Goal: Information Seeking & Learning: Learn about a topic

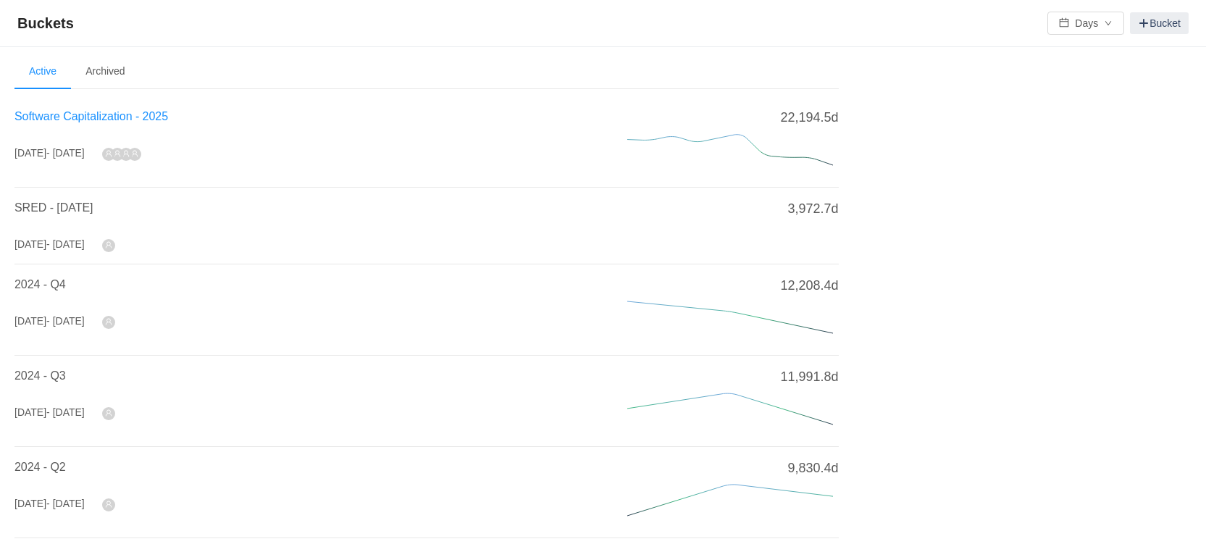
click at [101, 114] on span "Software Capitalization - 2025" at bounding box center [91, 116] width 154 height 12
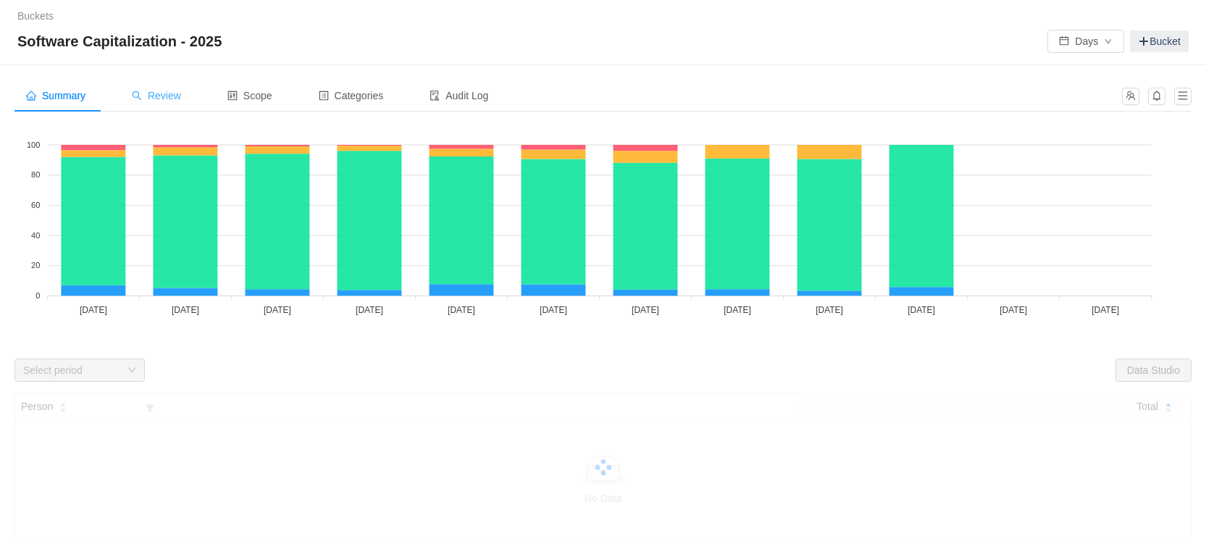
click at [175, 99] on span "Review" at bounding box center [156, 96] width 49 height 12
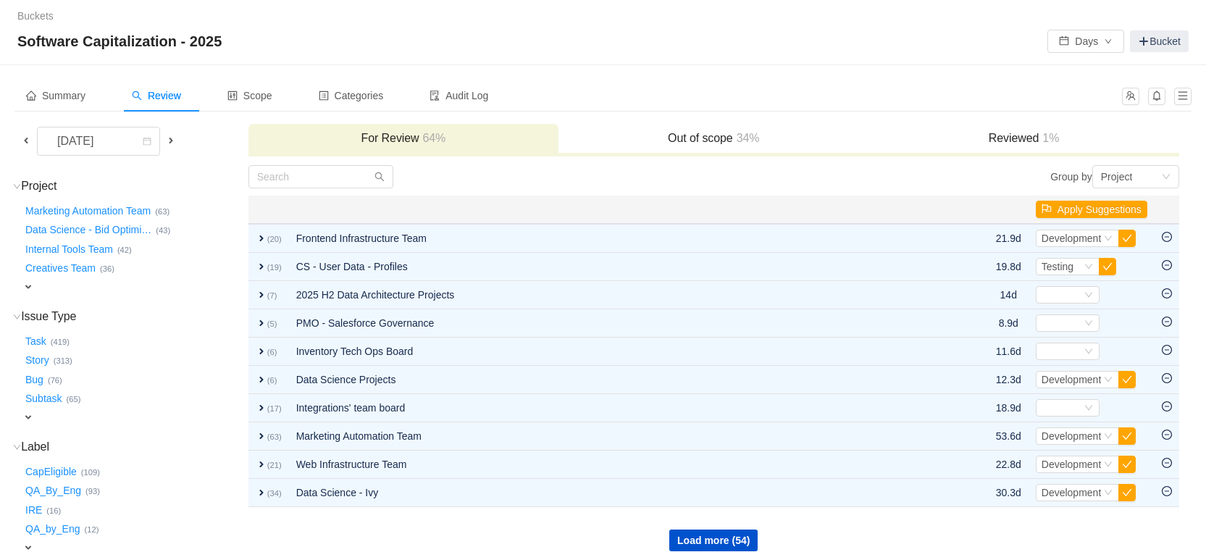
click at [731, 144] on h3 "Out of scope 34%" at bounding box center [714, 138] width 296 height 14
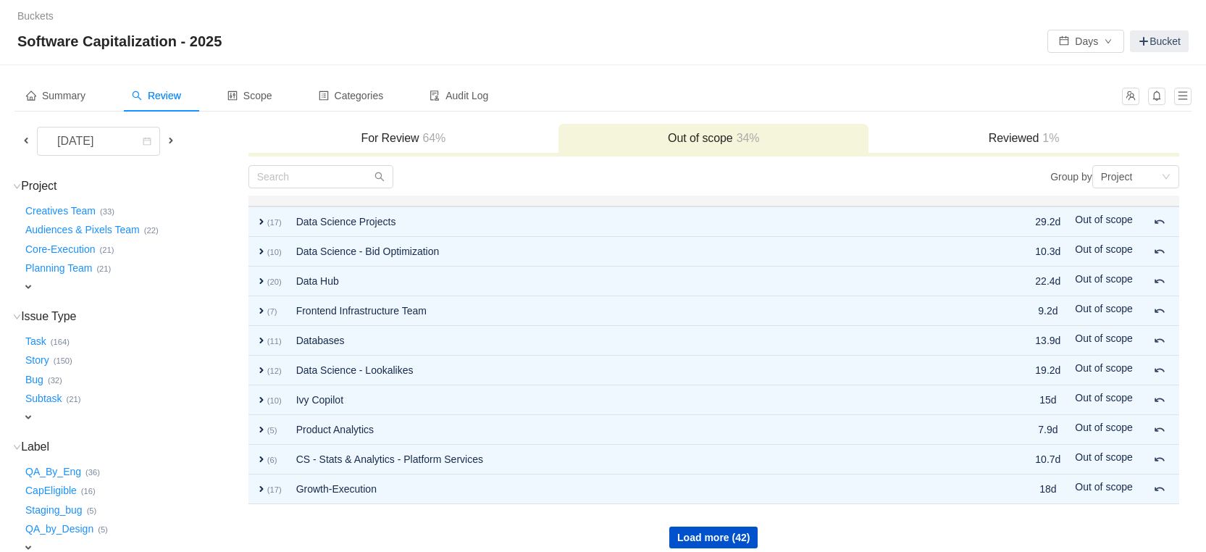
click at [33, 419] on span "expand" at bounding box center [28, 417] width 12 height 12
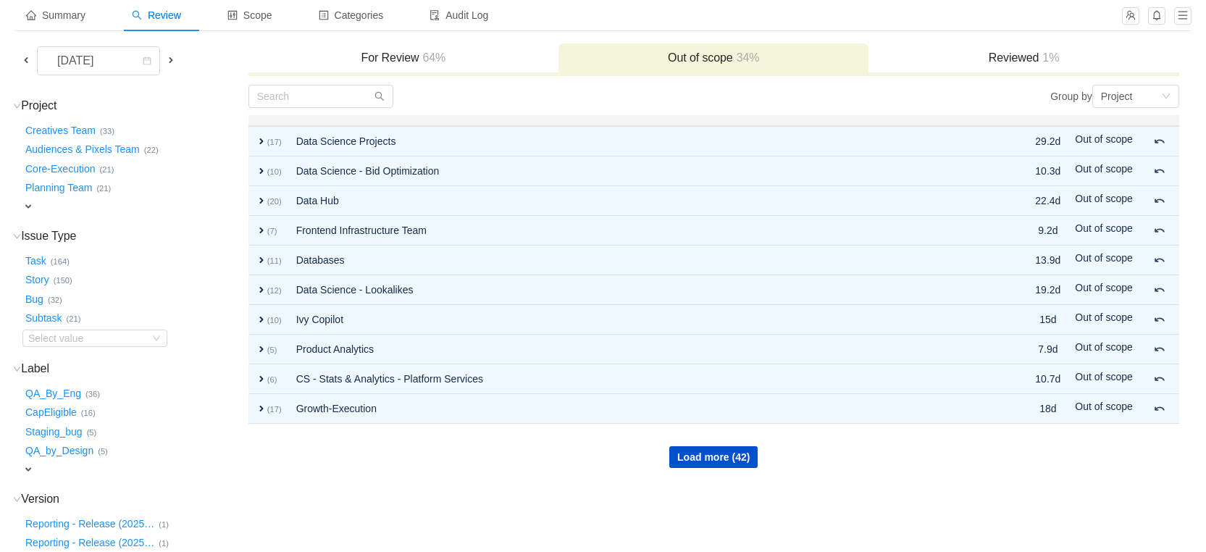
scroll to position [181, 0]
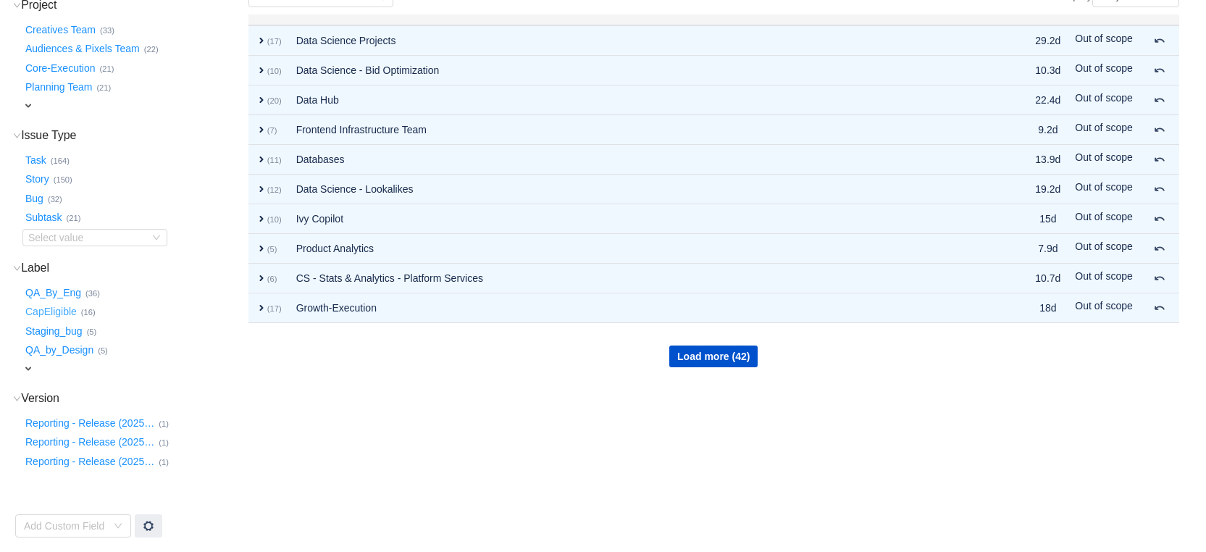
click at [57, 309] on button "CapEligible …" at bounding box center [51, 312] width 59 height 23
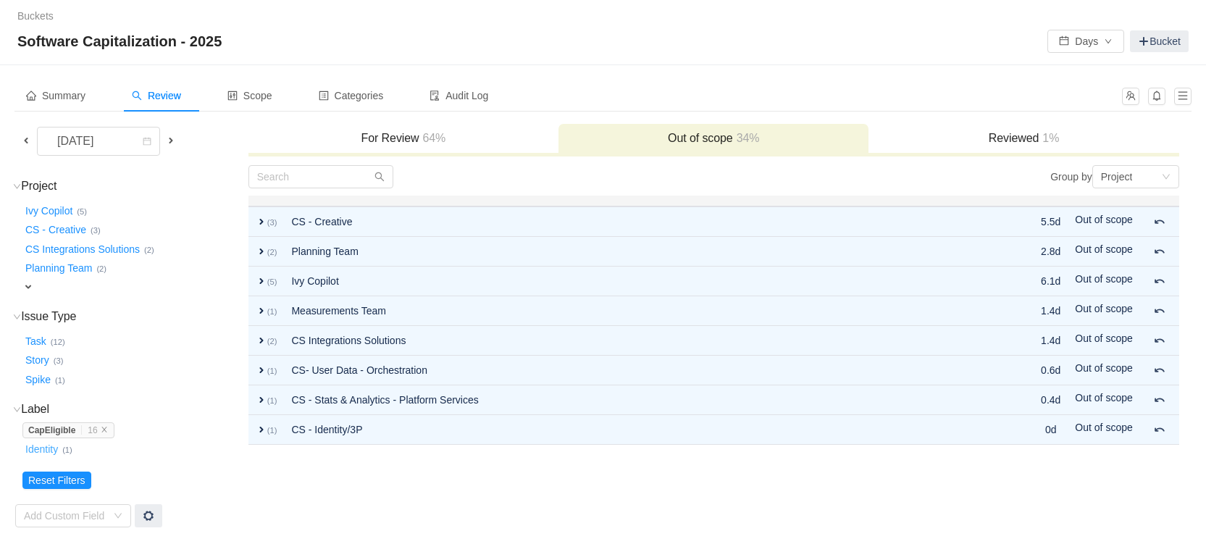
scroll to position [0, 0]
click at [106, 430] on icon "icon: close" at bounding box center [103, 429] width 5 height 5
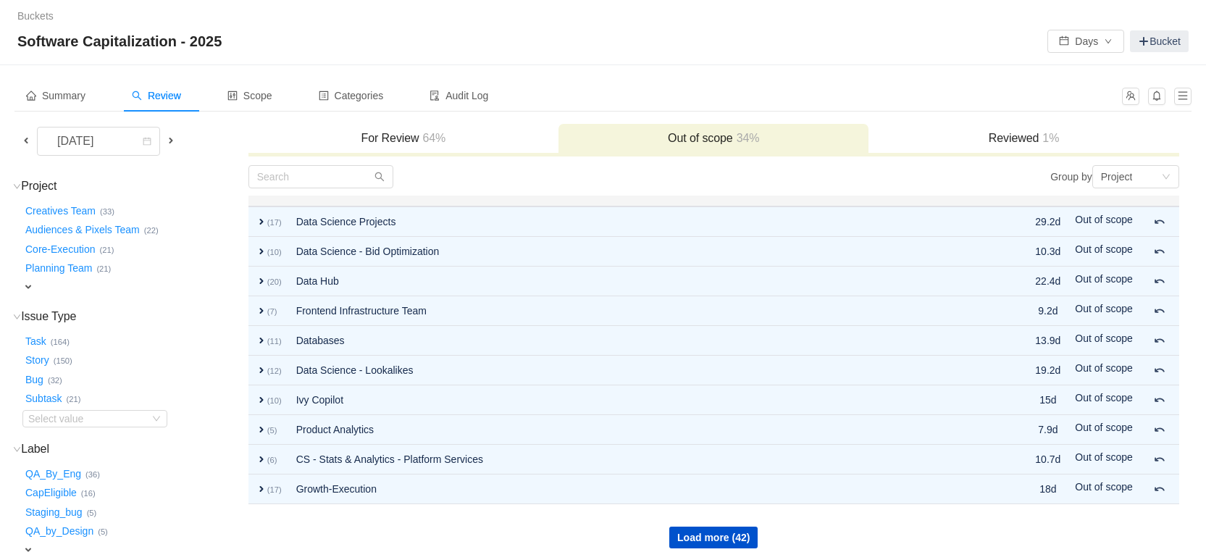
click at [26, 283] on span "expand" at bounding box center [28, 287] width 12 height 12
click at [141, 285] on div "Select value" at bounding box center [85, 288] width 114 height 14
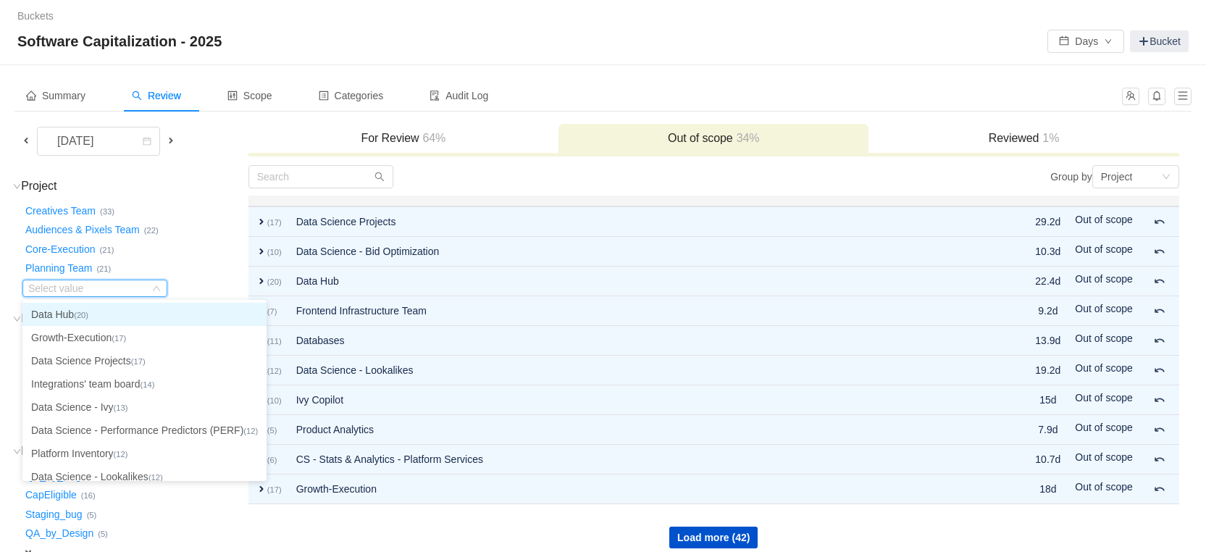
click at [130, 320] on li "Data Hub (20)" at bounding box center [144, 314] width 244 height 23
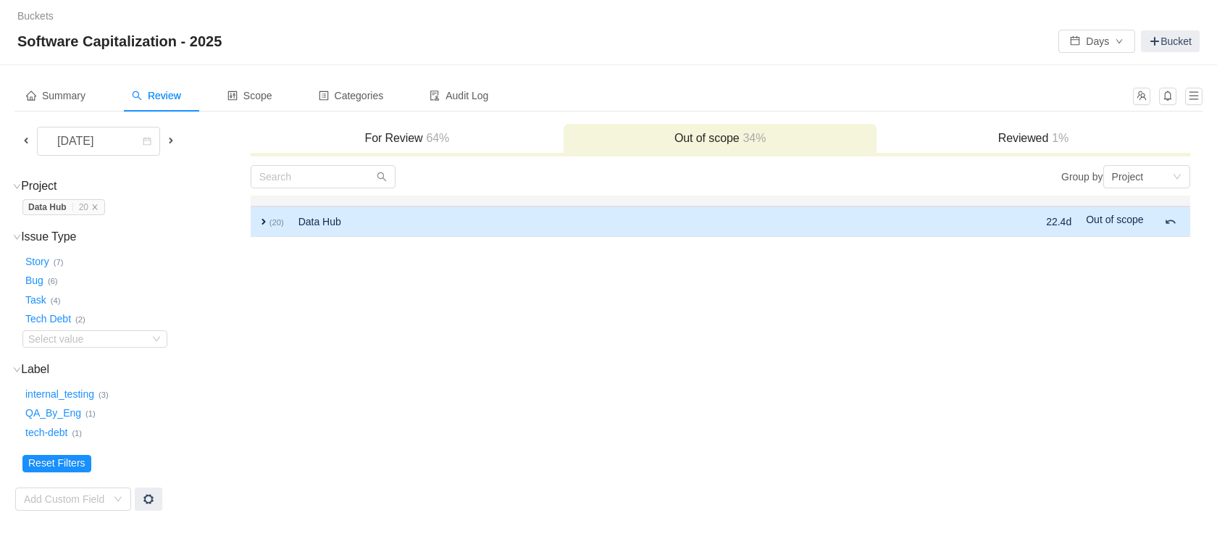
click at [262, 222] on span "expand" at bounding box center [264, 222] width 12 height 12
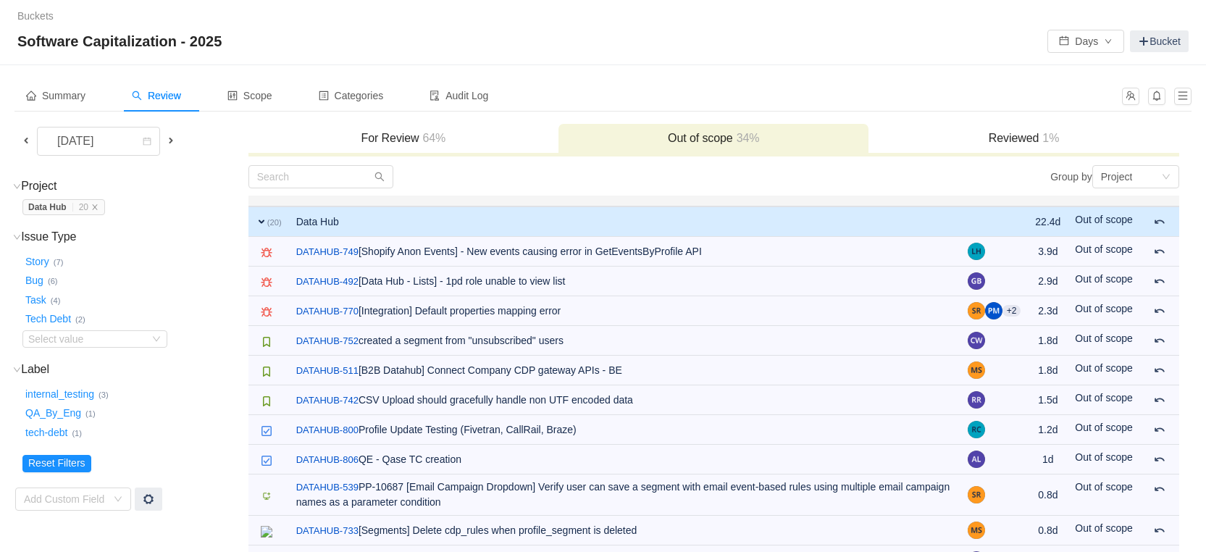
click at [24, 138] on span at bounding box center [26, 141] width 12 height 12
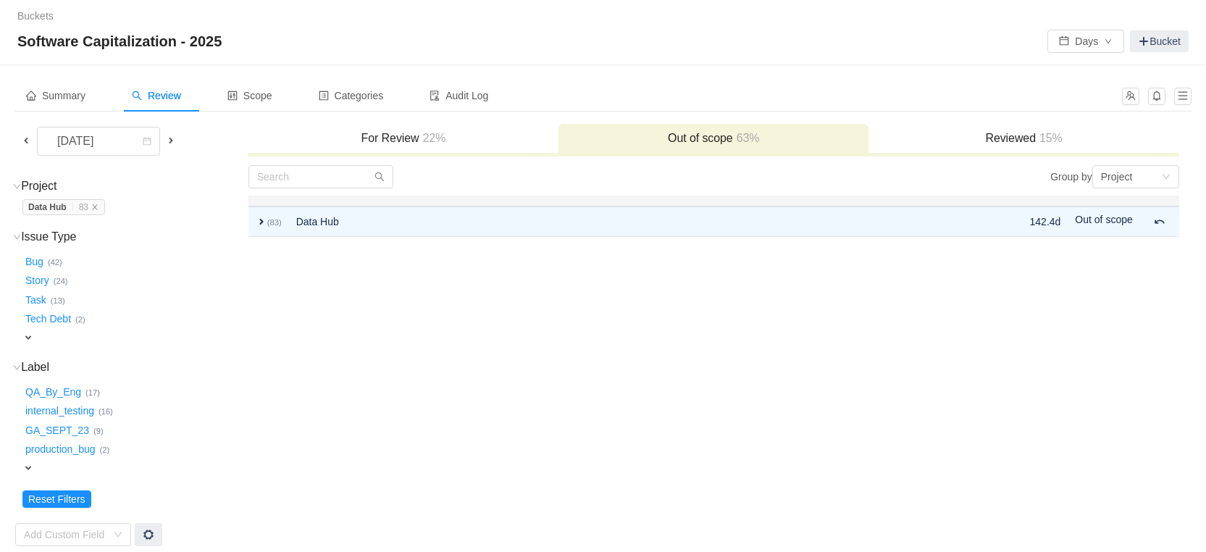
click at [23, 138] on span at bounding box center [26, 141] width 12 height 12
click at [24, 140] on span at bounding box center [26, 141] width 12 height 12
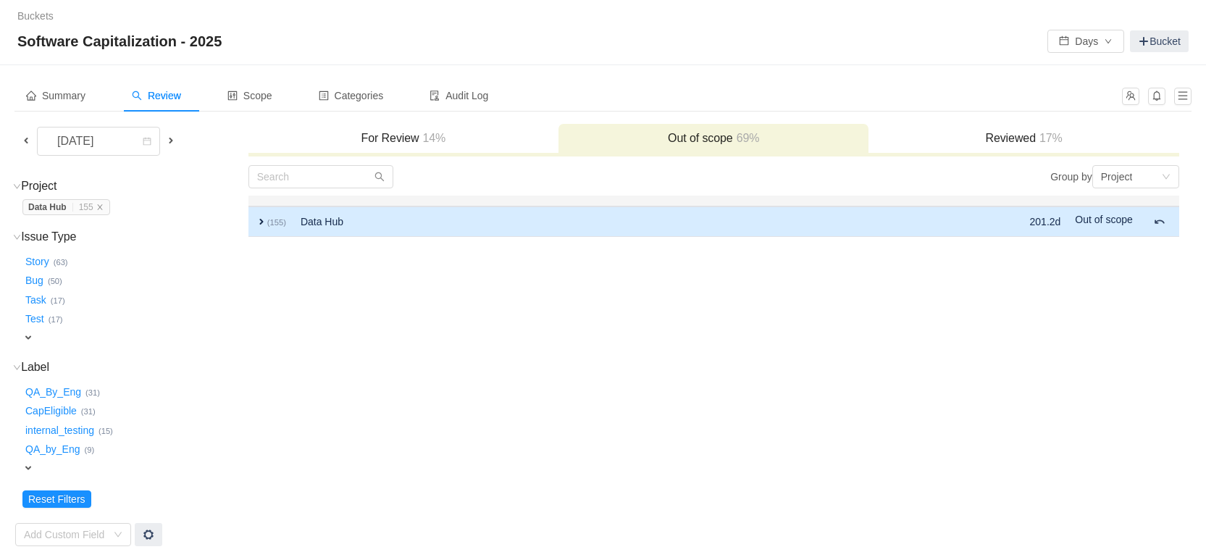
click at [260, 222] on span "expand" at bounding box center [262, 222] width 12 height 12
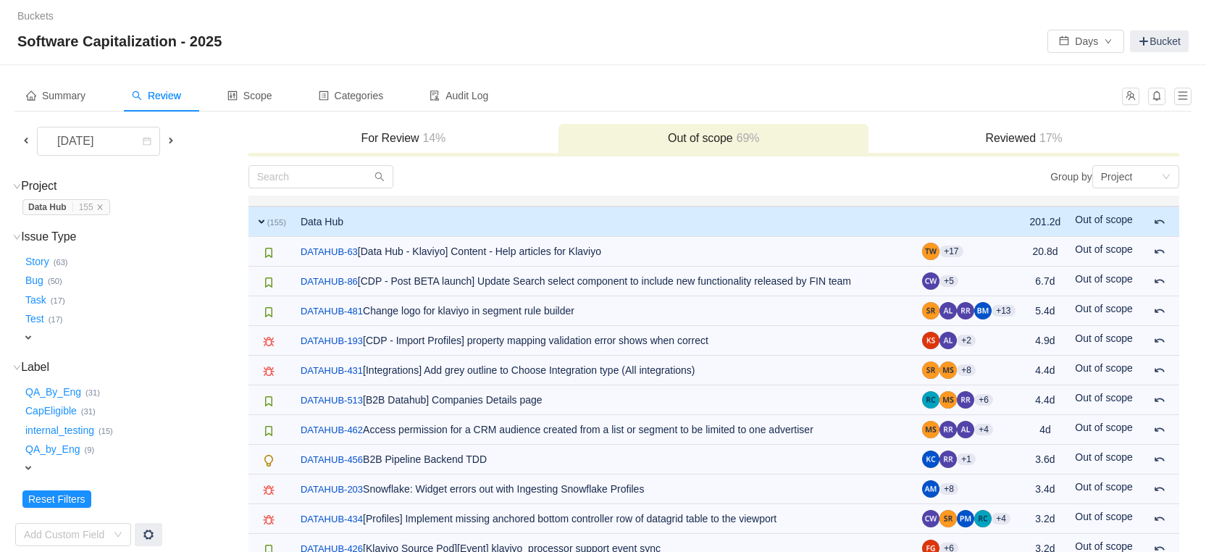
click at [172, 141] on span at bounding box center [171, 141] width 12 height 12
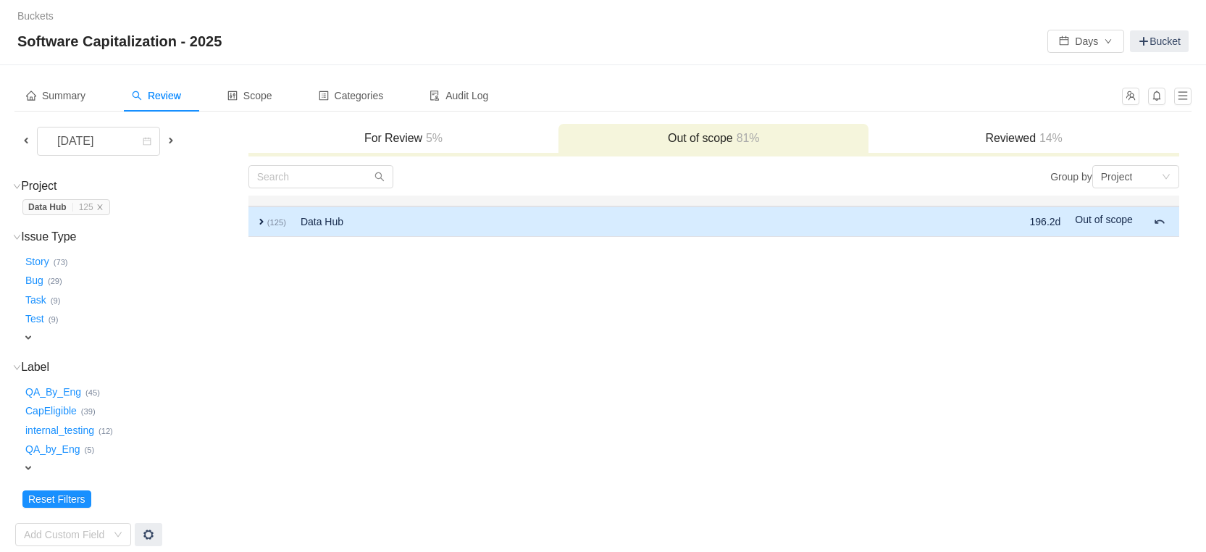
click at [256, 219] on span "expand" at bounding box center [262, 222] width 12 height 12
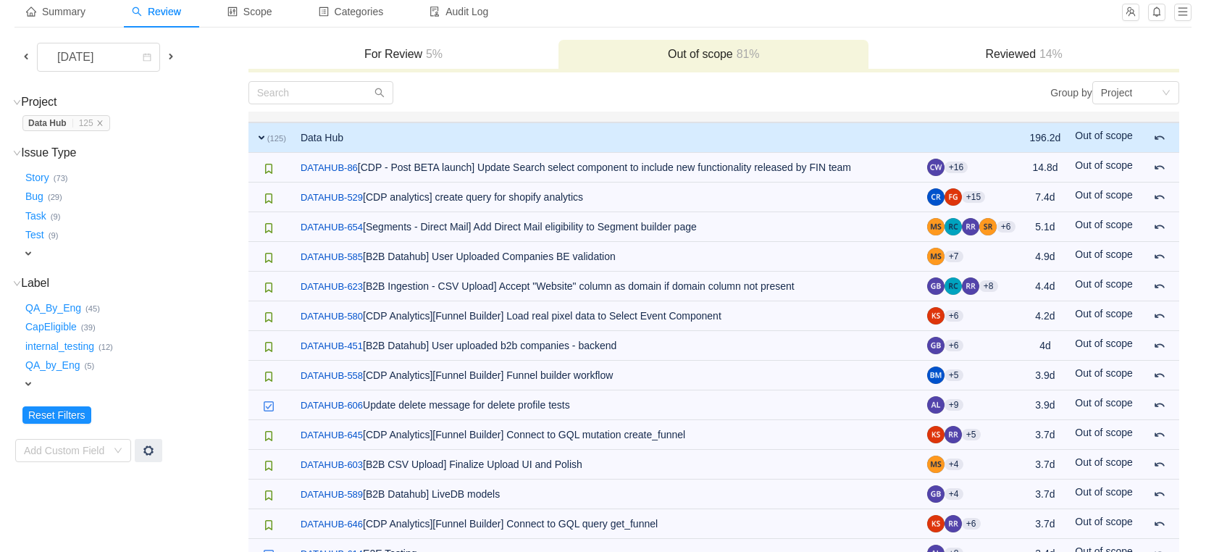
scroll to position [89, 0]
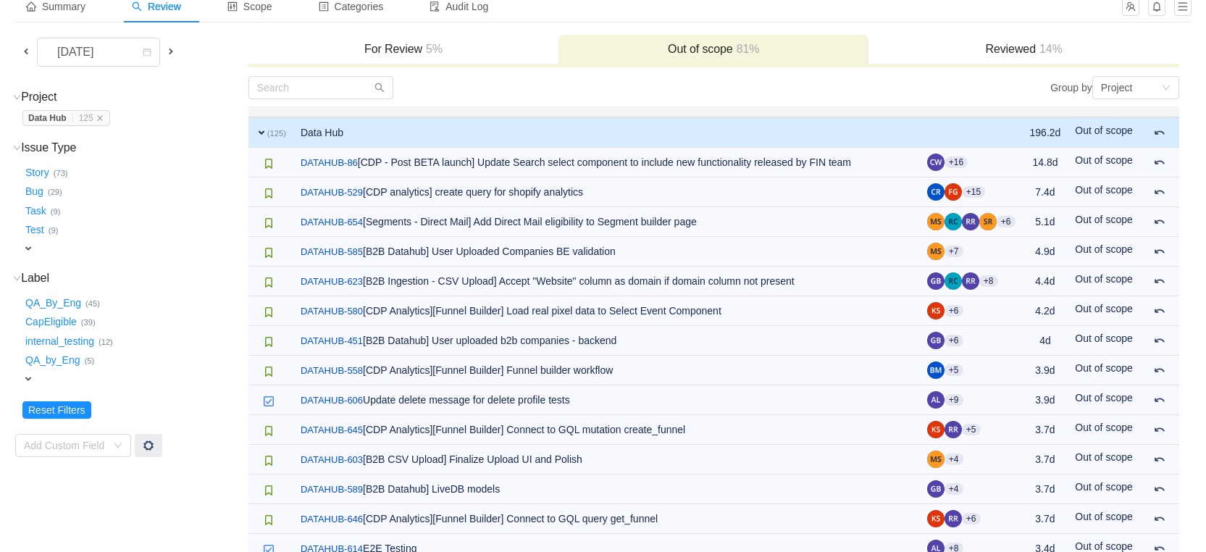
click at [23, 54] on span at bounding box center [26, 52] width 12 height 12
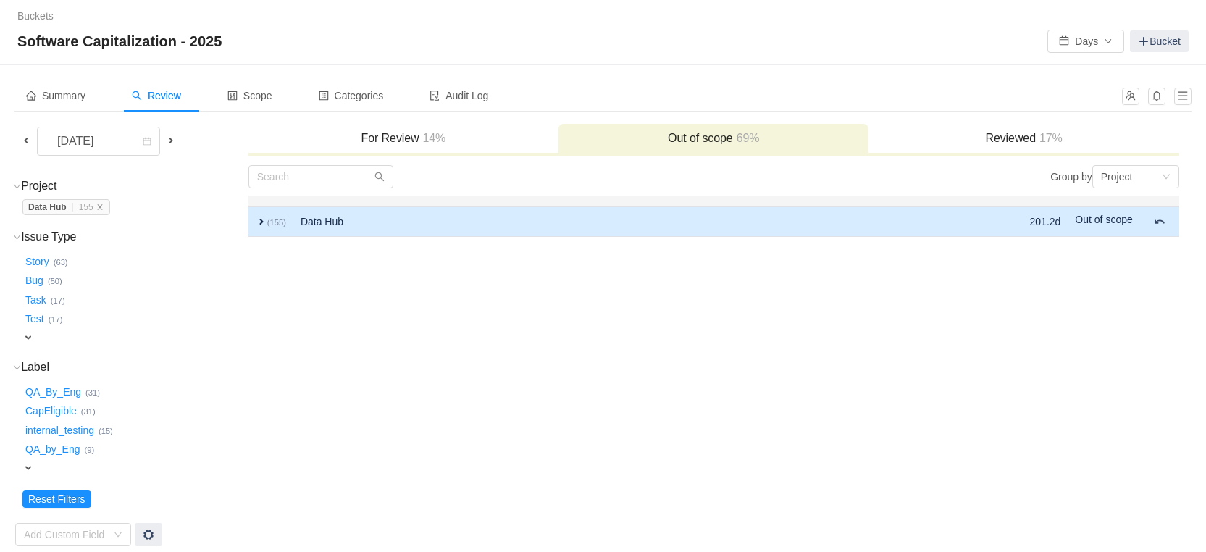
click at [256, 218] on span "expand" at bounding box center [262, 222] width 12 height 12
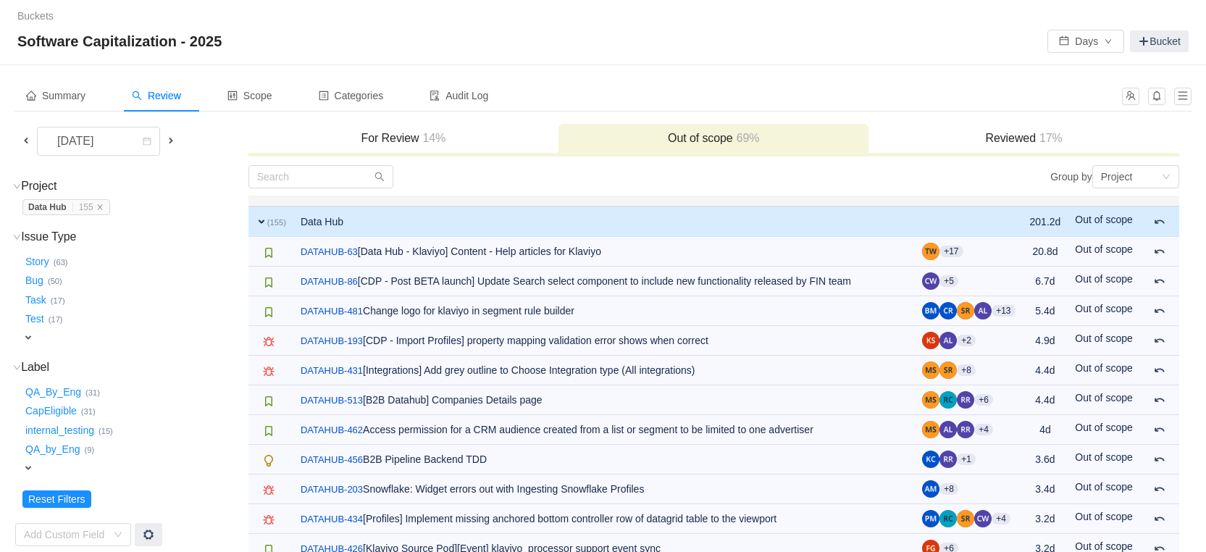
scroll to position [123, 0]
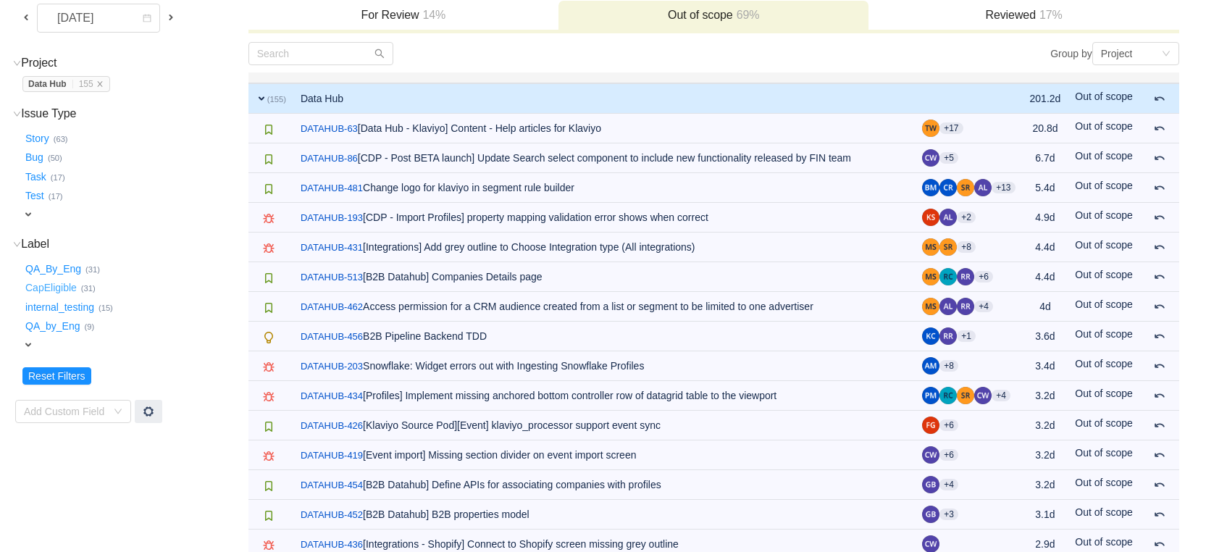
click at [59, 288] on button "CapEligible …" at bounding box center [51, 288] width 59 height 23
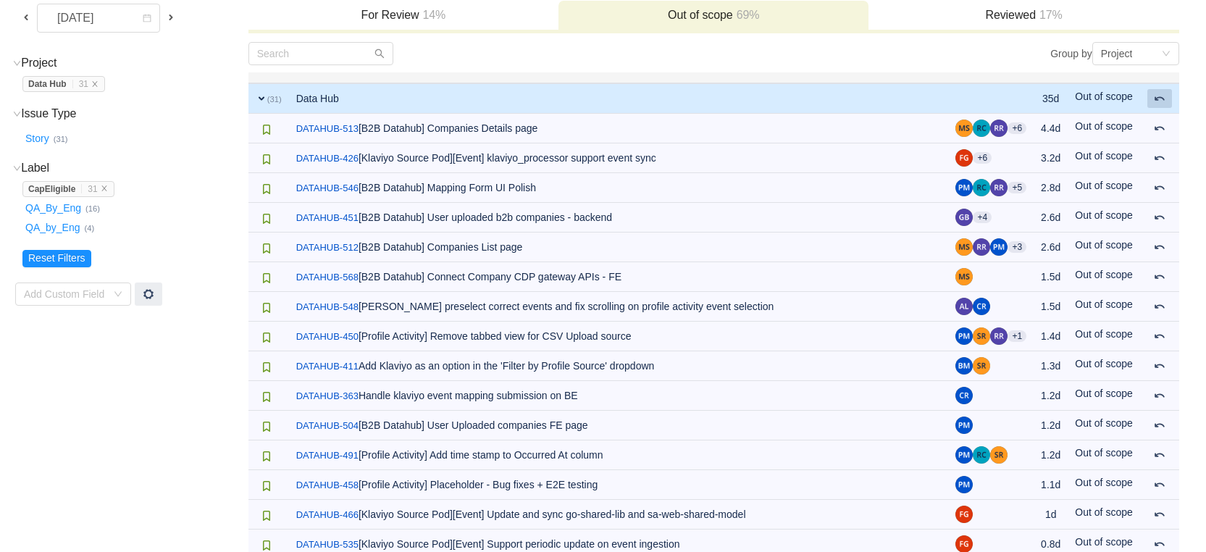
click at [1158, 99] on span at bounding box center [1160, 99] width 12 height 12
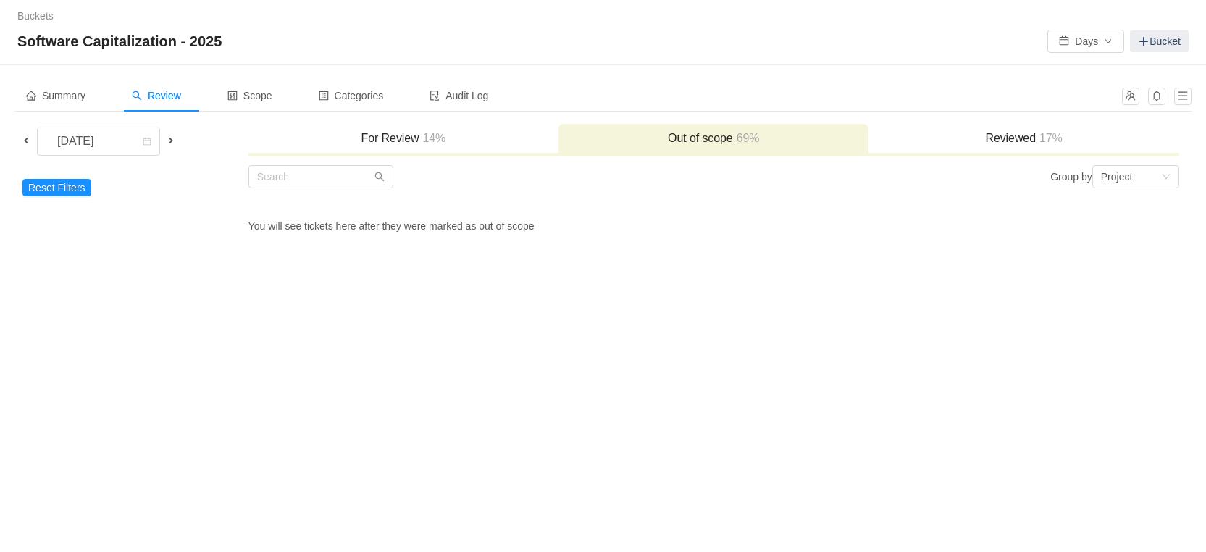
scroll to position [0, 0]
click at [174, 143] on span at bounding box center [171, 141] width 12 height 12
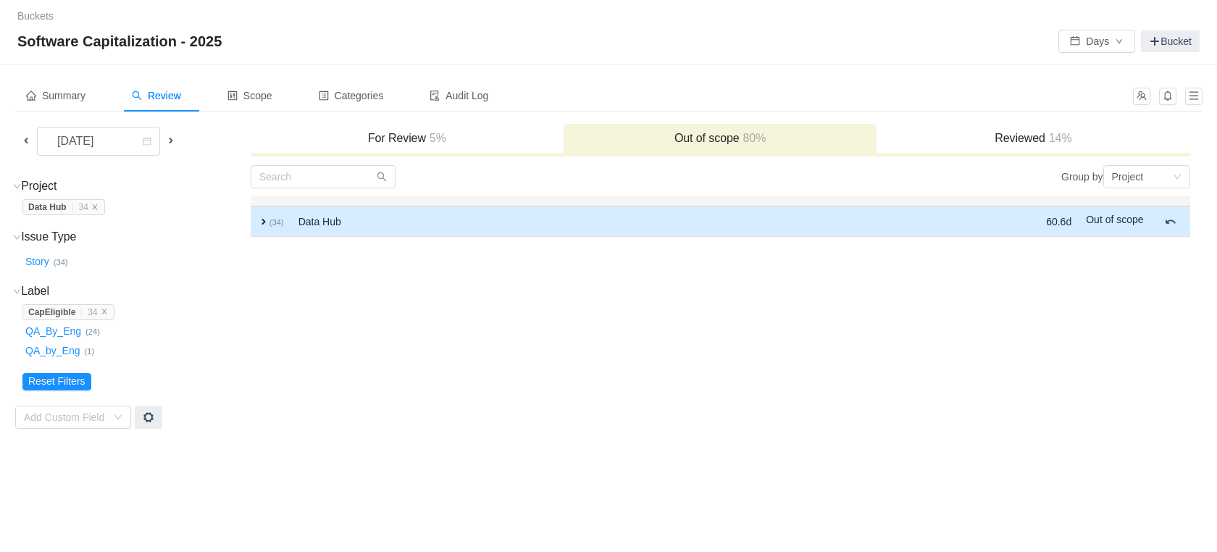
click at [258, 222] on span "expand" at bounding box center [264, 222] width 12 height 12
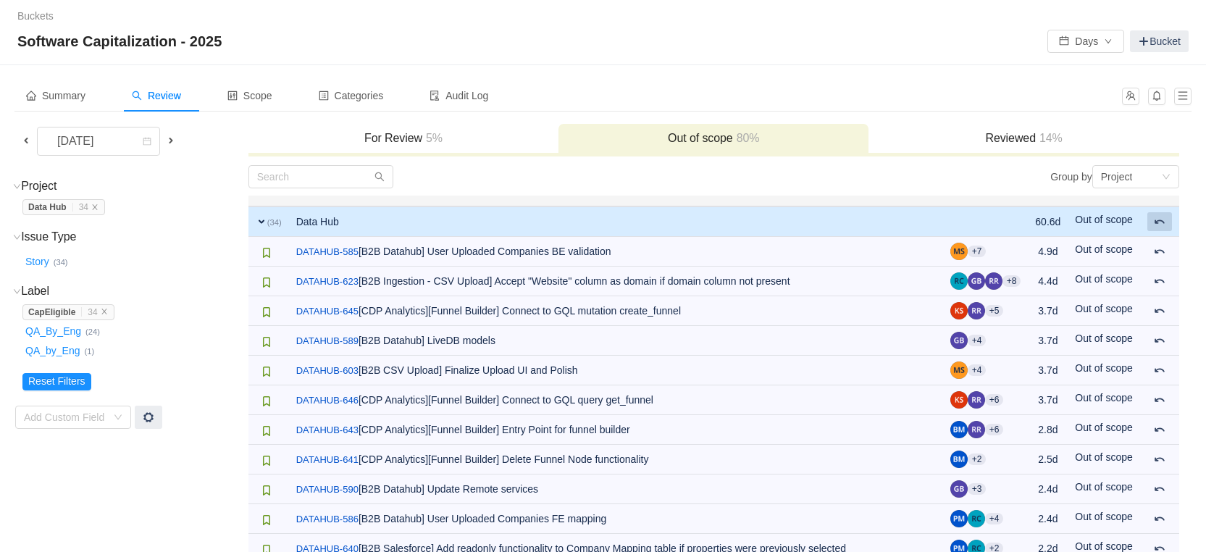
click at [1157, 219] on span at bounding box center [1160, 222] width 12 height 12
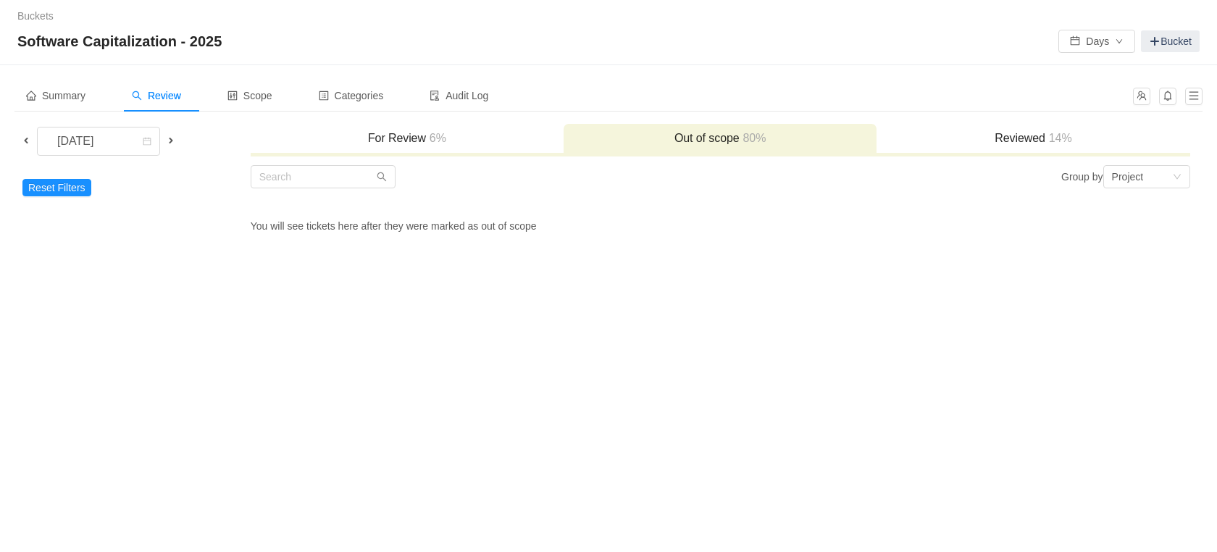
click at [173, 143] on span at bounding box center [171, 141] width 12 height 12
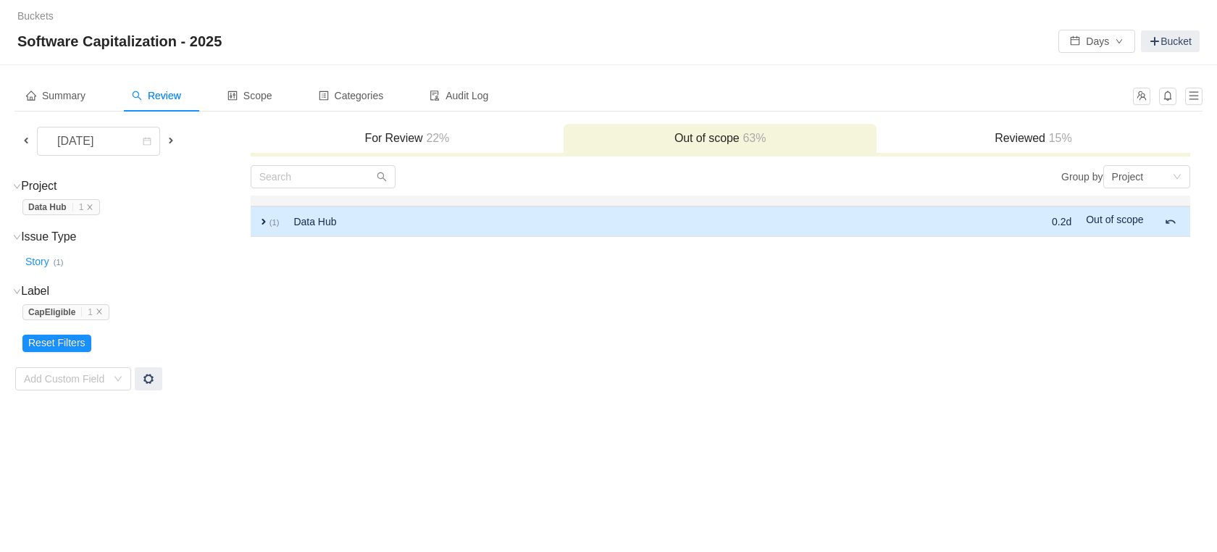
click at [264, 218] on span "expand" at bounding box center [264, 222] width 12 height 12
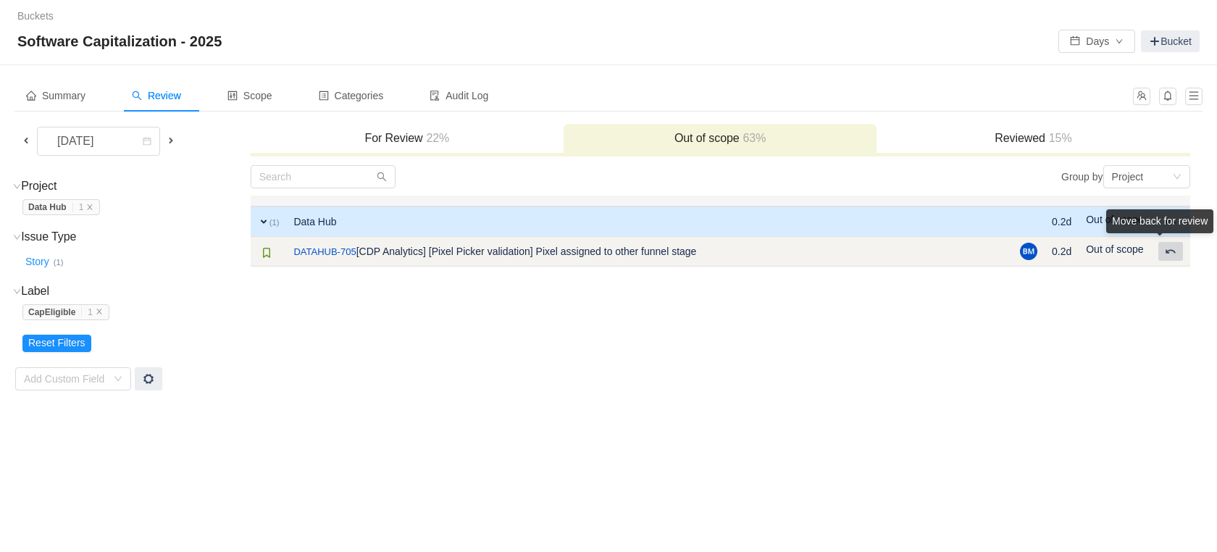
click at [1176, 254] on button at bounding box center [1170, 251] width 25 height 19
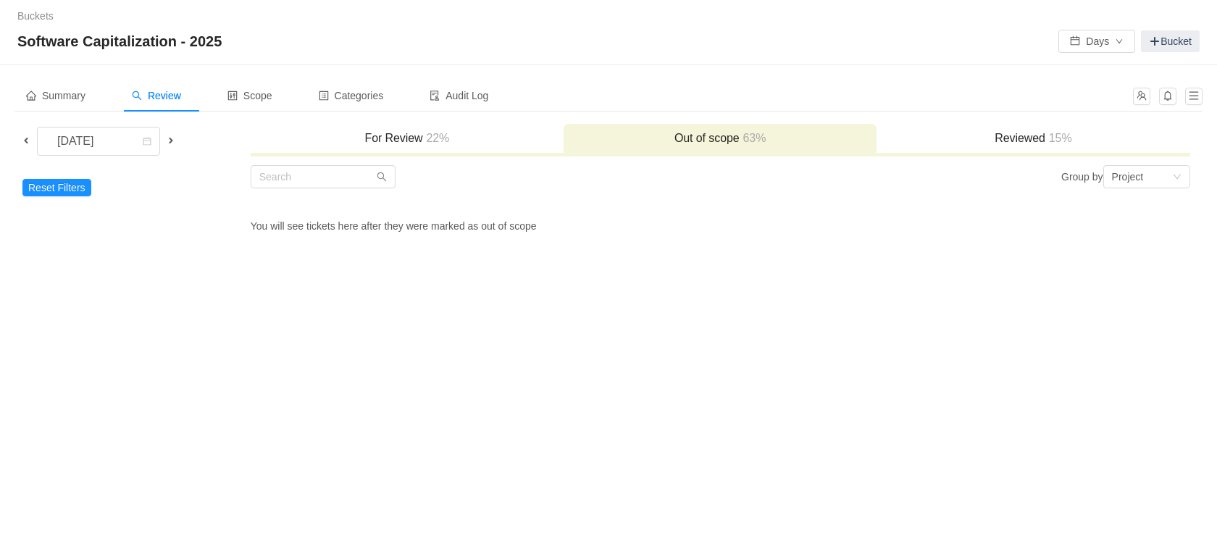
click at [375, 133] on h3 "For Review 22%" at bounding box center [407, 138] width 298 height 14
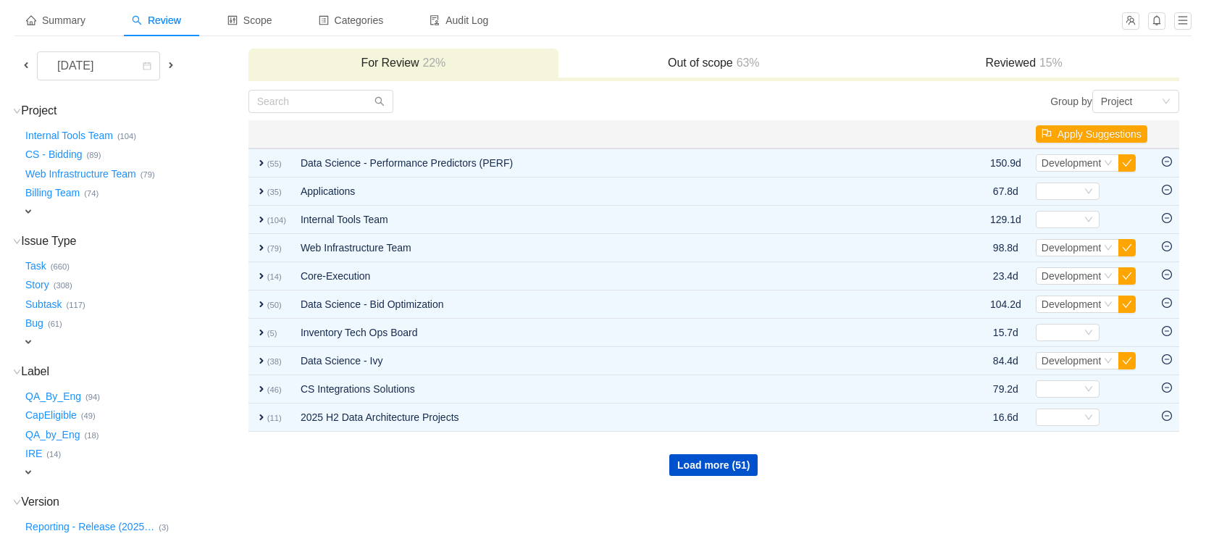
scroll to position [141, 0]
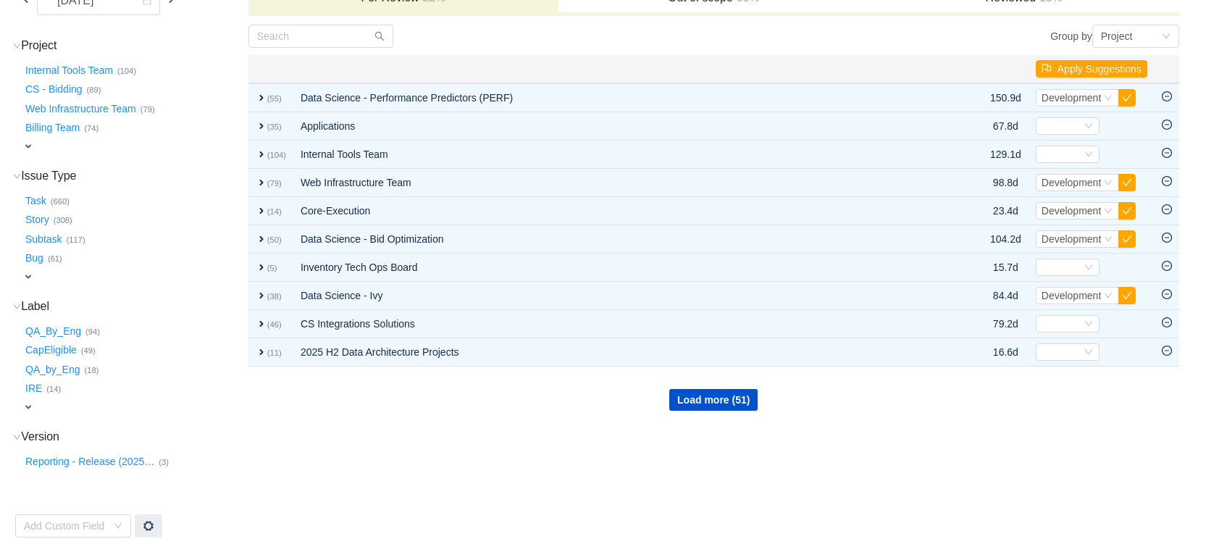
click at [31, 411] on span "expand" at bounding box center [28, 407] width 12 height 12
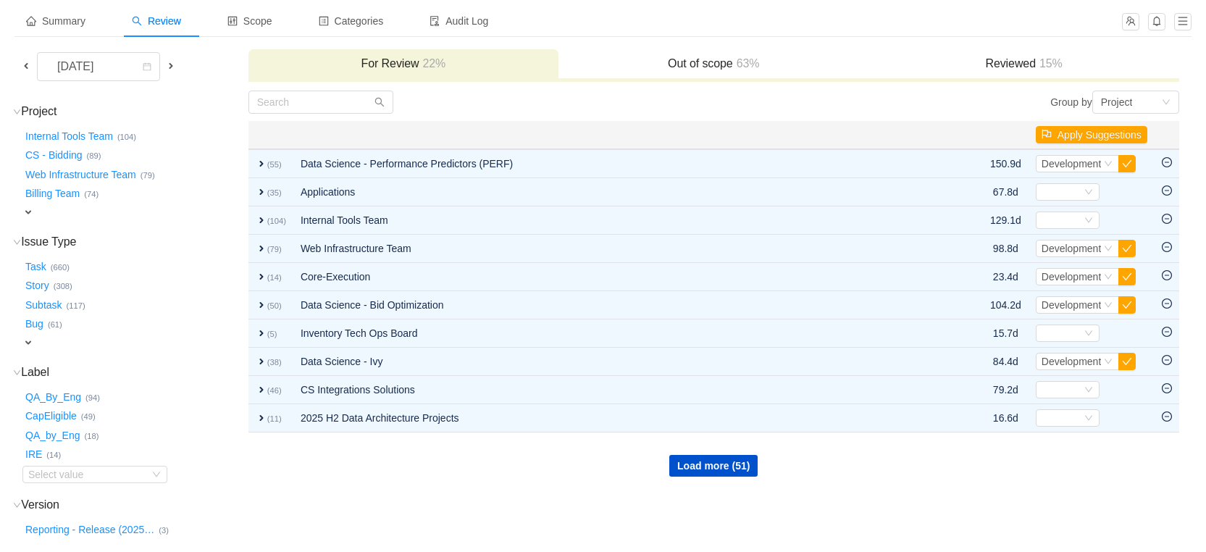
scroll to position [143, 0]
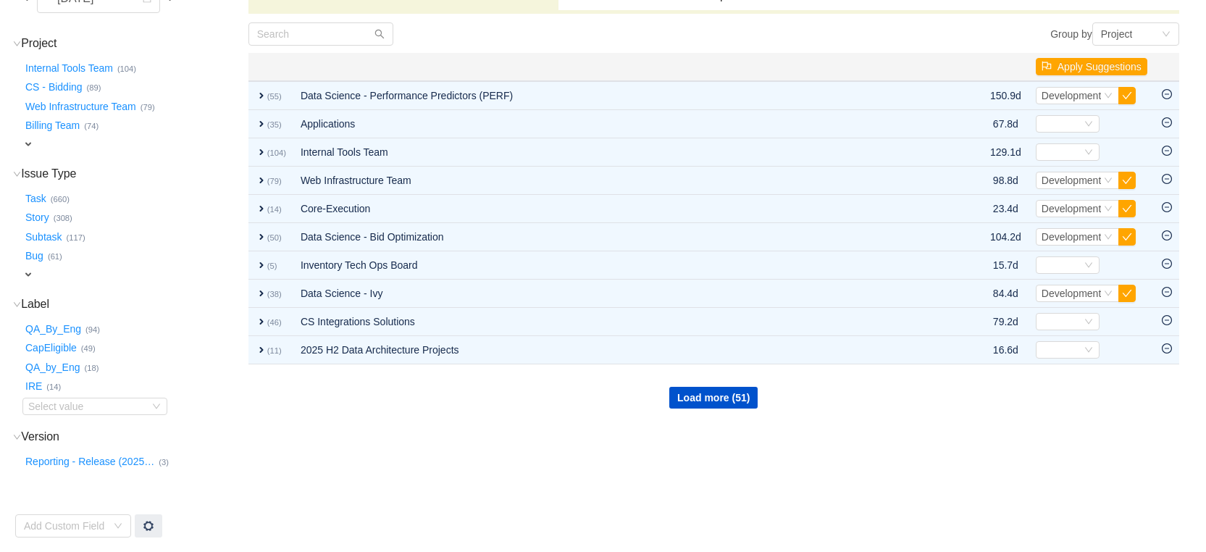
click at [28, 142] on span "expand" at bounding box center [28, 144] width 12 height 12
click at [87, 149] on div "Select value" at bounding box center [85, 145] width 114 height 14
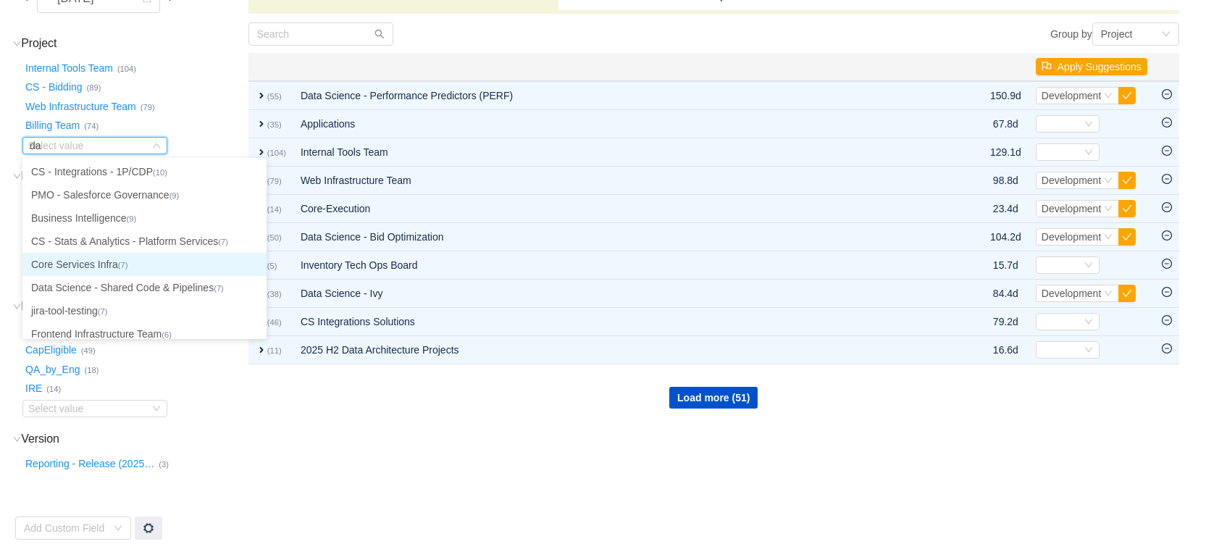
scroll to position [3, 0]
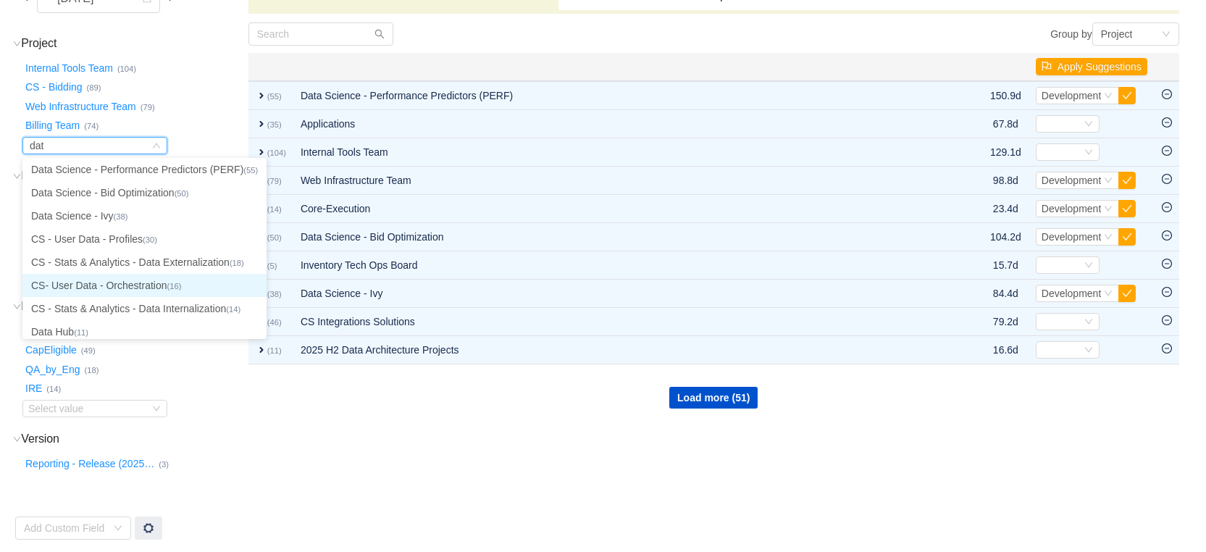
type input "data"
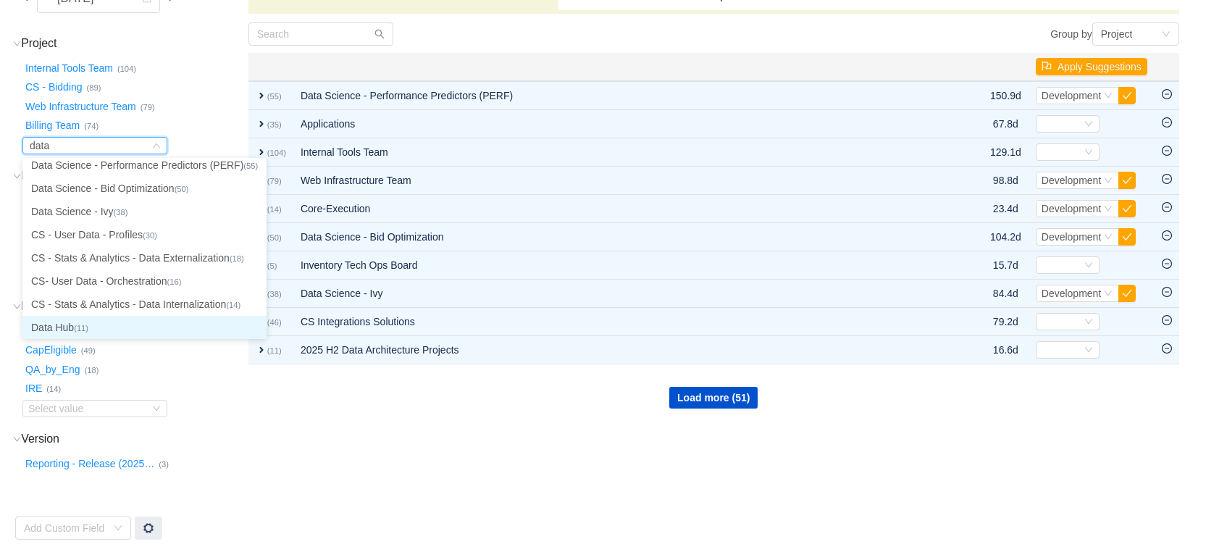
click at [108, 325] on li "Data Hub (11)" at bounding box center [144, 327] width 244 height 23
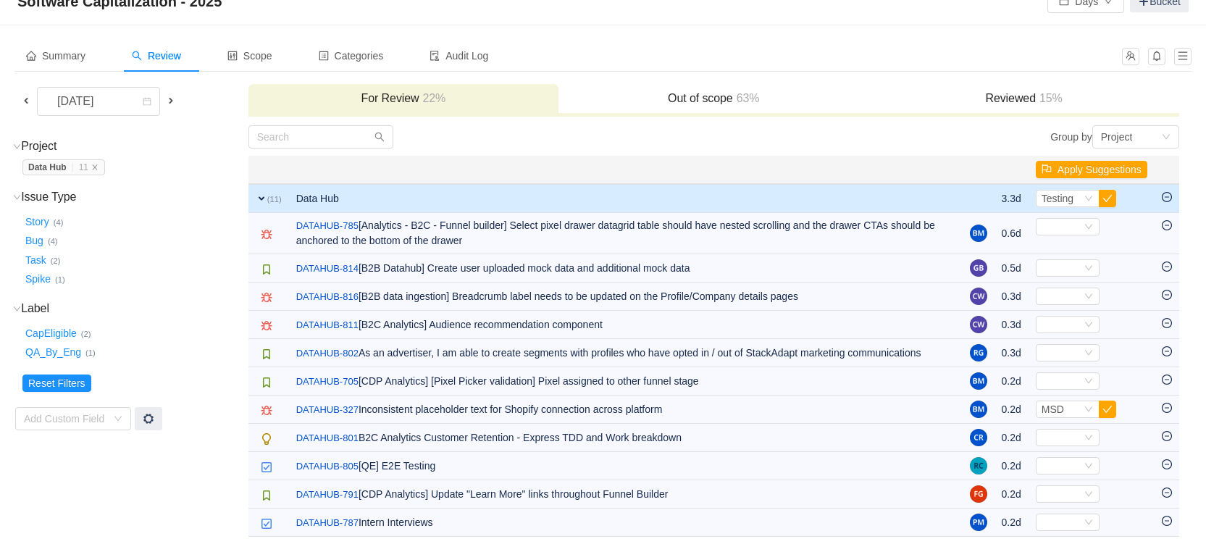
scroll to position [52, 0]
click at [51, 322] on button "CapEligible …" at bounding box center [51, 333] width 59 height 23
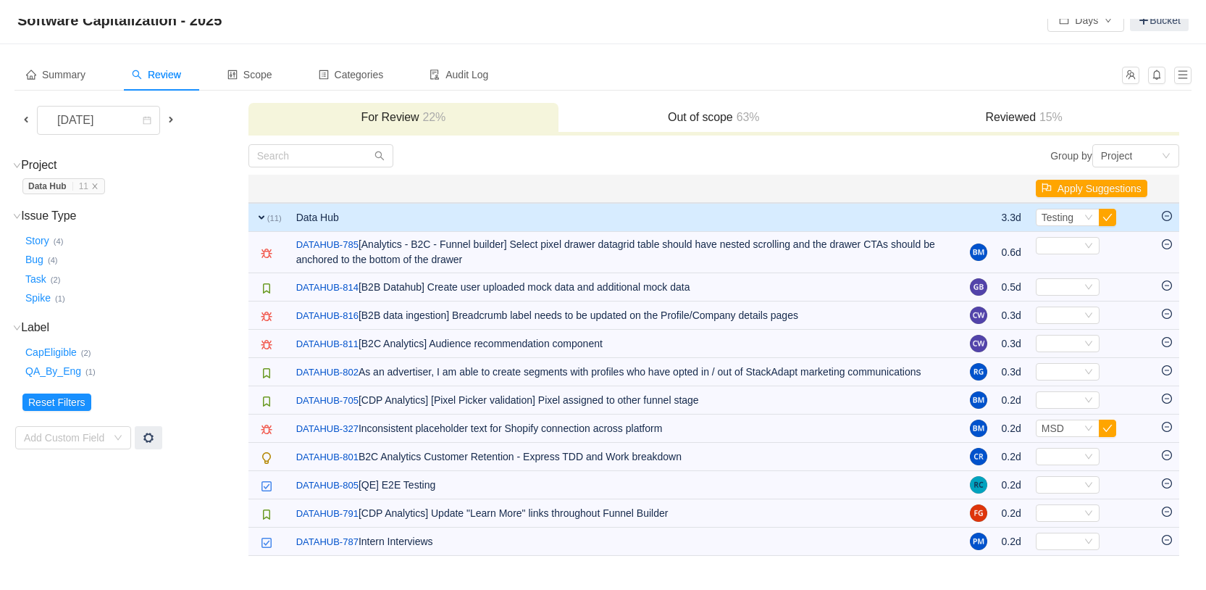
scroll to position [0, 0]
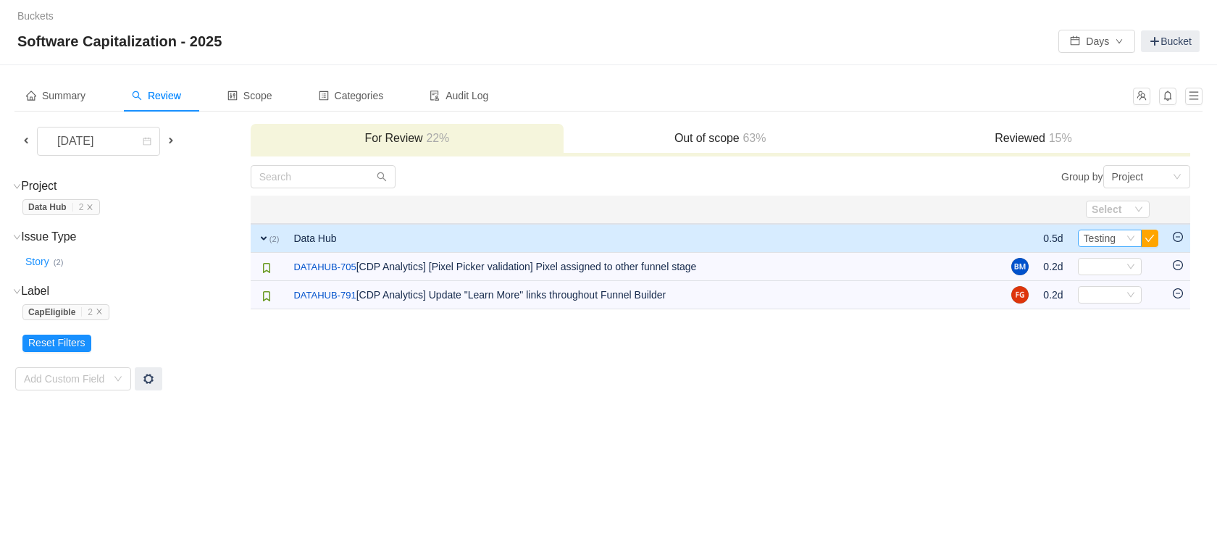
click at [1131, 241] on icon "icon: down" at bounding box center [1130, 238] width 9 height 9
click at [1124, 291] on span "Development" at bounding box center [1116, 288] width 60 height 12
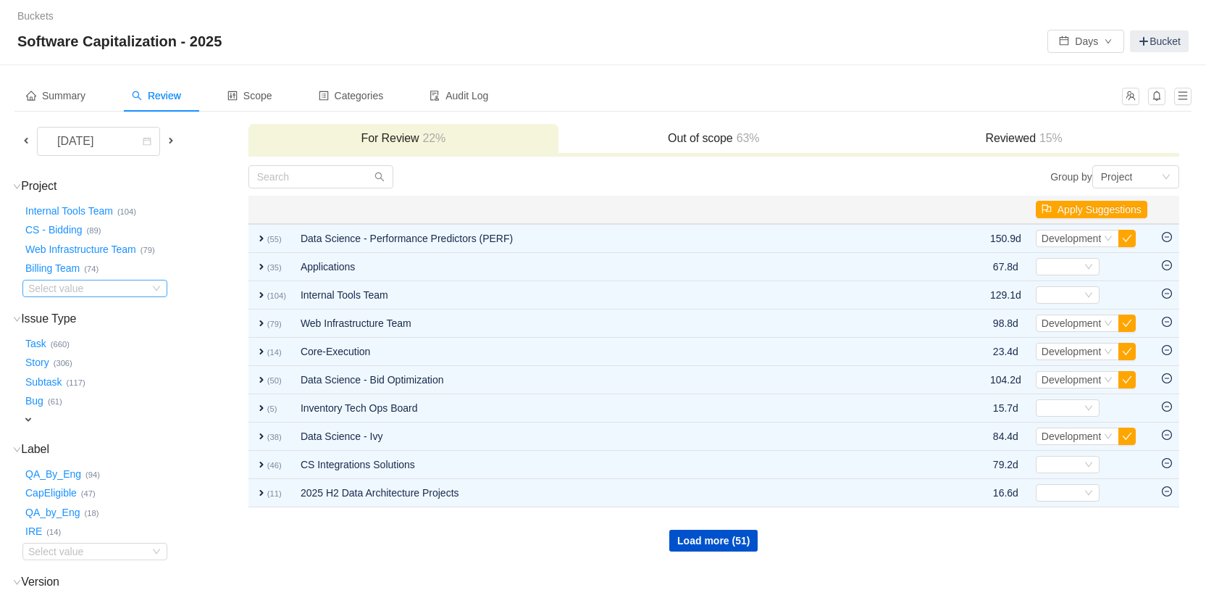
click at [152, 290] on icon "icon: down" at bounding box center [156, 288] width 9 height 9
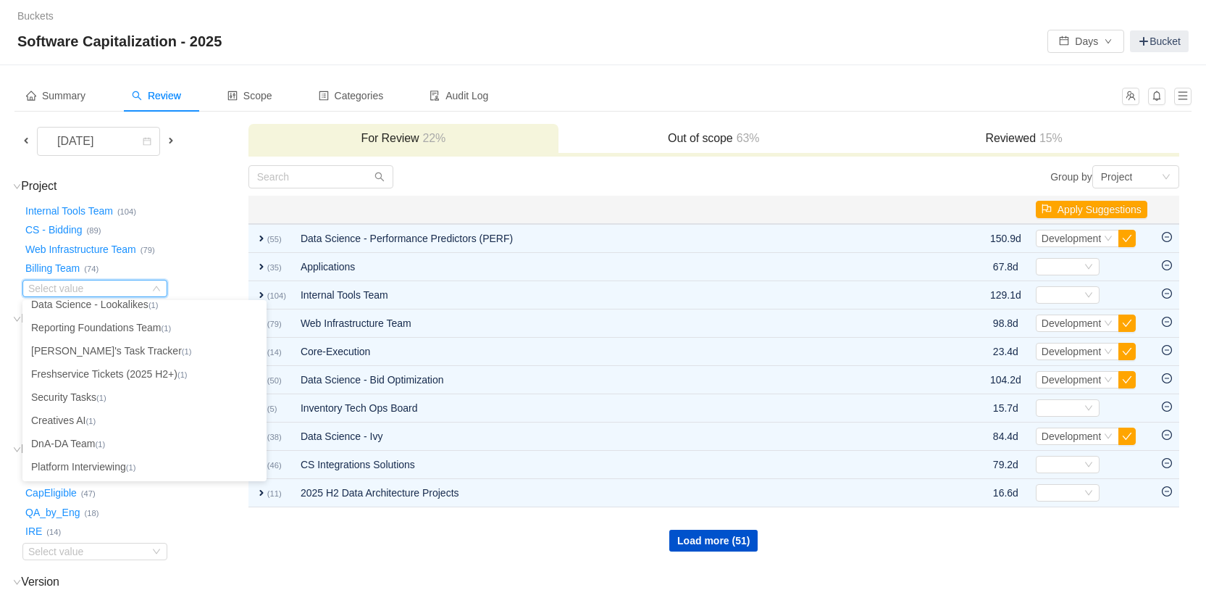
scroll to position [107, 0]
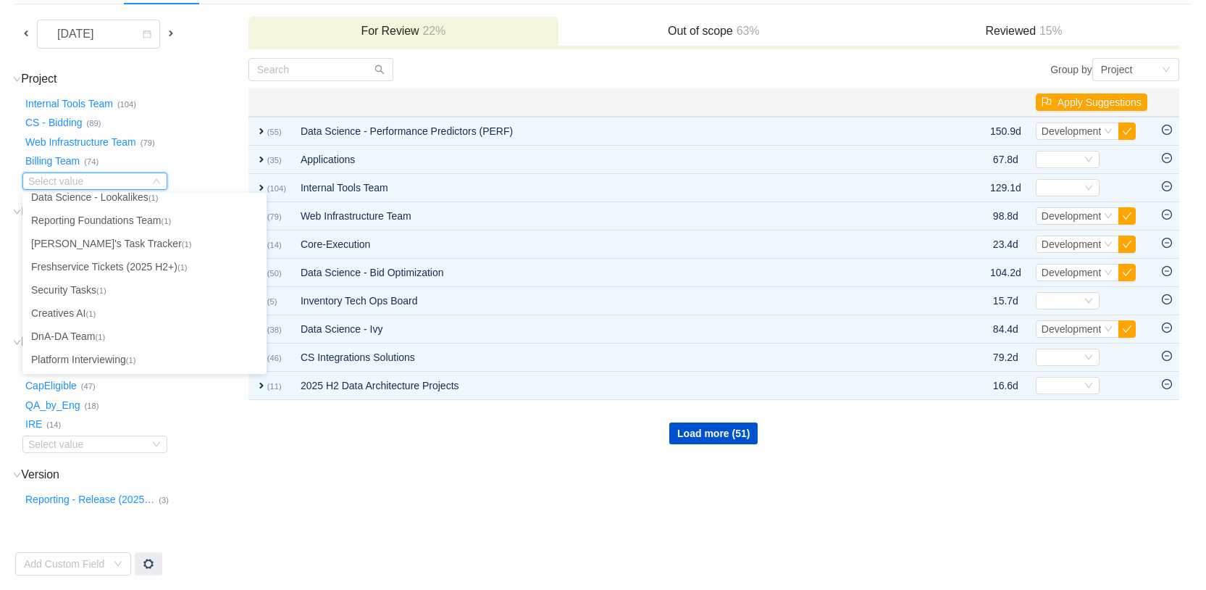
click at [305, 525] on td "Group by Project You will see tickets here after they were marked as out of sco…" at bounding box center [714, 316] width 932 height 519
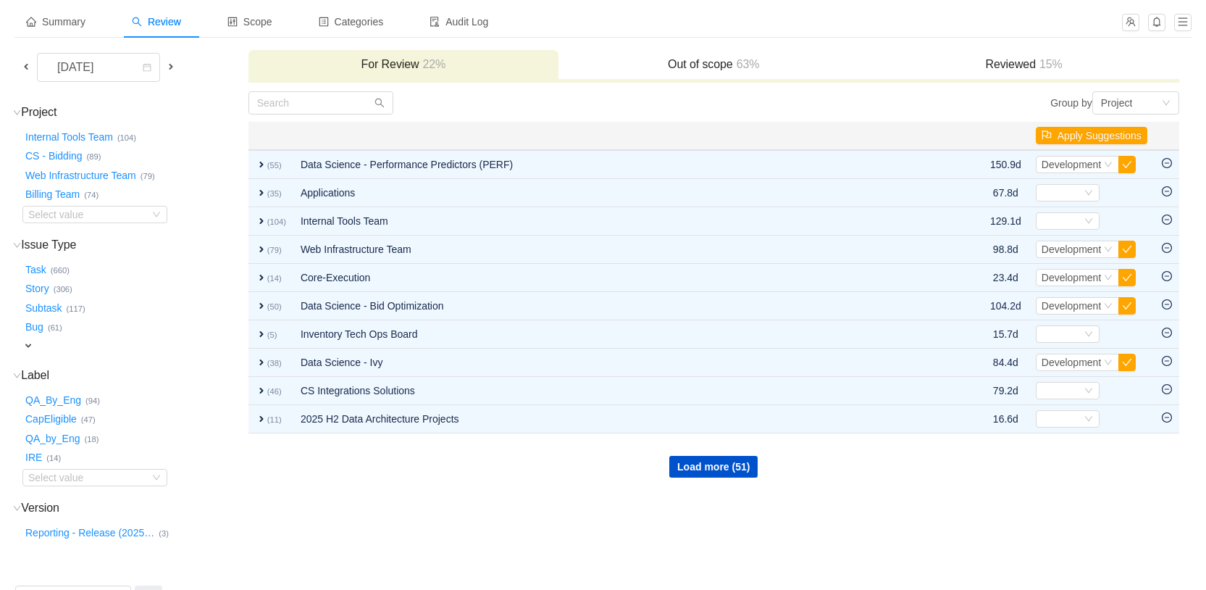
scroll to position [0, 0]
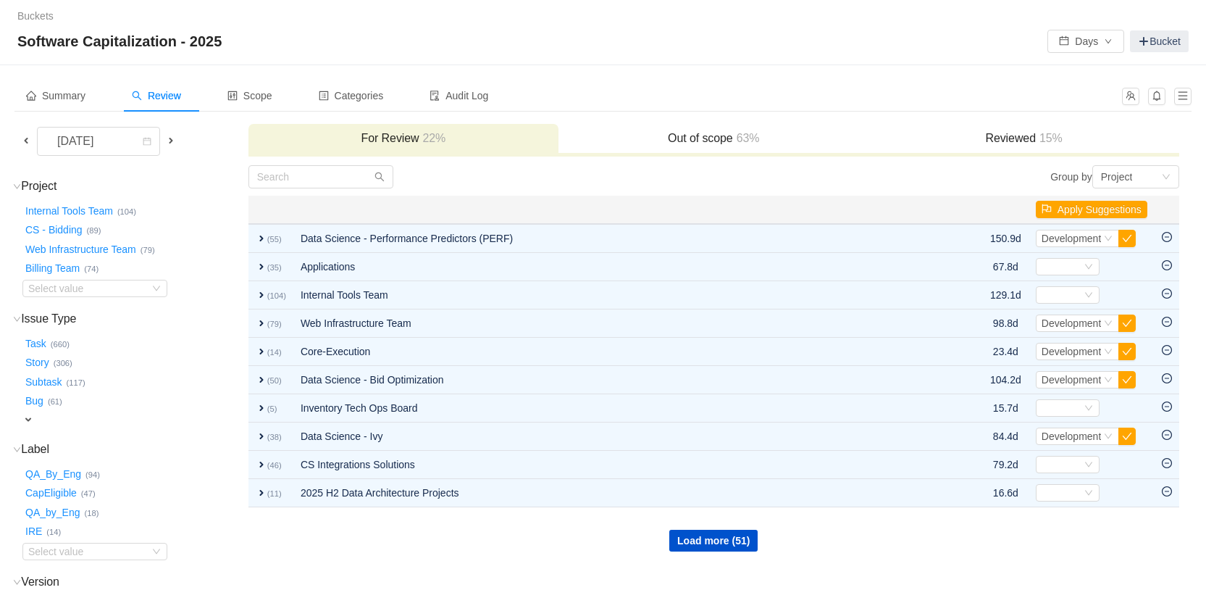
click at [20, 136] on span at bounding box center [26, 141] width 12 height 12
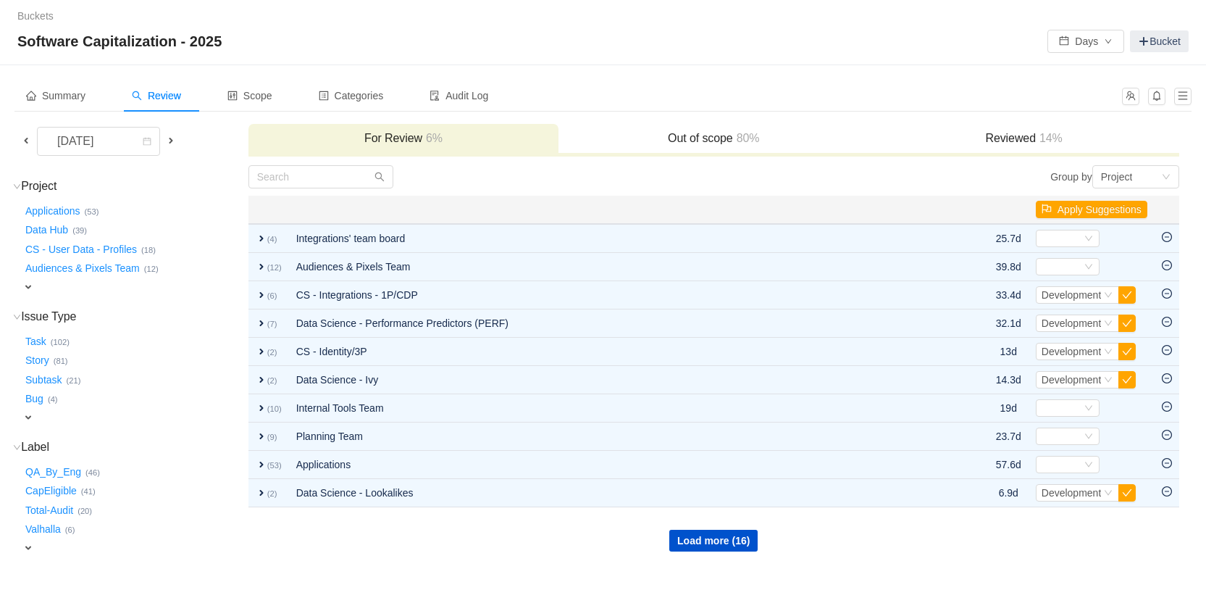
click at [25, 288] on span "expand" at bounding box center [28, 287] width 12 height 12
click at [59, 231] on button "Data Hub …" at bounding box center [47, 230] width 50 height 23
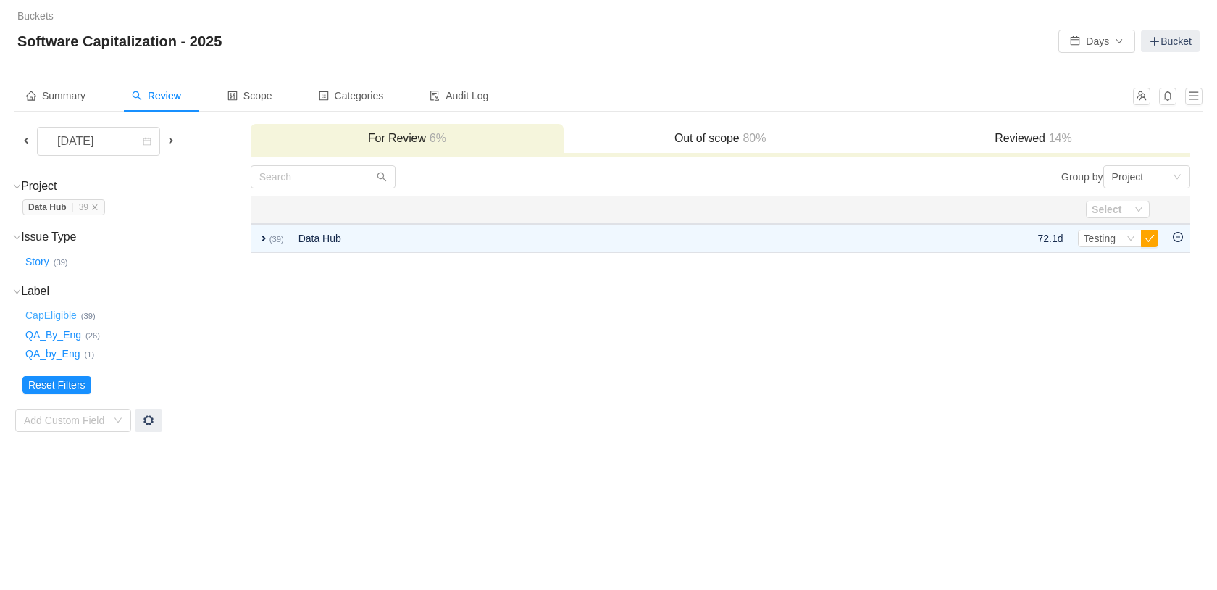
click at [55, 312] on button "CapEligible …" at bounding box center [51, 315] width 59 height 23
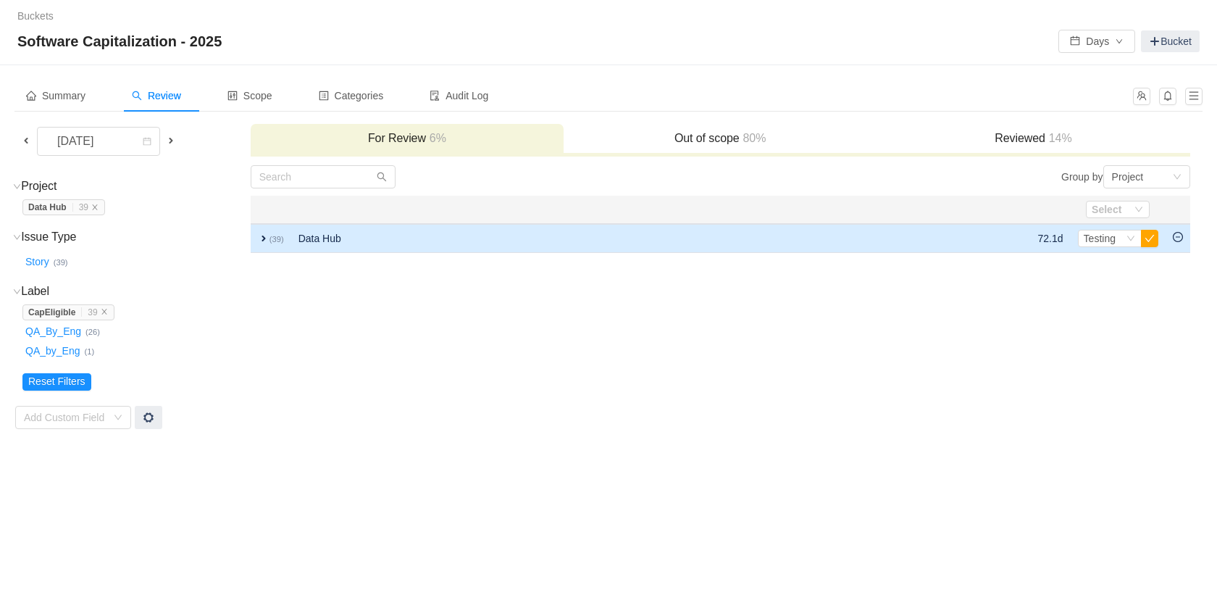
click at [262, 238] on span "expand" at bounding box center [264, 239] width 12 height 12
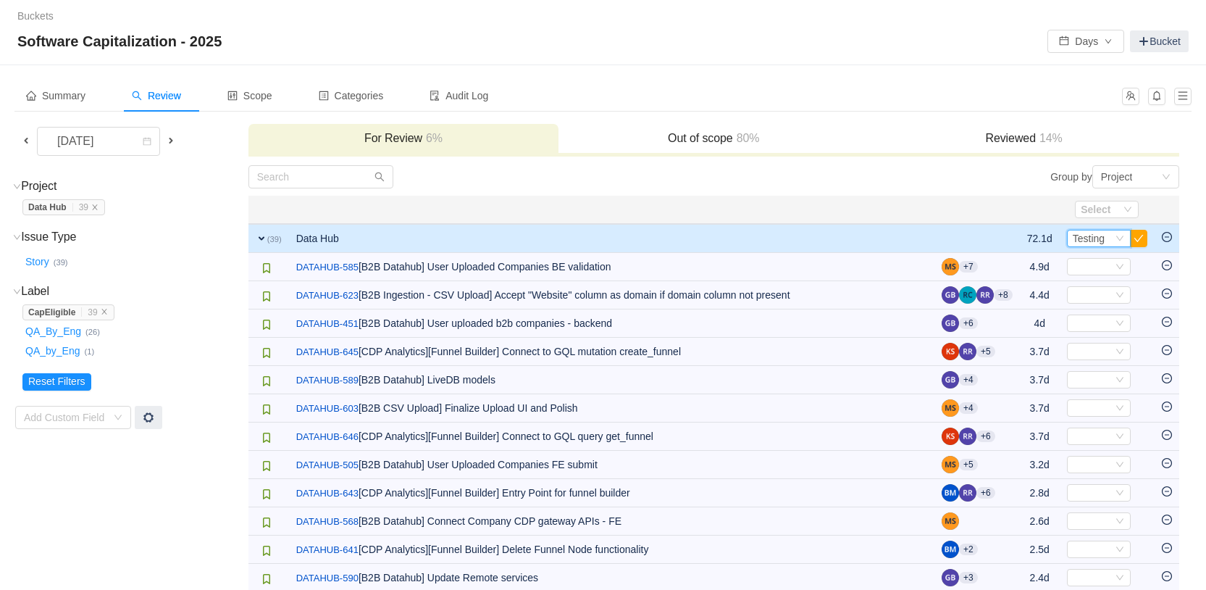
click at [1119, 238] on icon "icon: down" at bounding box center [1120, 238] width 9 height 9
click at [1118, 285] on span "Development" at bounding box center [1105, 288] width 60 height 12
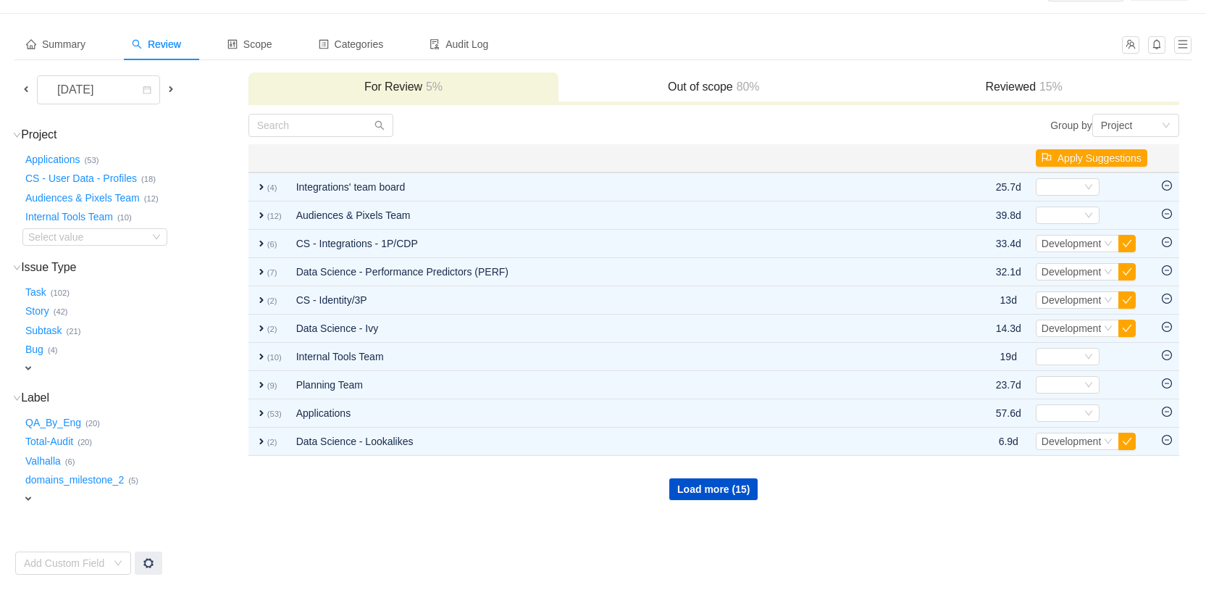
scroll to position [51, 0]
click at [26, 89] on span at bounding box center [26, 89] width 12 height 12
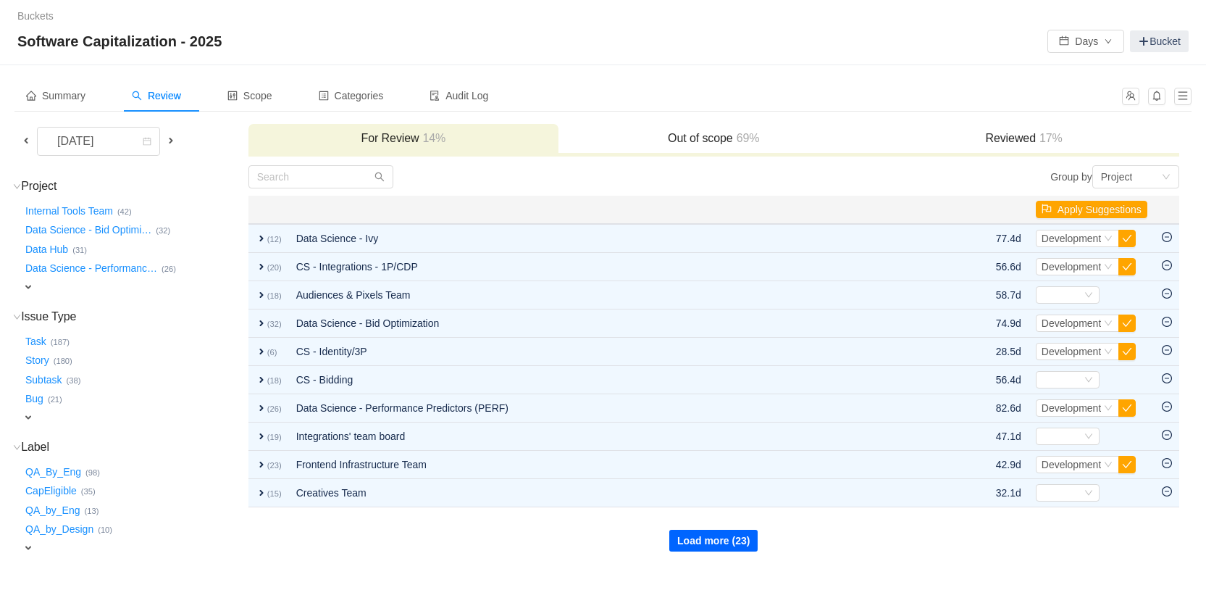
click at [687, 543] on button "Load more (23)" at bounding box center [713, 541] width 88 height 22
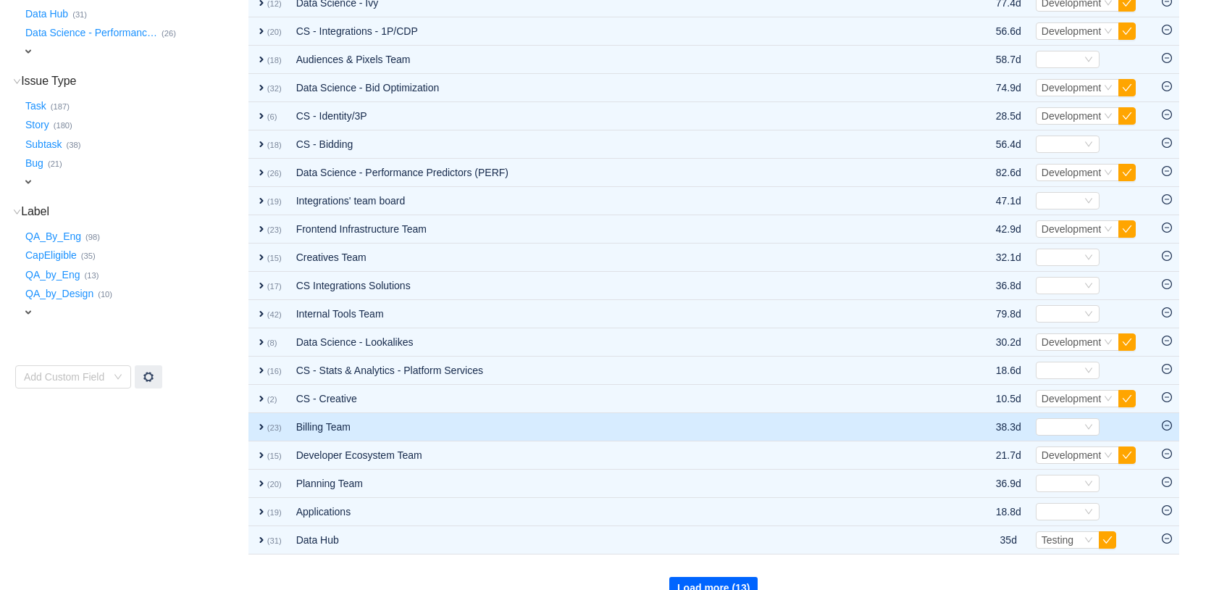
scroll to position [260, 0]
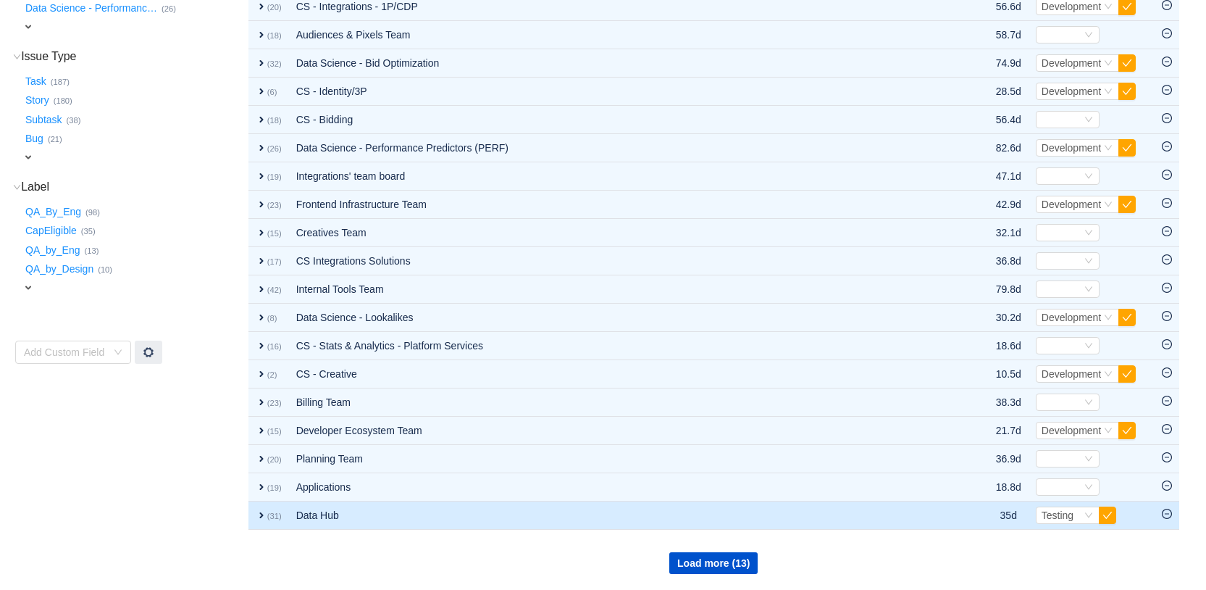
click at [257, 514] on span "expand" at bounding box center [262, 515] width 12 height 12
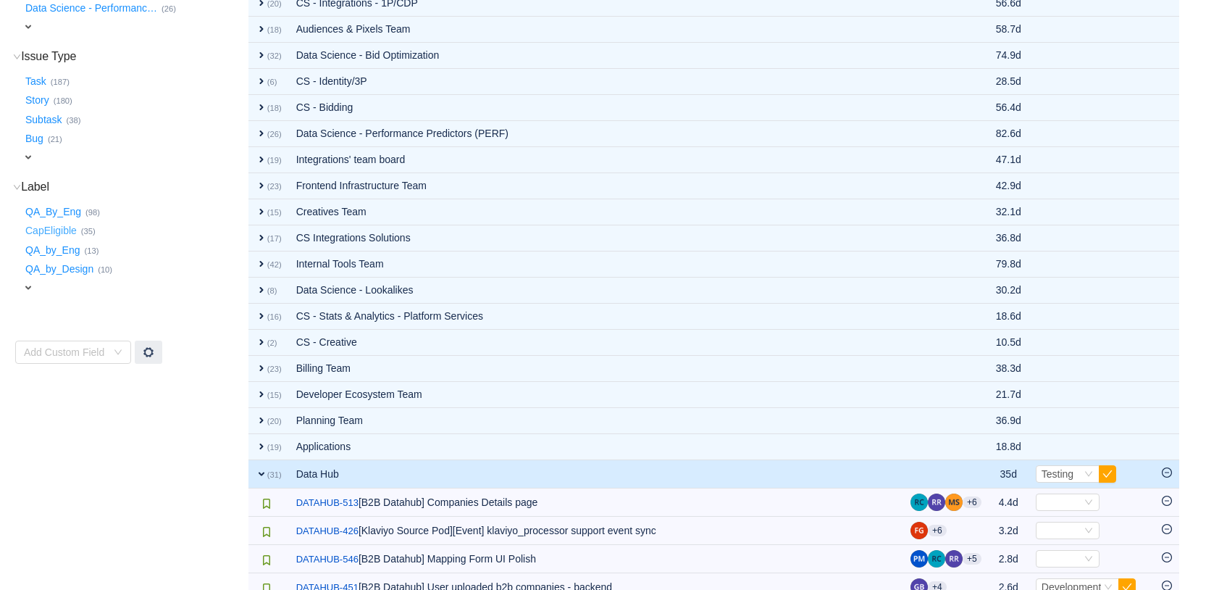
click at [61, 231] on button "CapEligible …" at bounding box center [51, 230] width 59 height 23
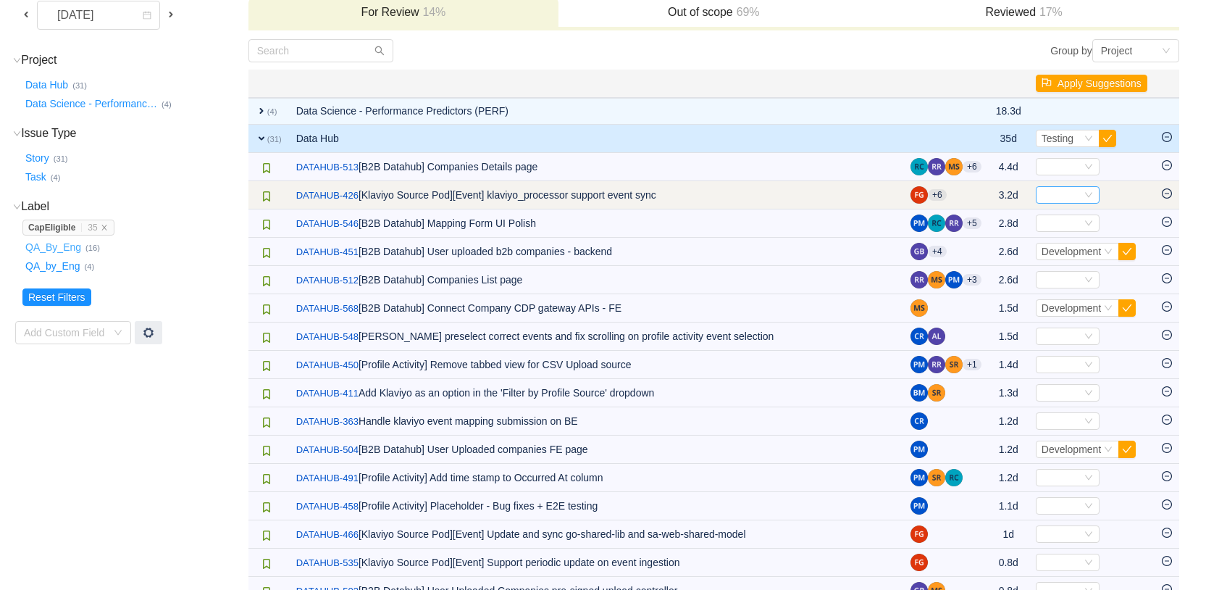
scroll to position [0, 0]
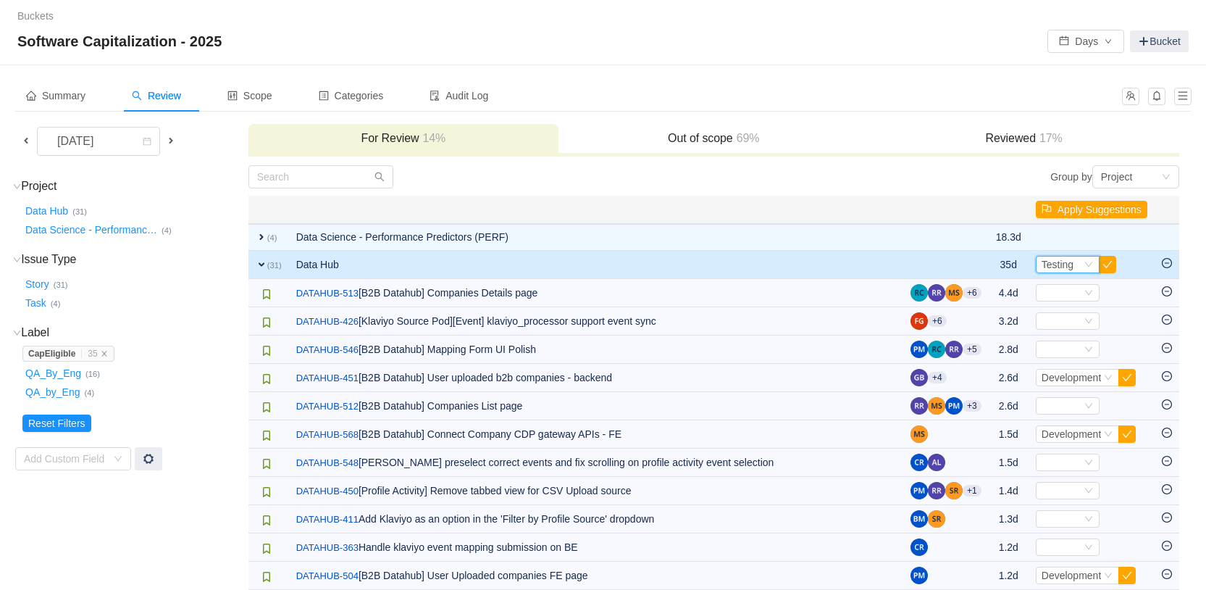
click at [1085, 264] on icon "icon: down" at bounding box center [1088, 264] width 7 height 5
click at [1081, 310] on span "Development" at bounding box center [1070, 314] width 60 height 12
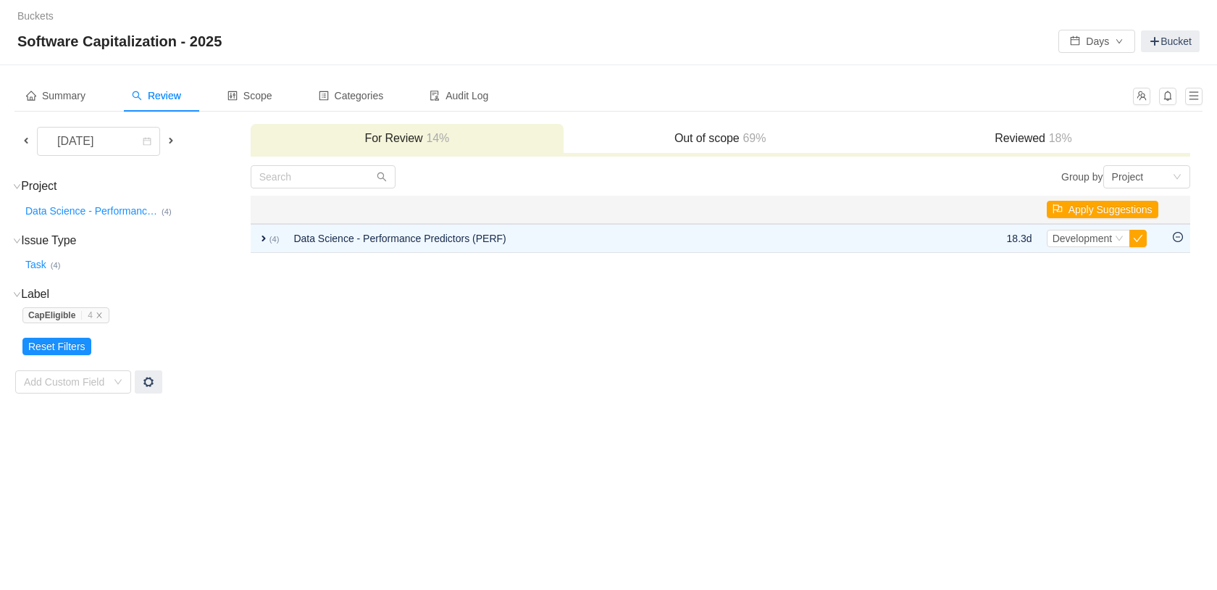
click at [18, 190] on icon "icon: down" at bounding box center [17, 187] width 8 height 8
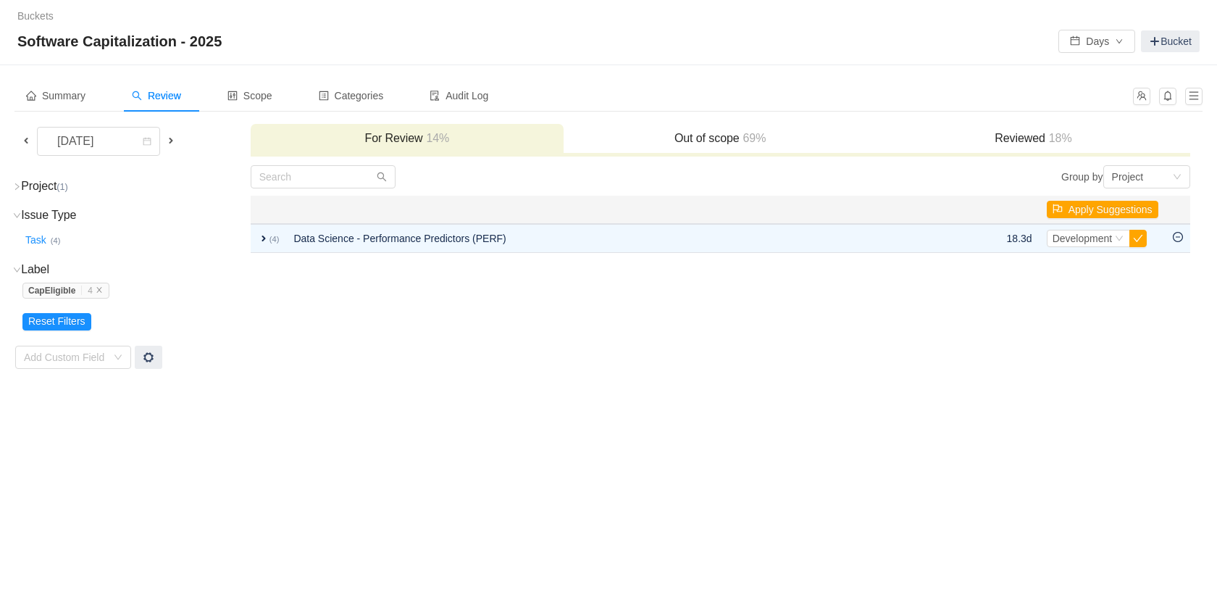
click at [18, 190] on icon "icon: right" at bounding box center [17, 187] width 8 height 8
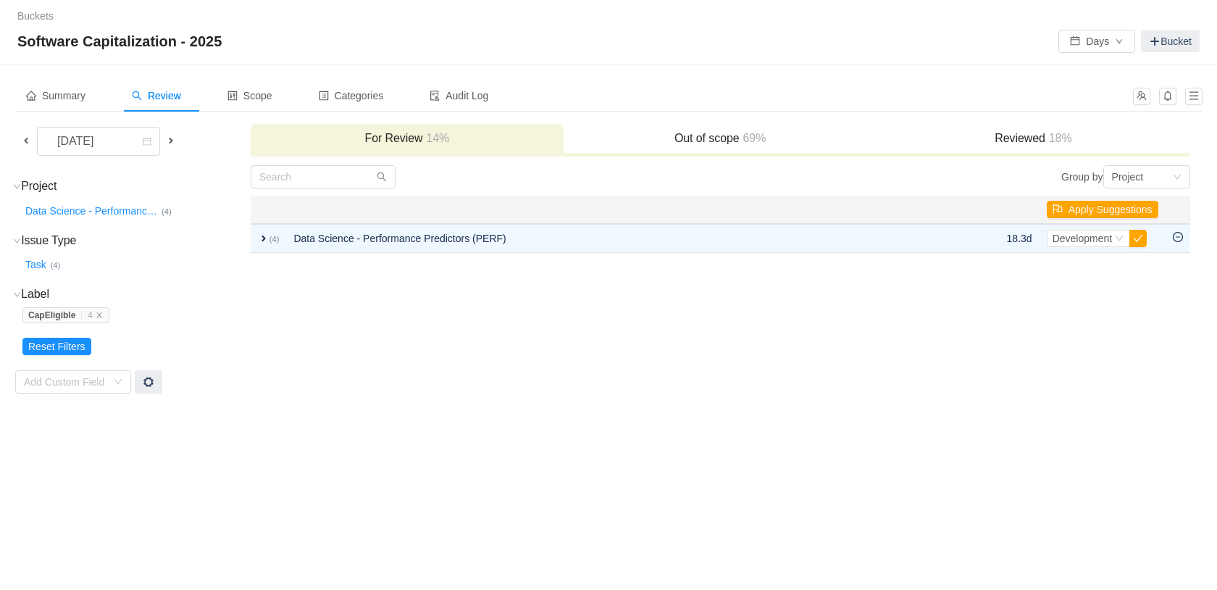
click at [172, 212] on small "(4)" at bounding box center [167, 211] width 10 height 9
click at [119, 212] on button "Data Science - Performanc …" at bounding box center [91, 210] width 139 height 23
click at [175, 206] on icon "icon: close" at bounding box center [170, 207] width 7 height 7
click at [171, 212] on small "(4)" at bounding box center [167, 211] width 10 height 9
click at [103, 315] on icon "icon: close" at bounding box center [99, 314] width 7 height 7
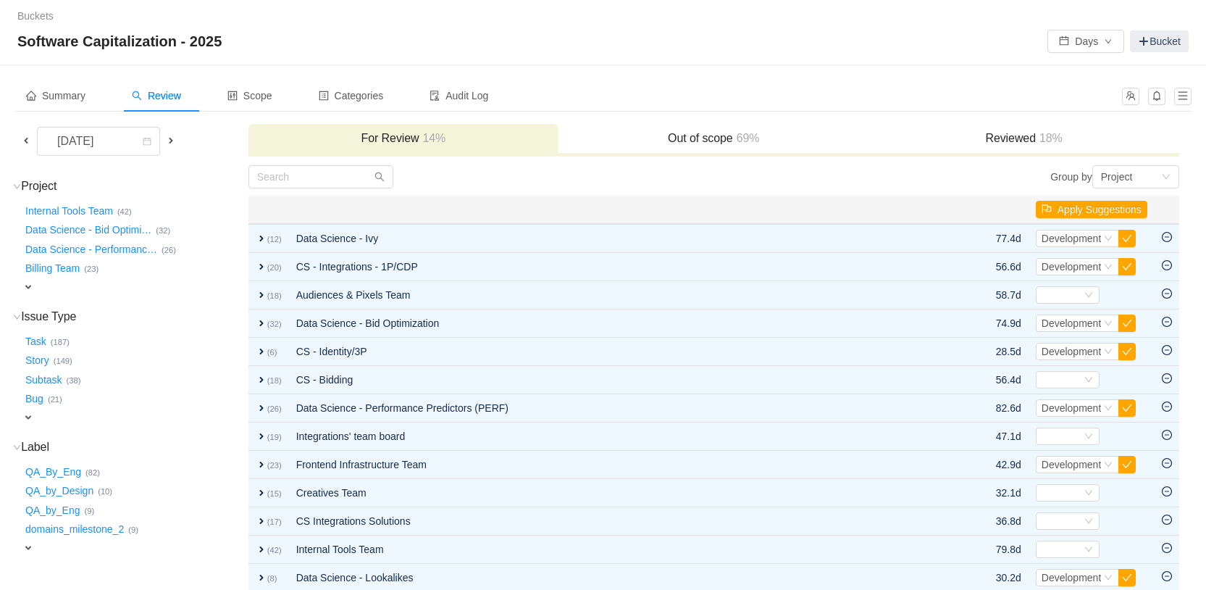
click at [30, 282] on span "expand" at bounding box center [28, 287] width 12 height 12
click at [114, 295] on div "Select value" at bounding box center [85, 288] width 114 height 14
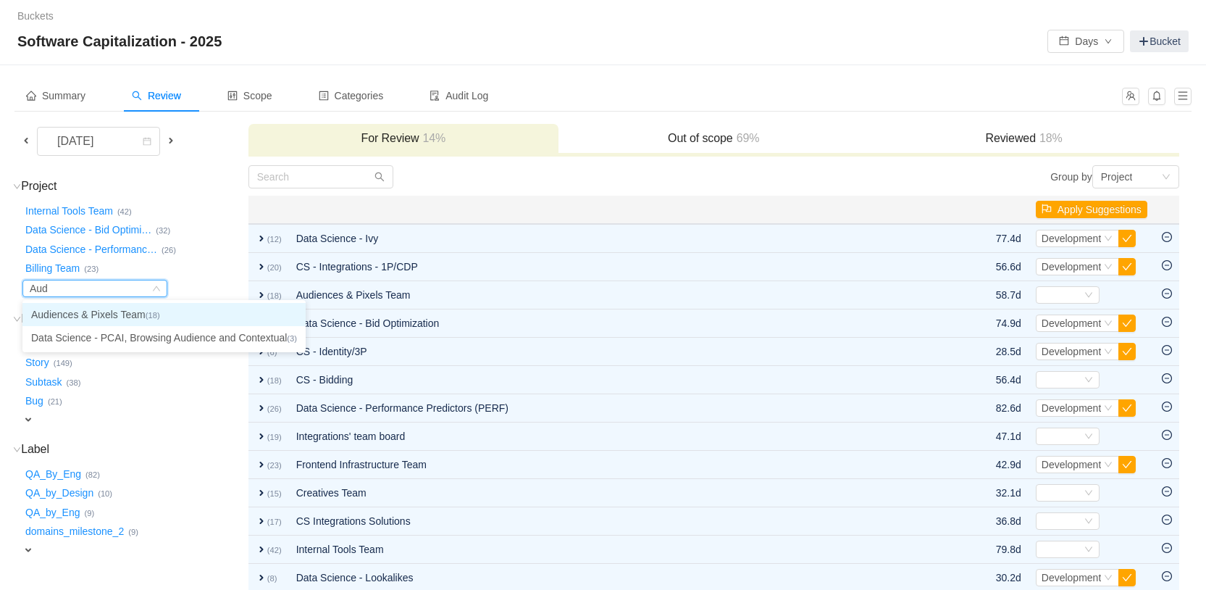
type input "Audi"
click at [119, 312] on li "Audiences & Pixels Team (18)" at bounding box center [163, 314] width 283 height 23
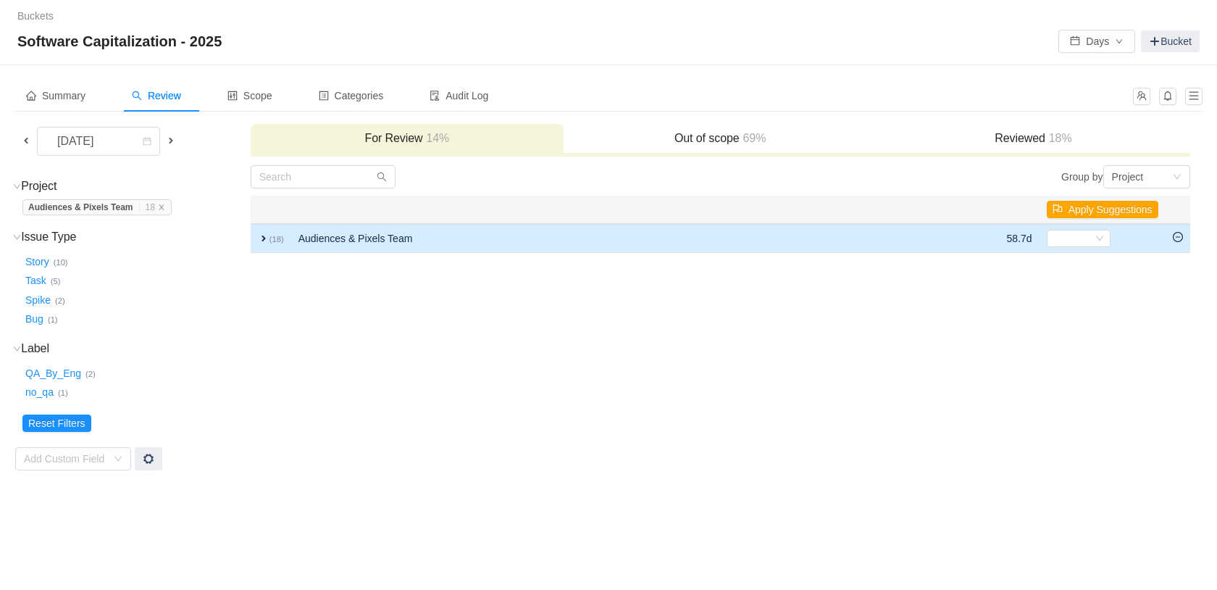
click at [264, 240] on span "expand" at bounding box center [264, 239] width 12 height 12
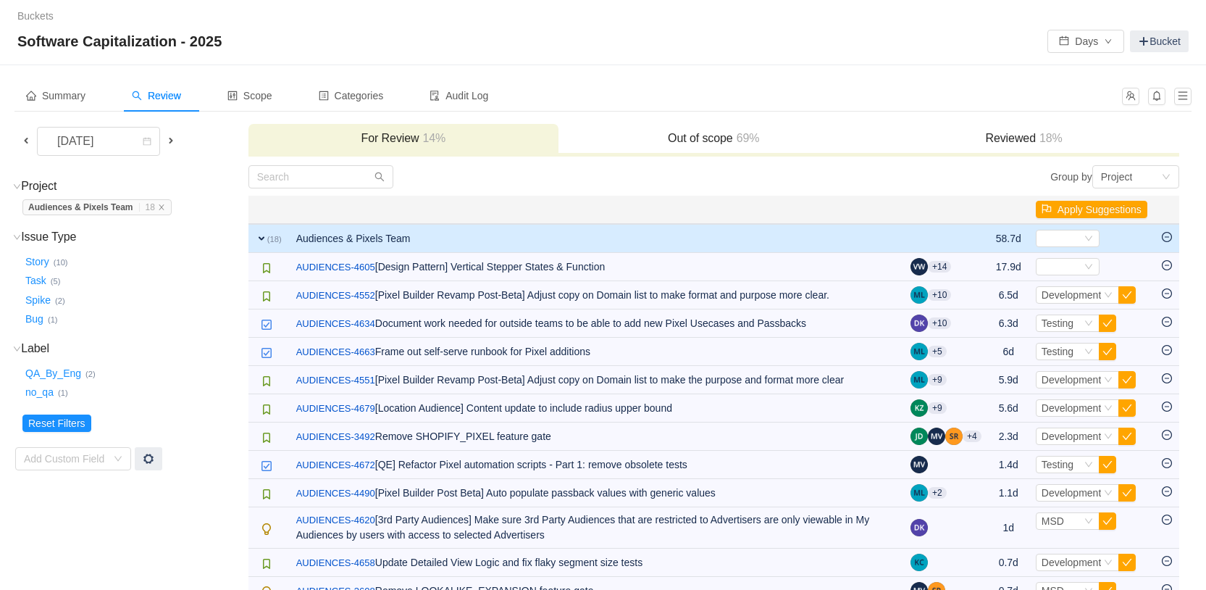
click at [175, 140] on span at bounding box center [171, 141] width 12 height 12
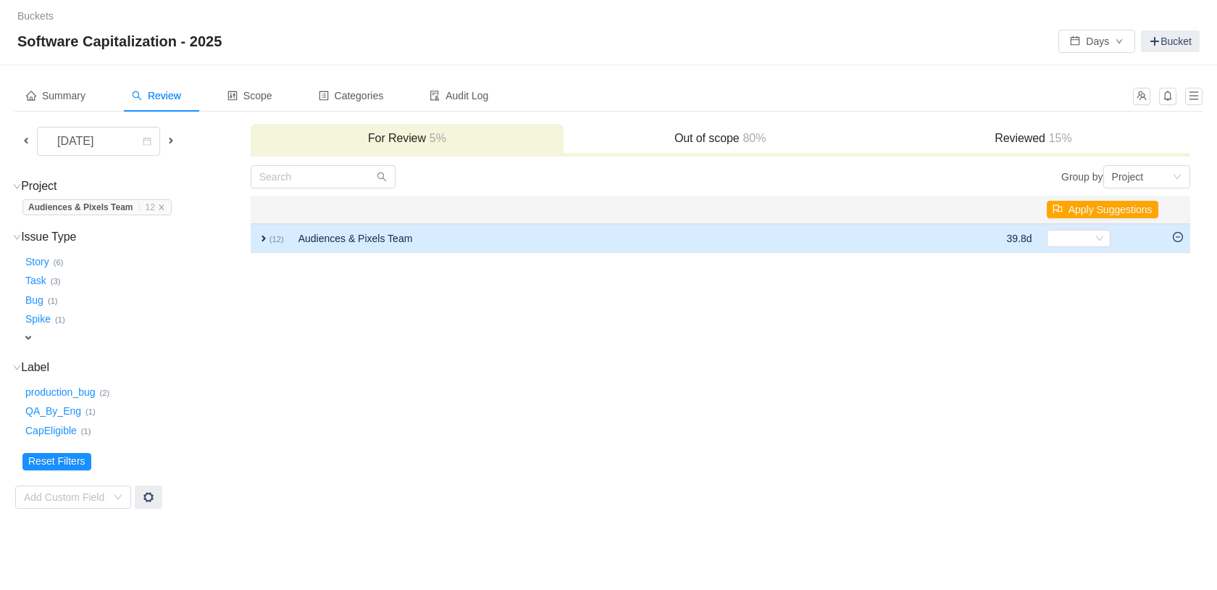
click at [256, 239] on td "expand (12)" at bounding box center [271, 238] width 41 height 29
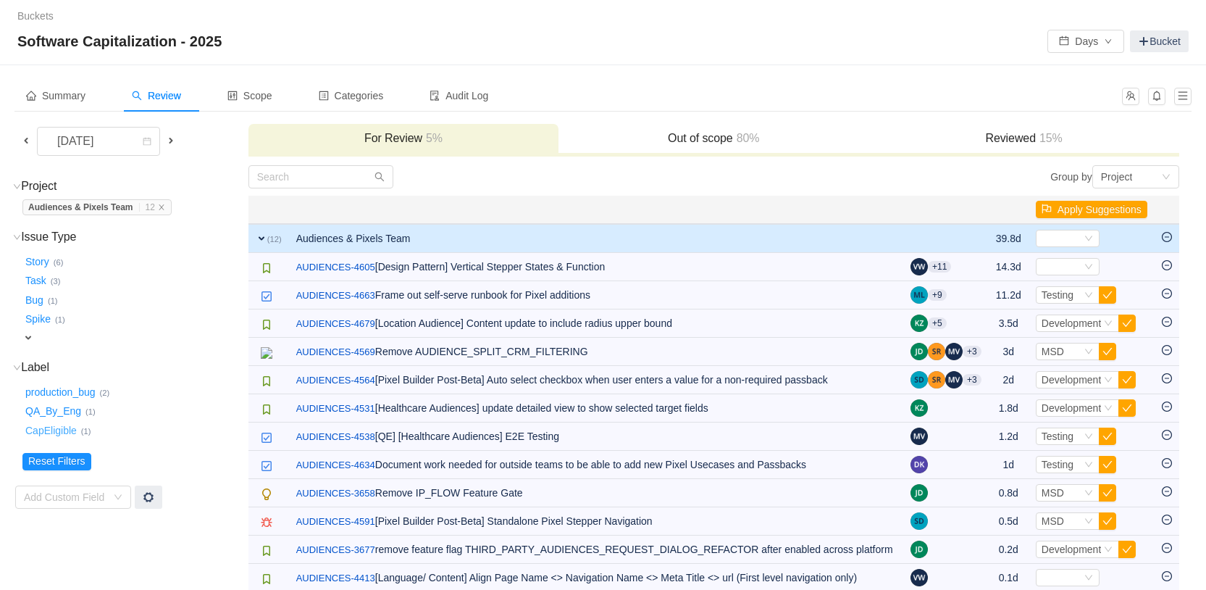
click at [53, 432] on button "CapEligible …" at bounding box center [51, 430] width 59 height 23
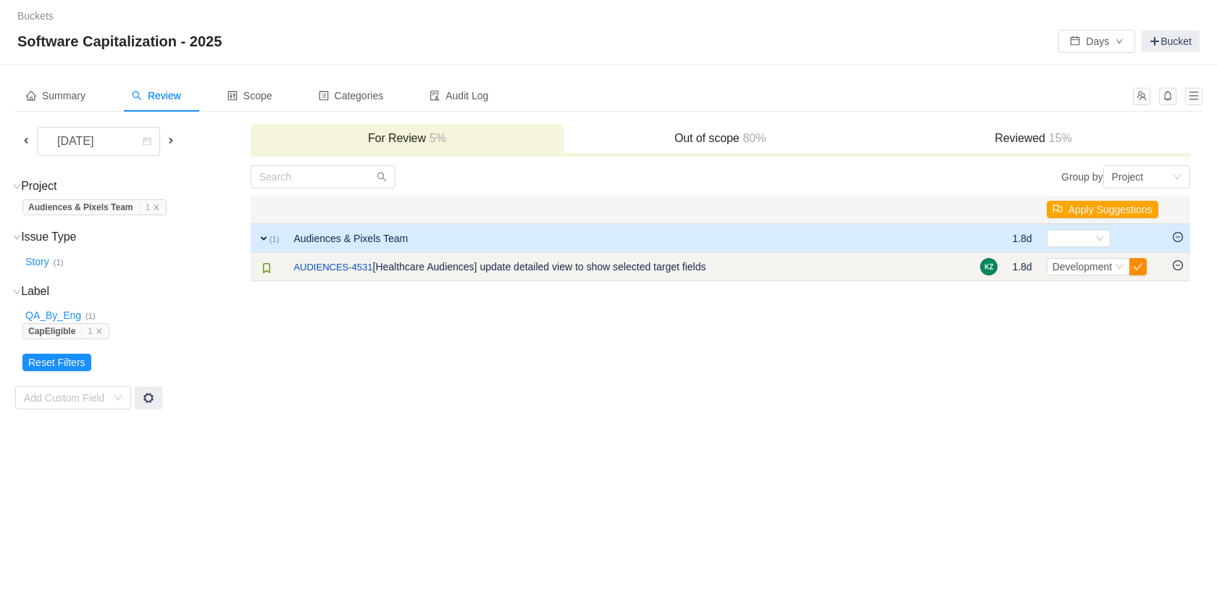
click at [1136, 265] on button "button" at bounding box center [1137, 266] width 17 height 17
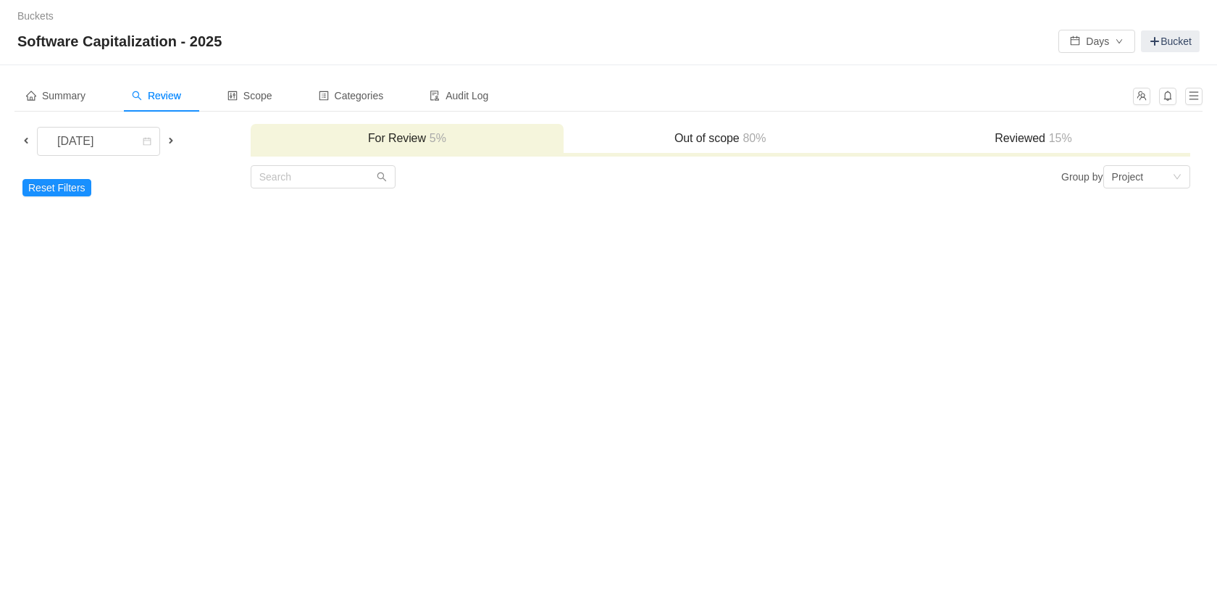
click at [172, 138] on span at bounding box center [171, 141] width 12 height 12
click at [1013, 141] on h3 "Reviewed 15%" at bounding box center [1033, 138] width 298 height 14
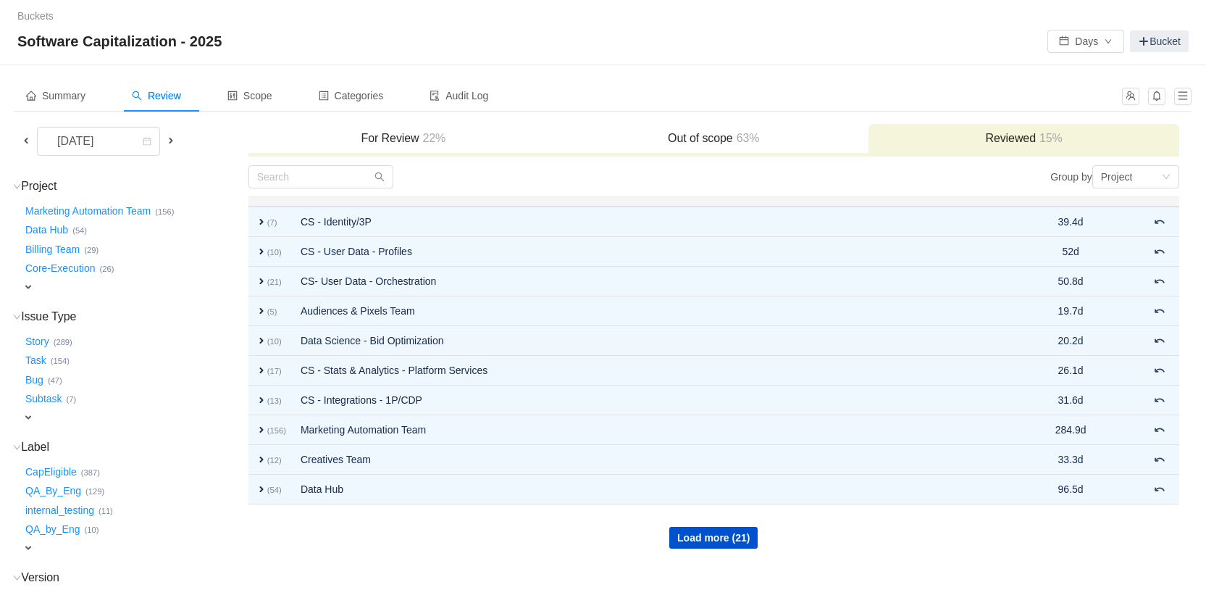
click at [769, 142] on h3 "Out of scope 63%" at bounding box center [714, 138] width 296 height 14
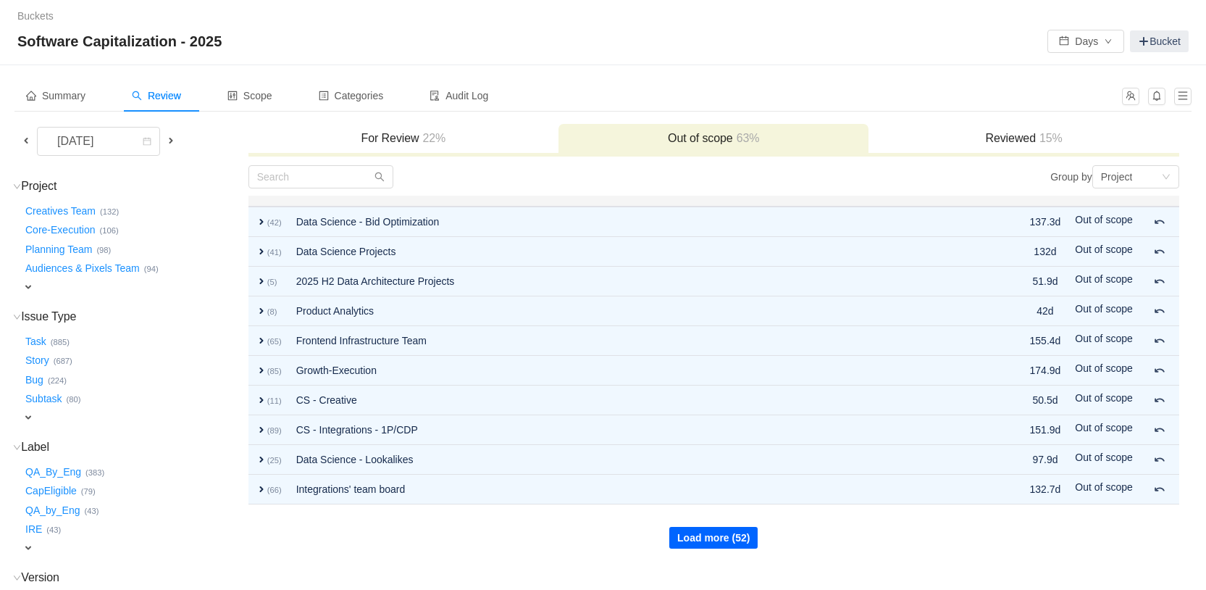
click at [709, 537] on button "Load more (52)" at bounding box center [713, 538] width 88 height 22
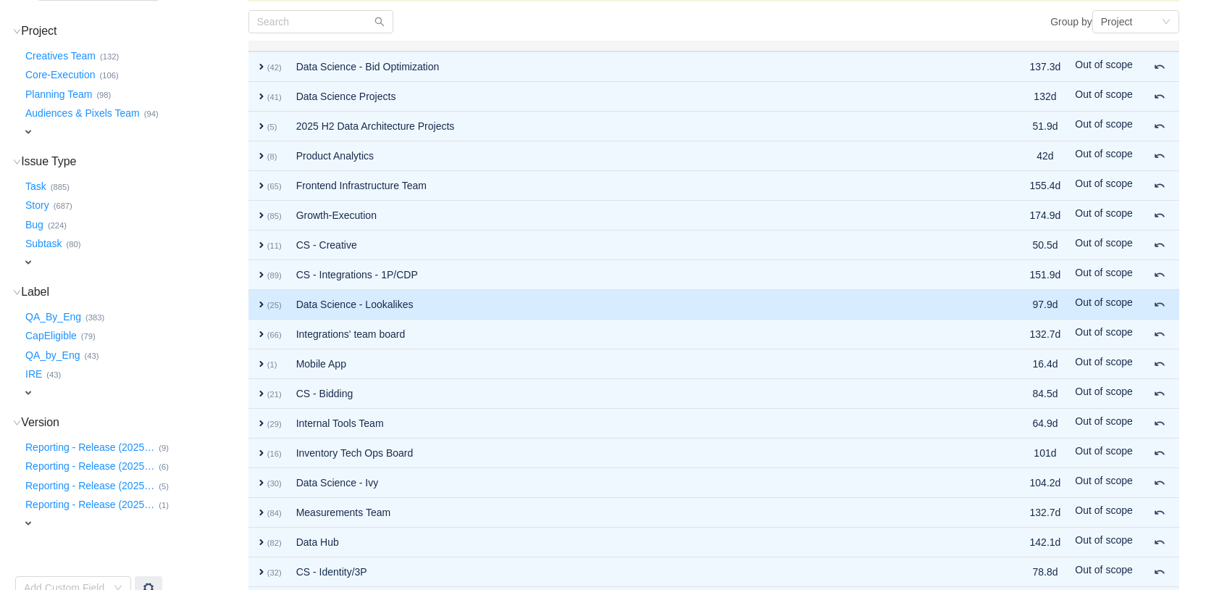
scroll to position [272, 0]
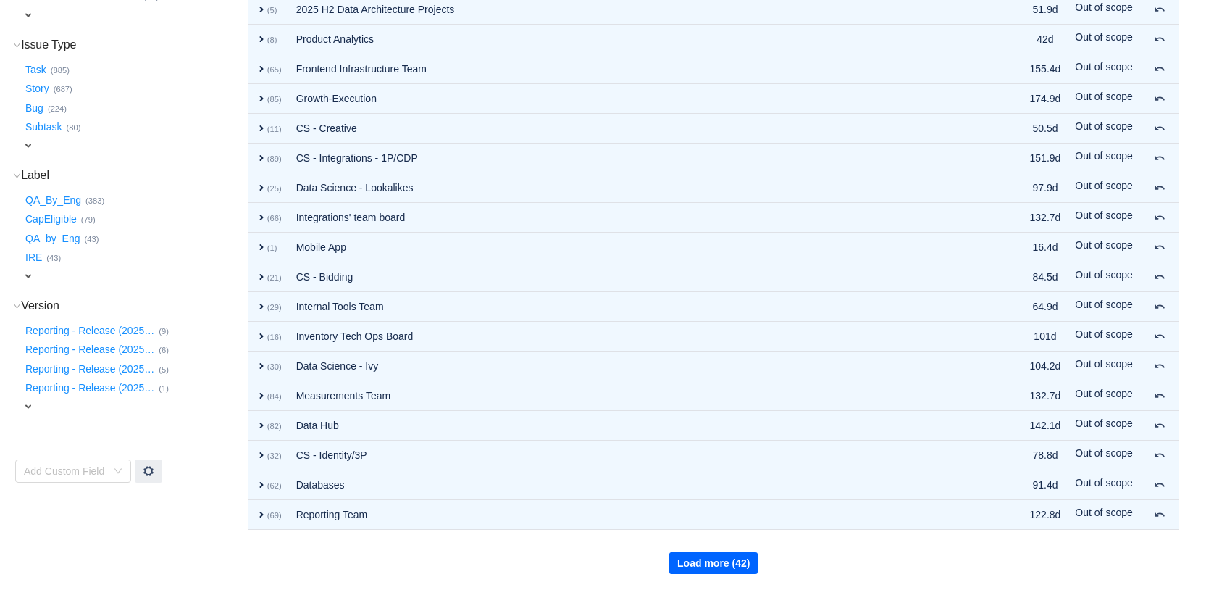
click at [719, 551] on button "Load more (42)" at bounding box center [713, 563] width 88 height 22
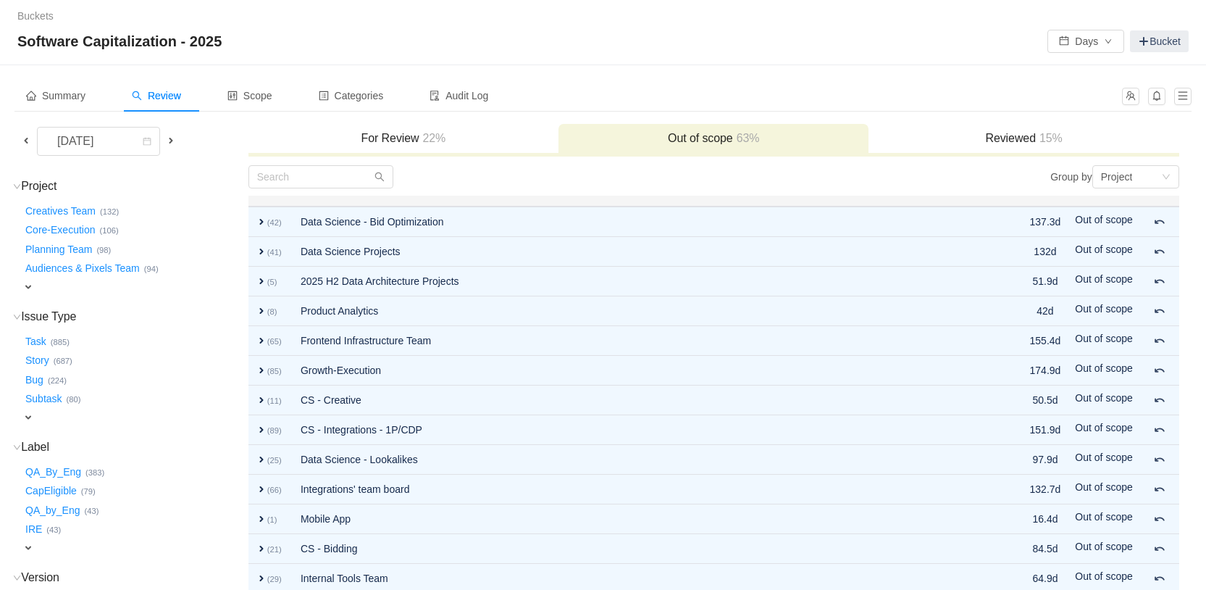
scroll to position [569, 0]
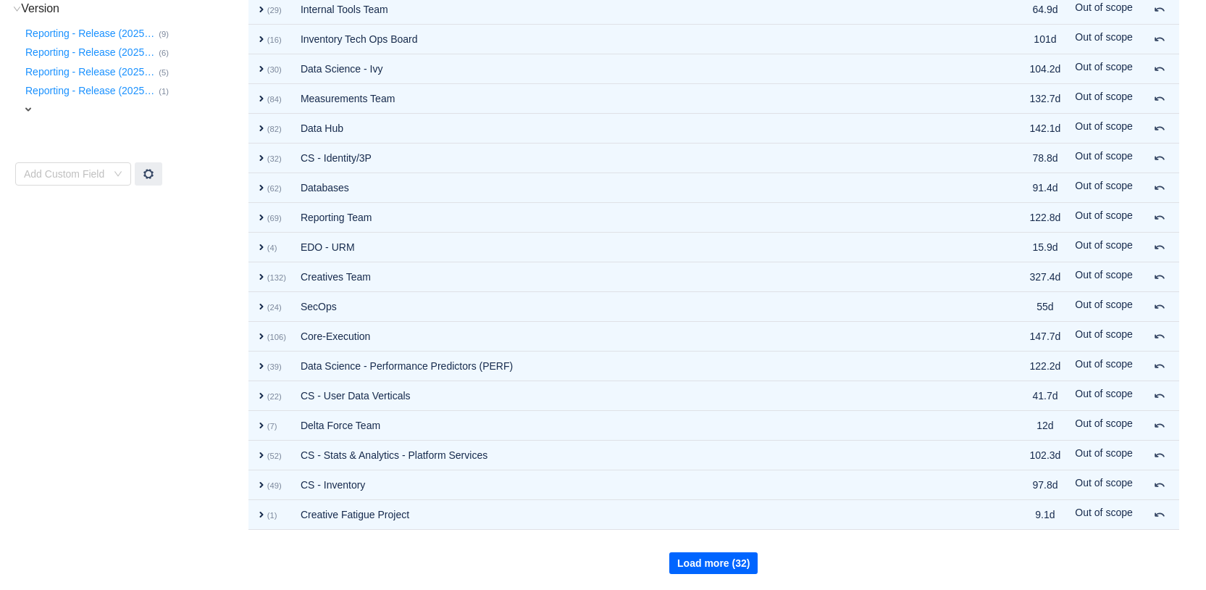
click at [742, 551] on button "Load more (32)" at bounding box center [713, 563] width 88 height 22
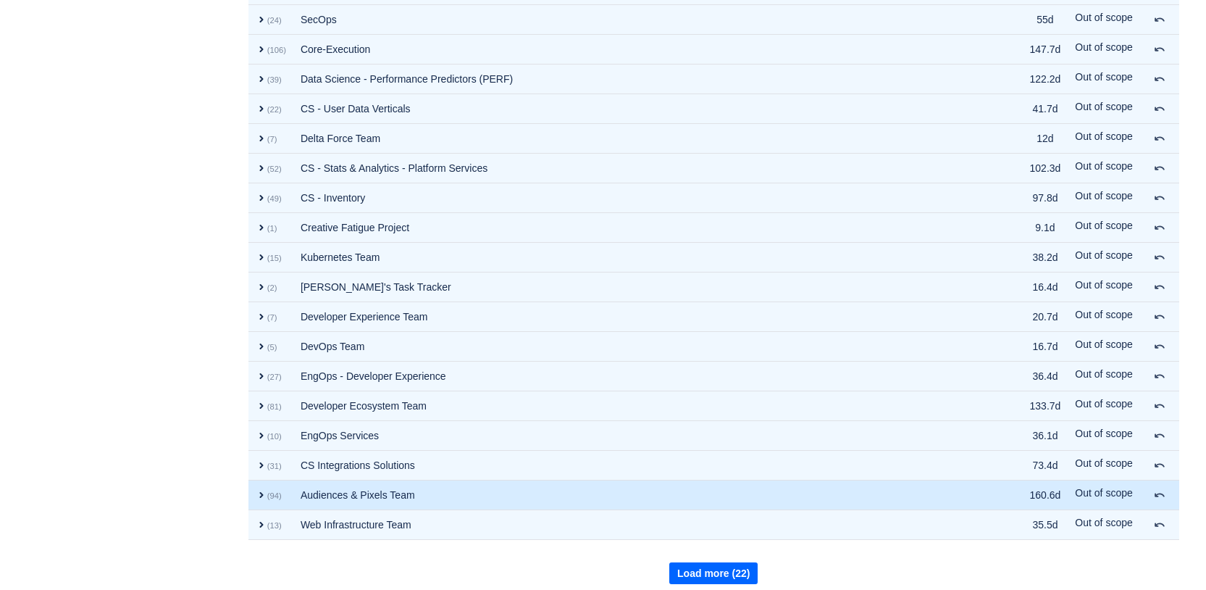
scroll to position [866, 0]
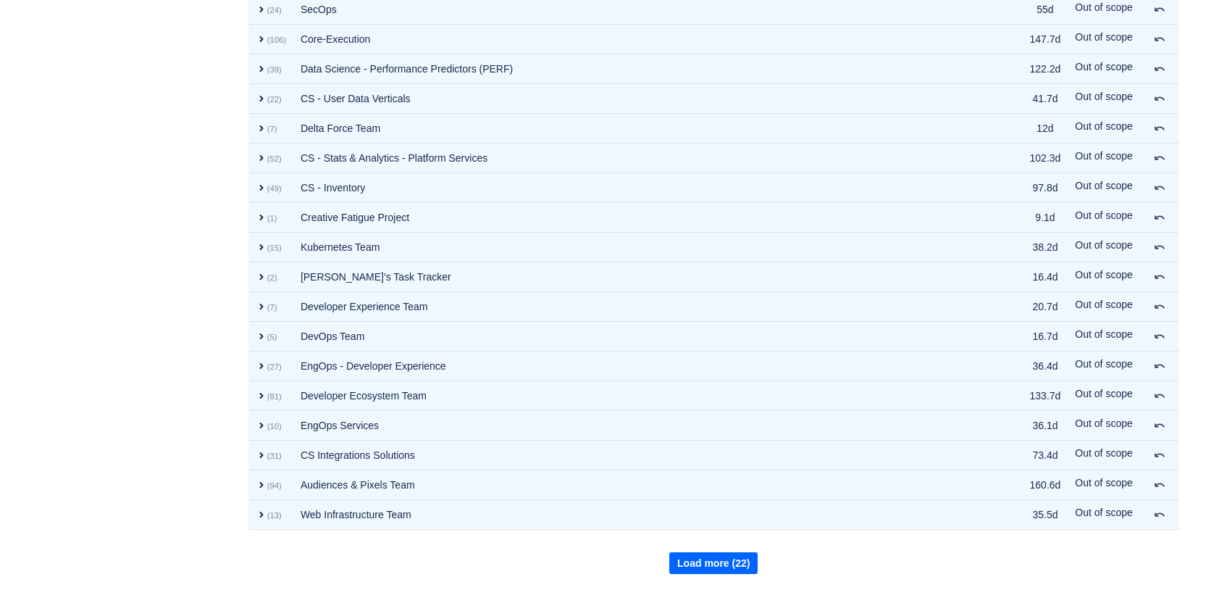
click at [728, 551] on button "Load more (22)" at bounding box center [713, 563] width 88 height 22
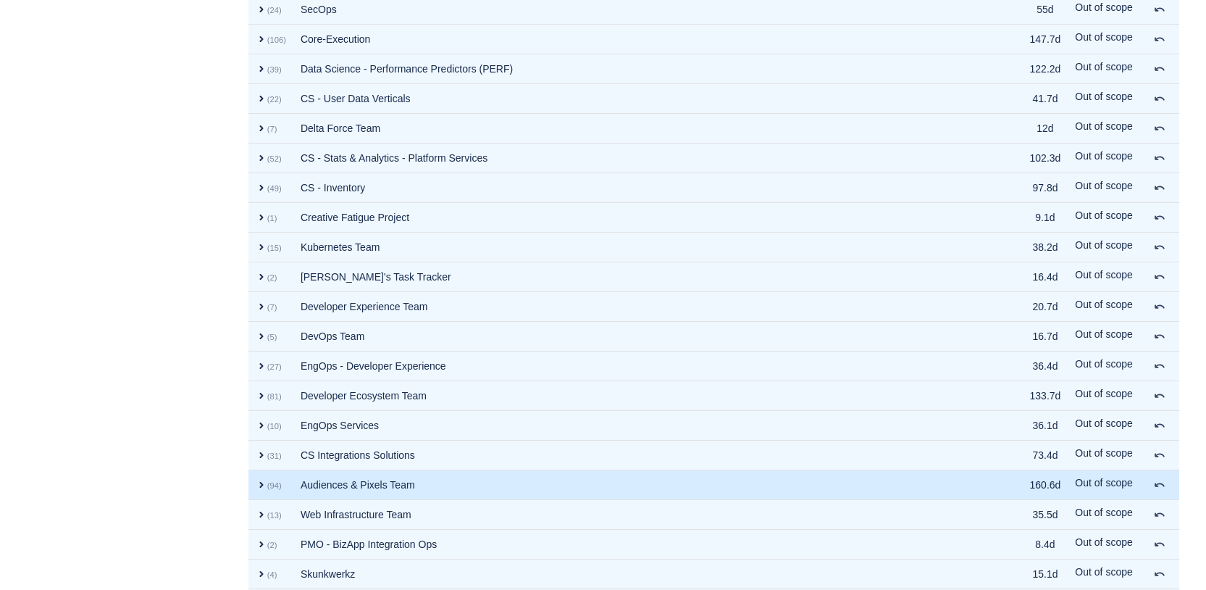
click at [259, 485] on span "expand" at bounding box center [262, 485] width 12 height 12
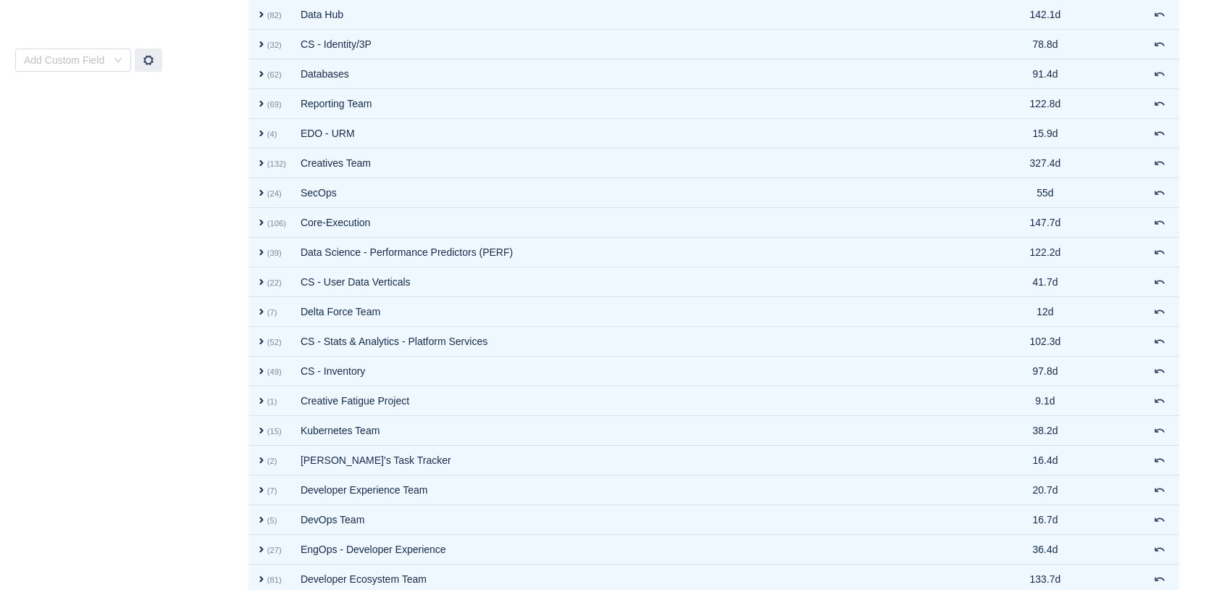
scroll to position [351, 0]
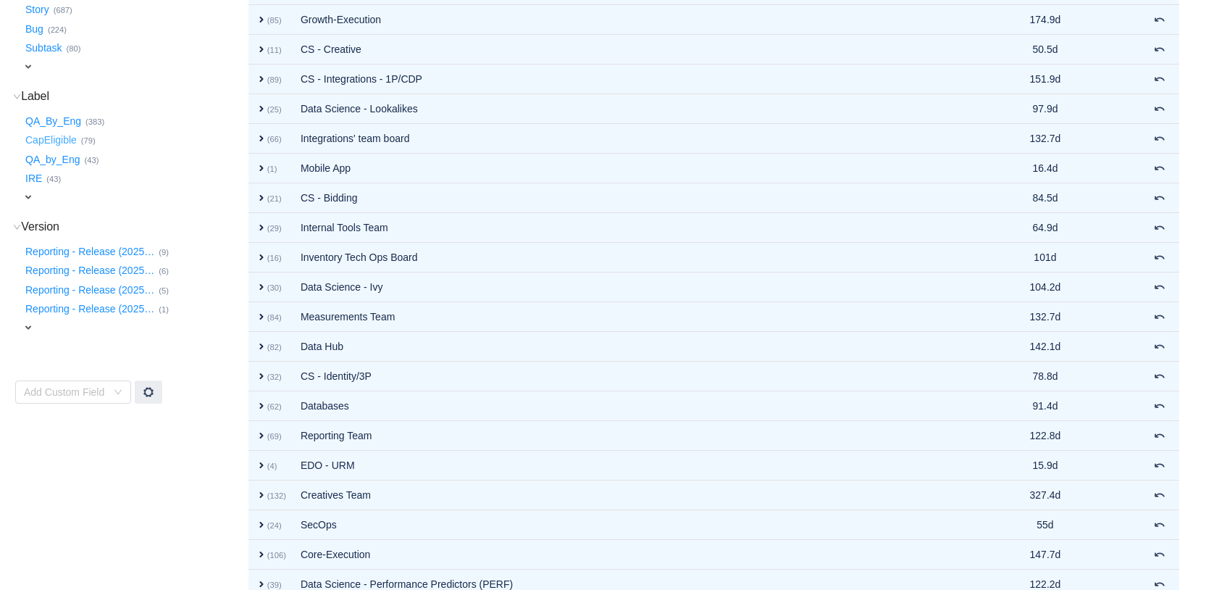
click at [59, 138] on button "CapEligible …" at bounding box center [51, 140] width 59 height 23
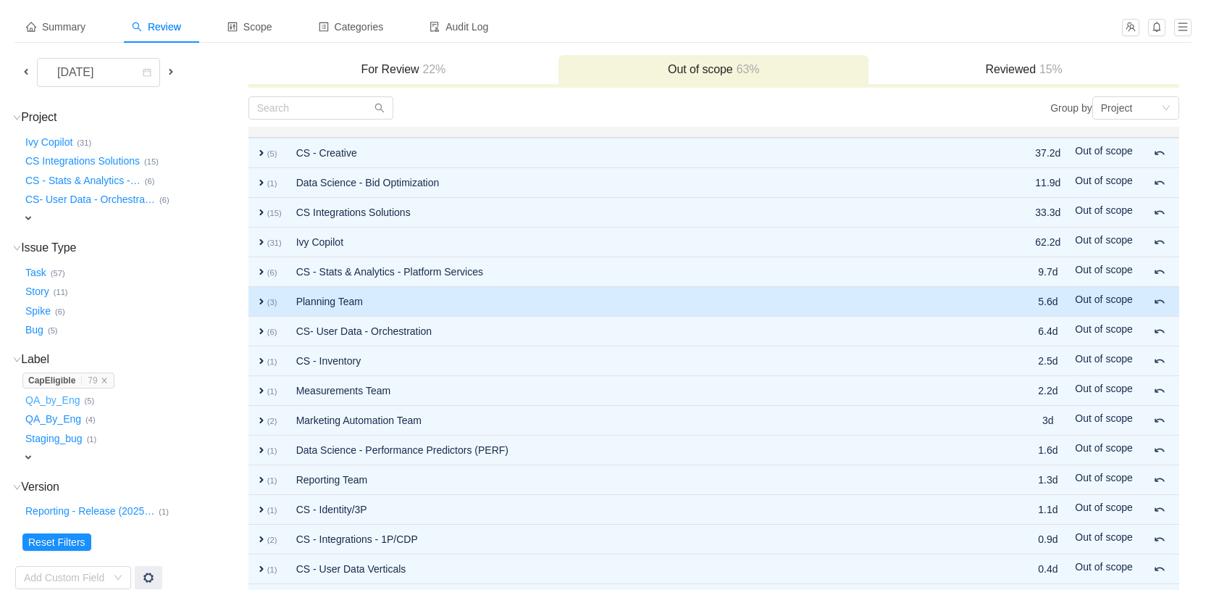
scroll to position [107, 0]
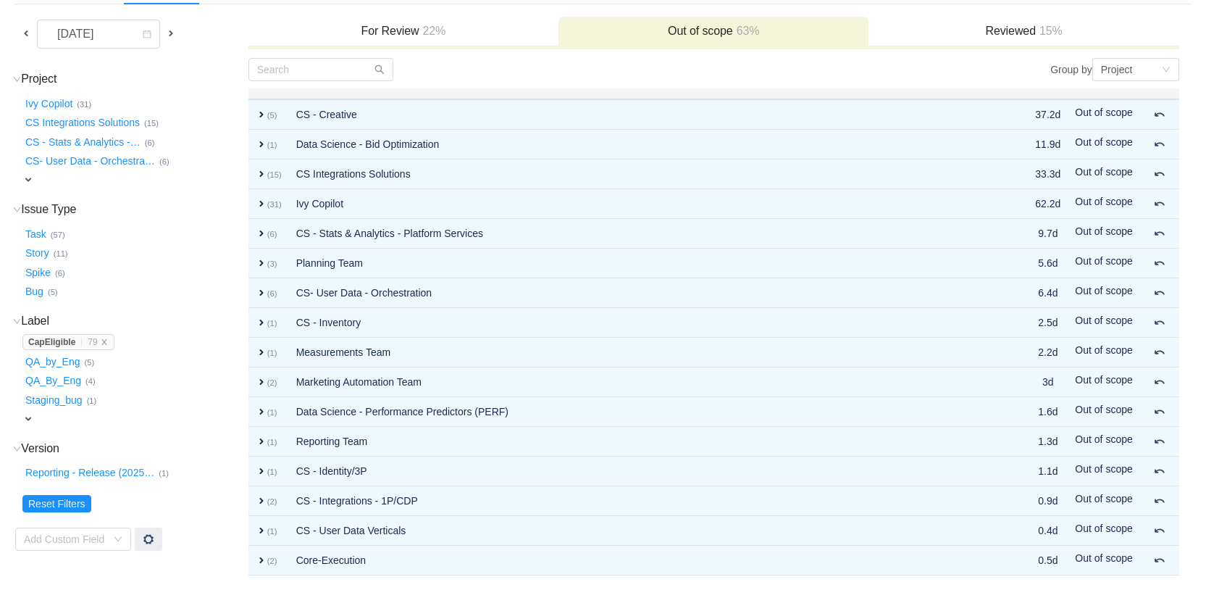
click at [1029, 33] on h3 "Reviewed 15%" at bounding box center [1024, 31] width 296 height 14
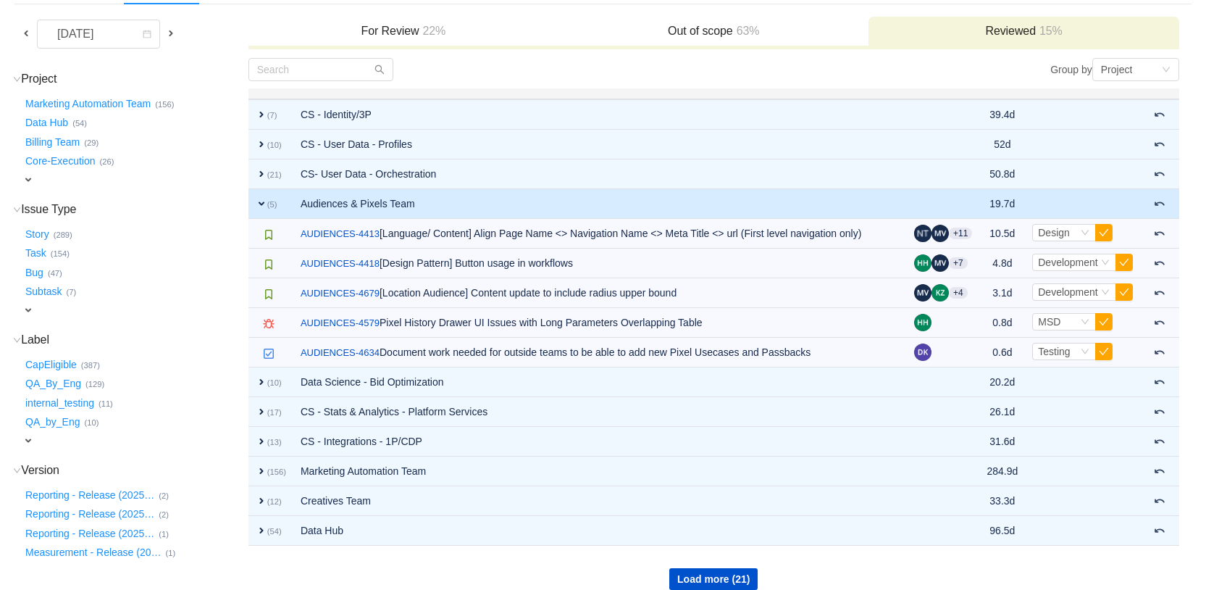
click at [27, 183] on span "expand" at bounding box center [28, 180] width 12 height 12
click at [87, 179] on div "Select value" at bounding box center [85, 181] width 114 height 14
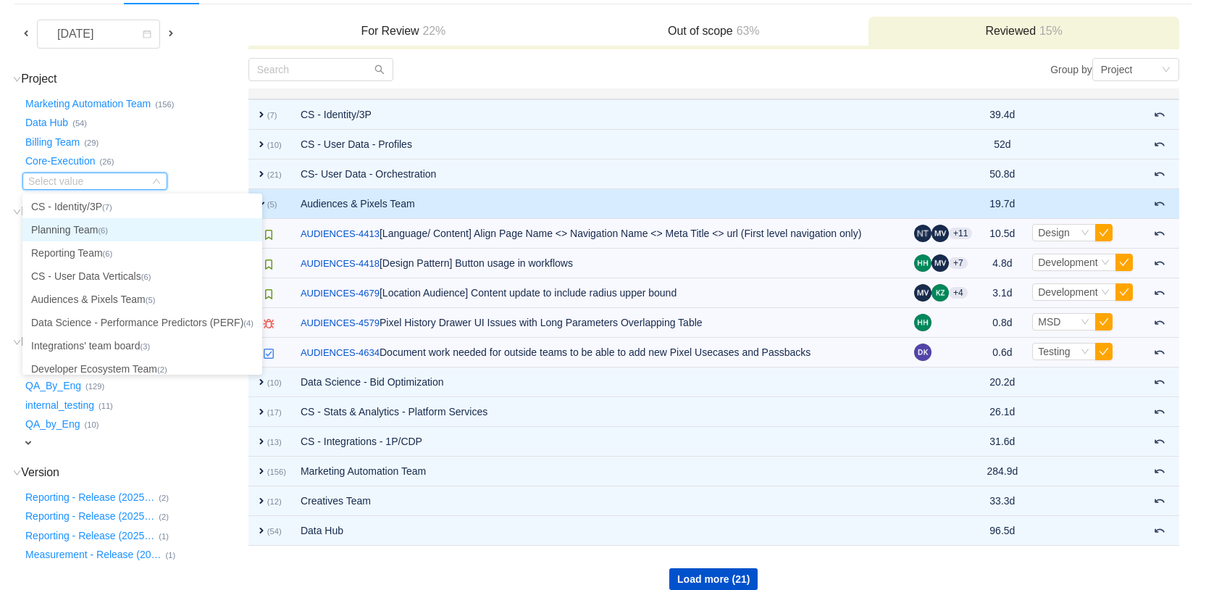
scroll to position [345, 0]
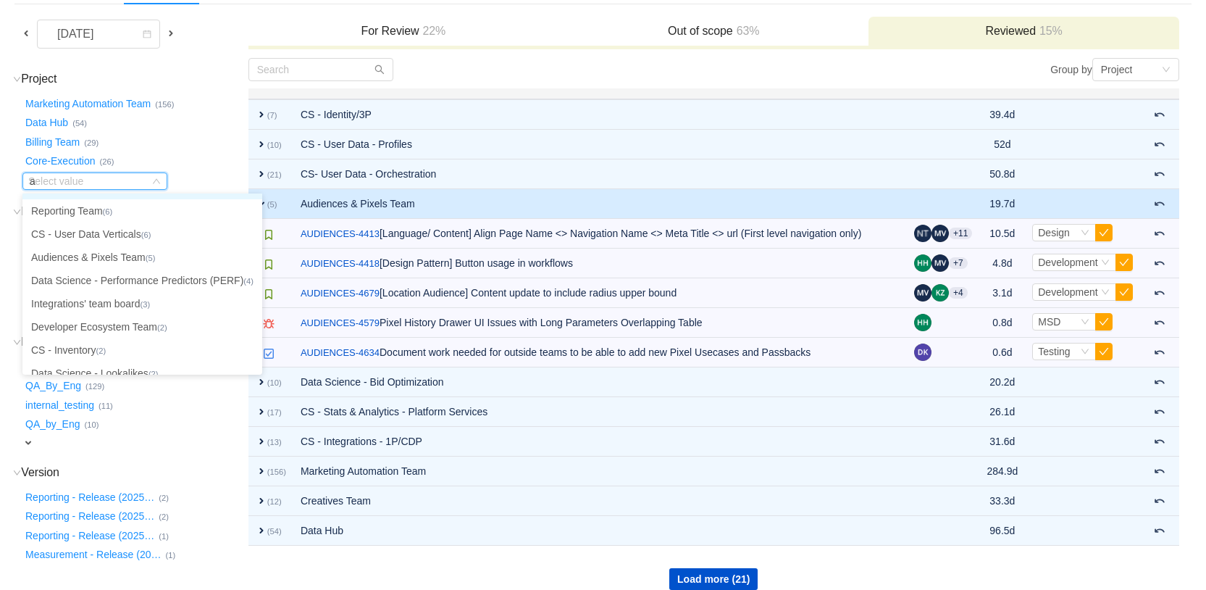
type input "au"
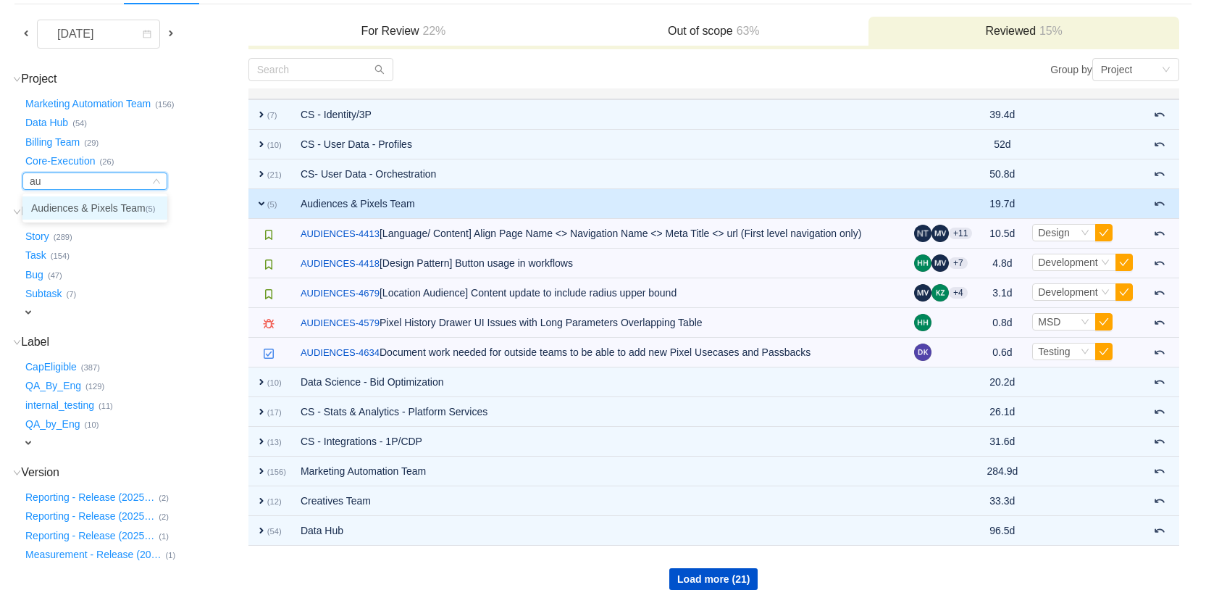
click at [139, 201] on li "Audiences & Pixels Team (5)" at bounding box center [94, 207] width 145 height 23
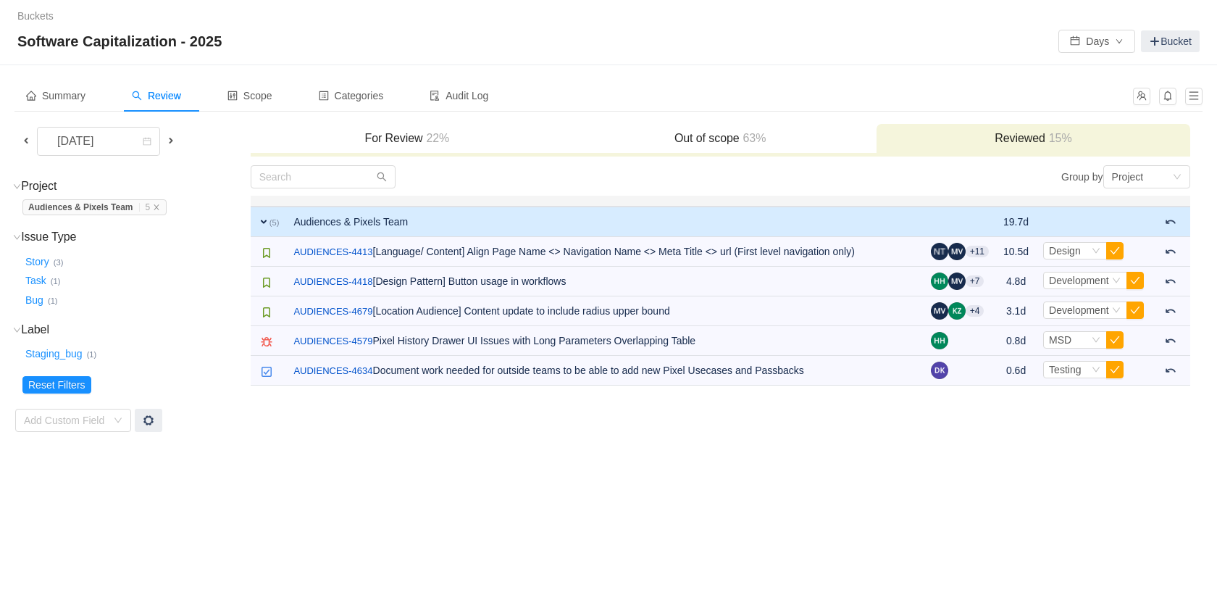
click at [682, 139] on h3 "Out of scope 63%" at bounding box center [720, 138] width 298 height 14
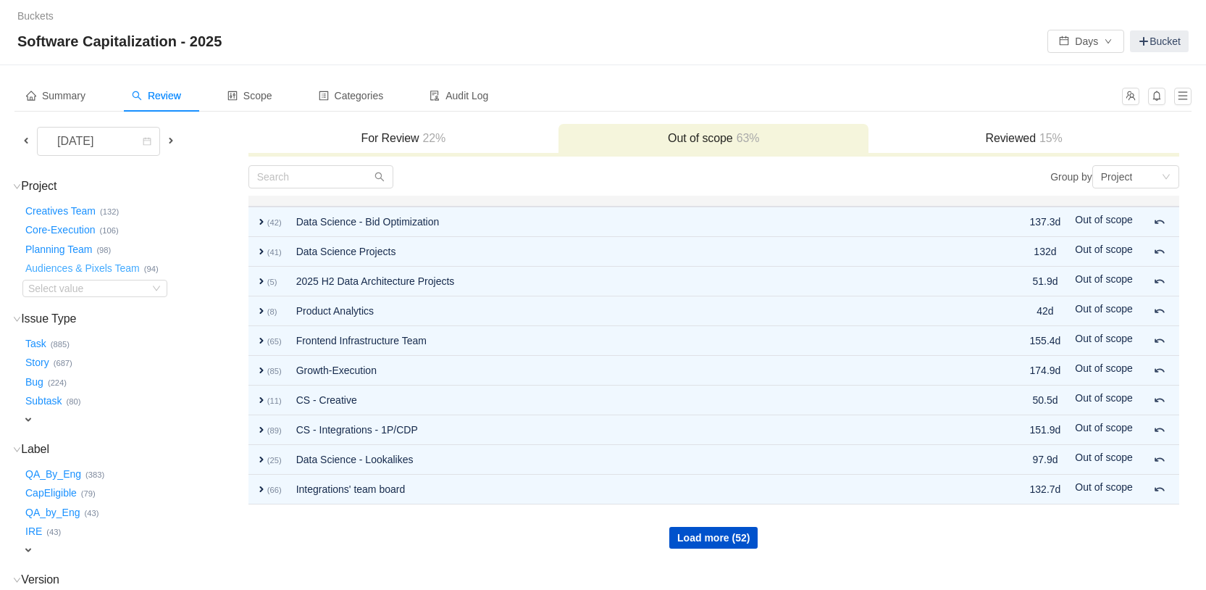
click at [125, 271] on button "Audiences & Pixels Team …" at bounding box center [83, 268] width 122 height 23
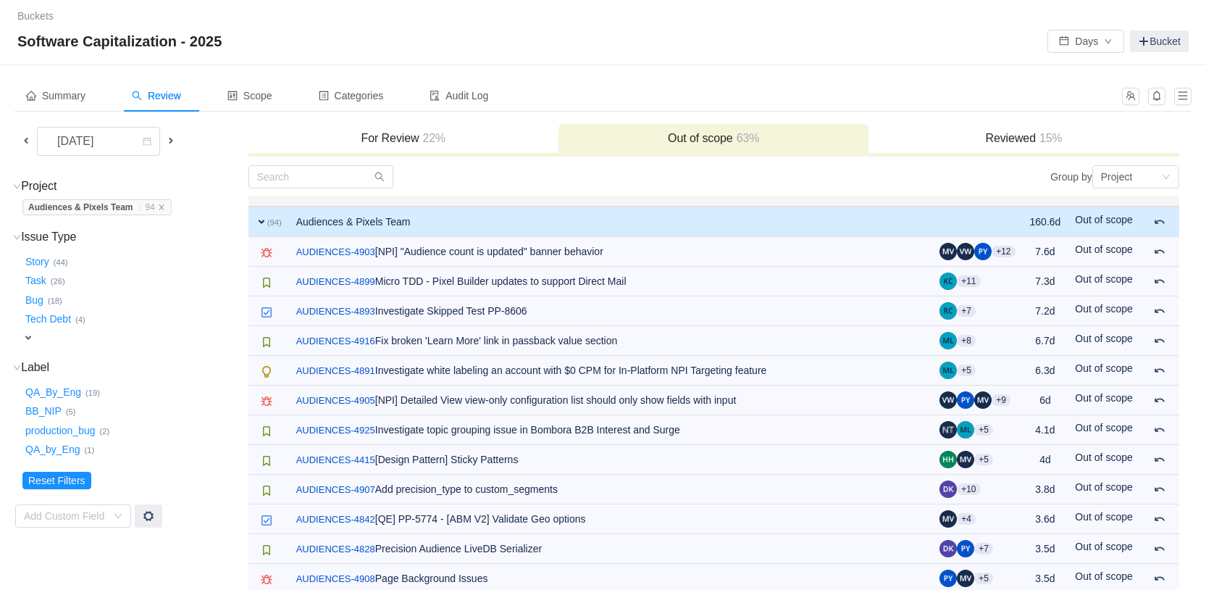
click at [30, 135] on span at bounding box center [26, 141] width 12 height 12
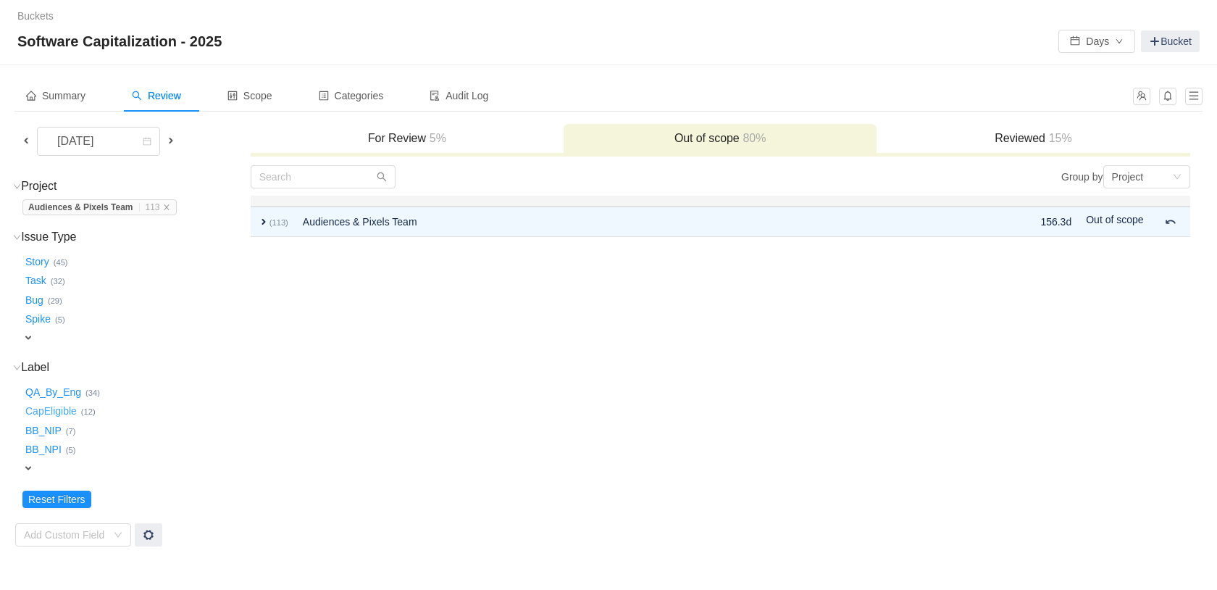
click at [44, 412] on button "CapEligible …" at bounding box center [51, 411] width 59 height 23
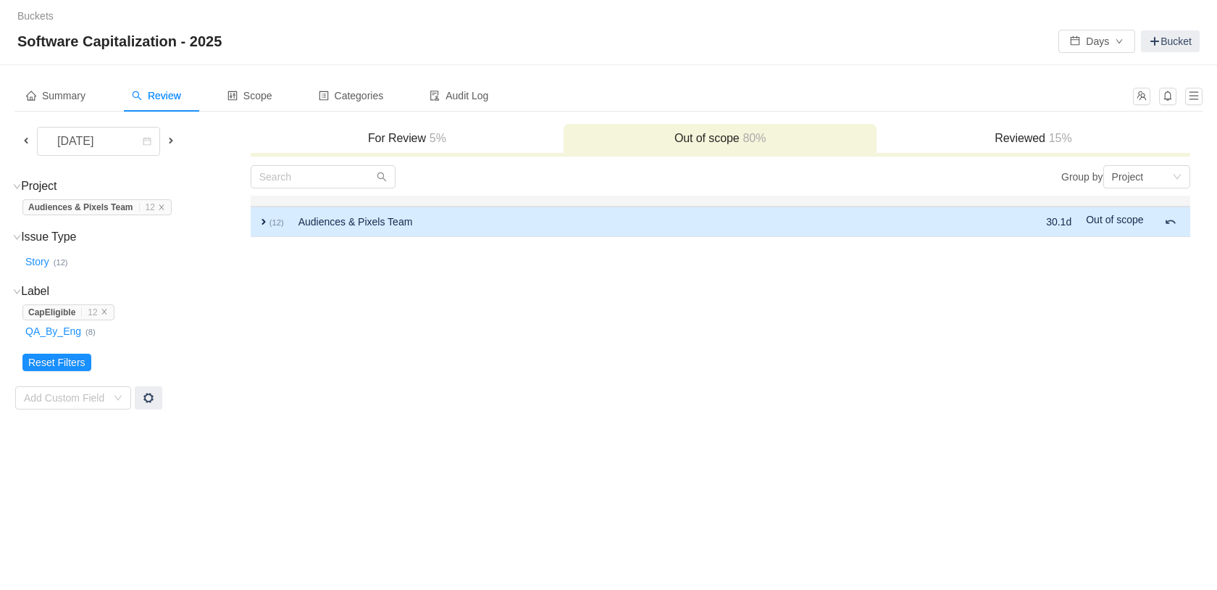
click at [259, 225] on span "expand" at bounding box center [264, 222] width 12 height 12
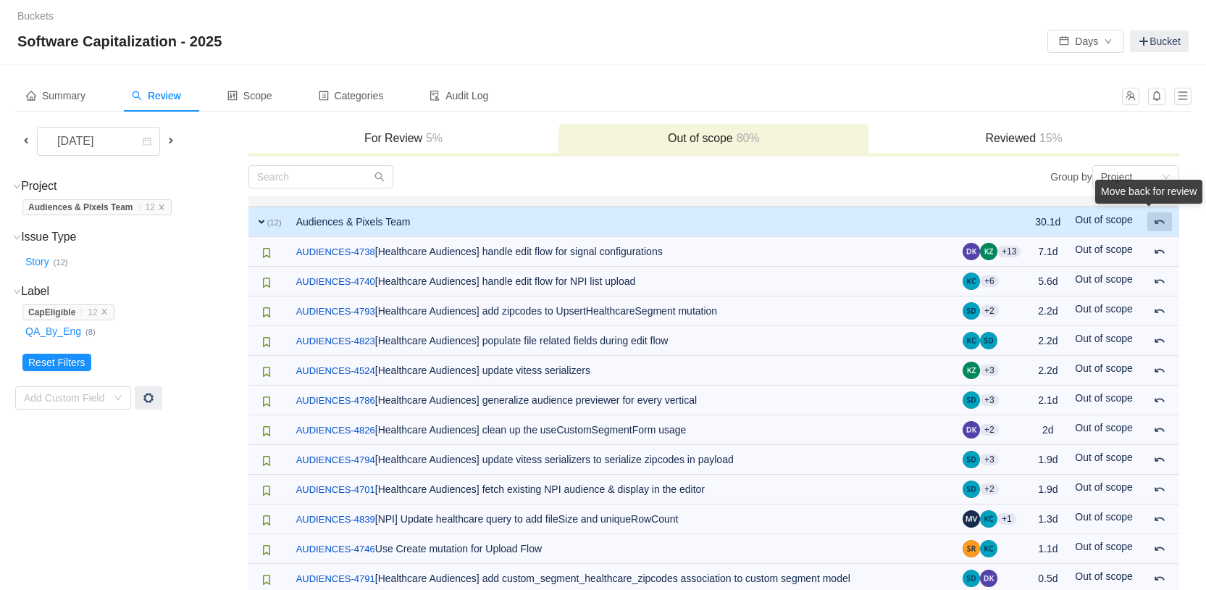
click at [1160, 209] on div "Move back for review" at bounding box center [1148, 195] width 107 height 30
click at [1163, 220] on span at bounding box center [1160, 222] width 12 height 12
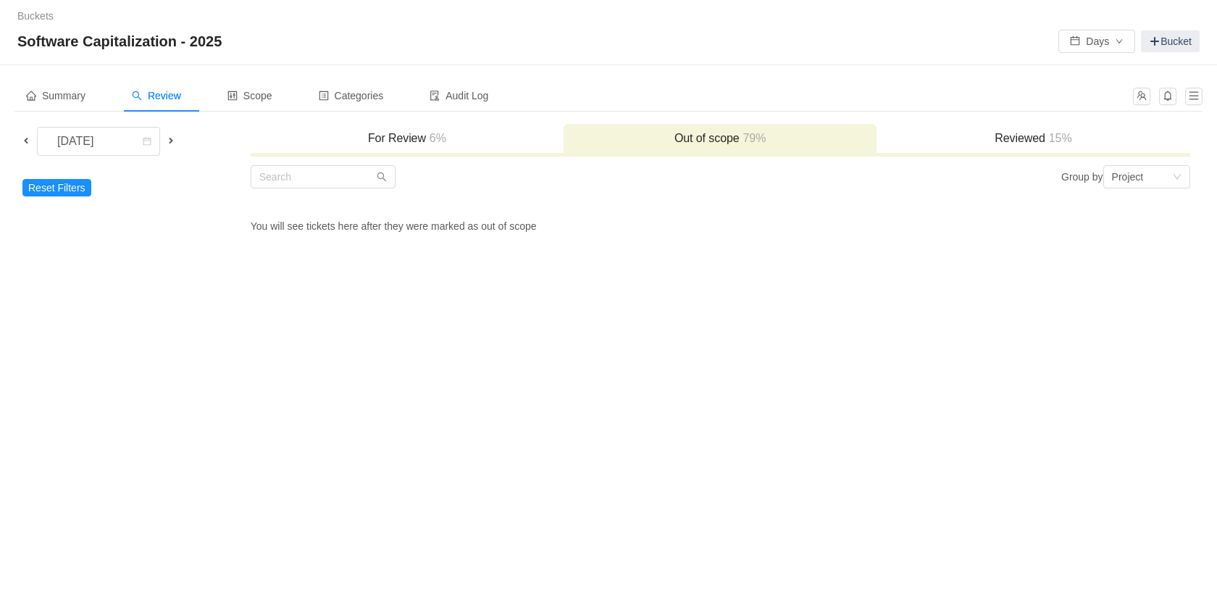
click at [25, 138] on span at bounding box center [26, 141] width 12 height 12
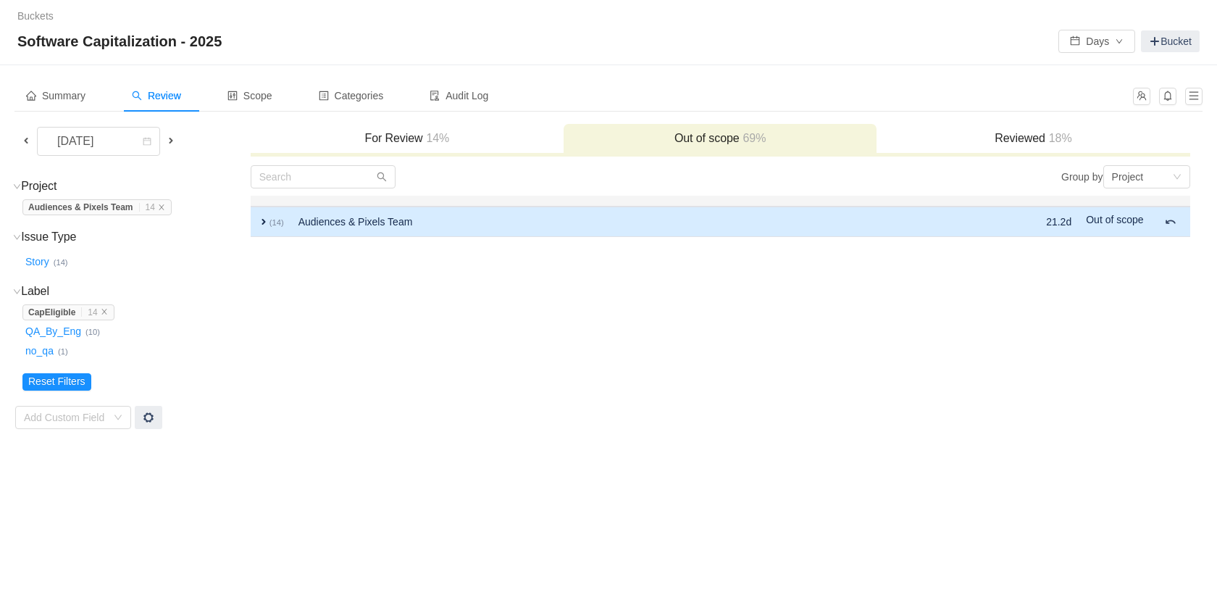
click at [263, 222] on span "expand" at bounding box center [264, 222] width 12 height 12
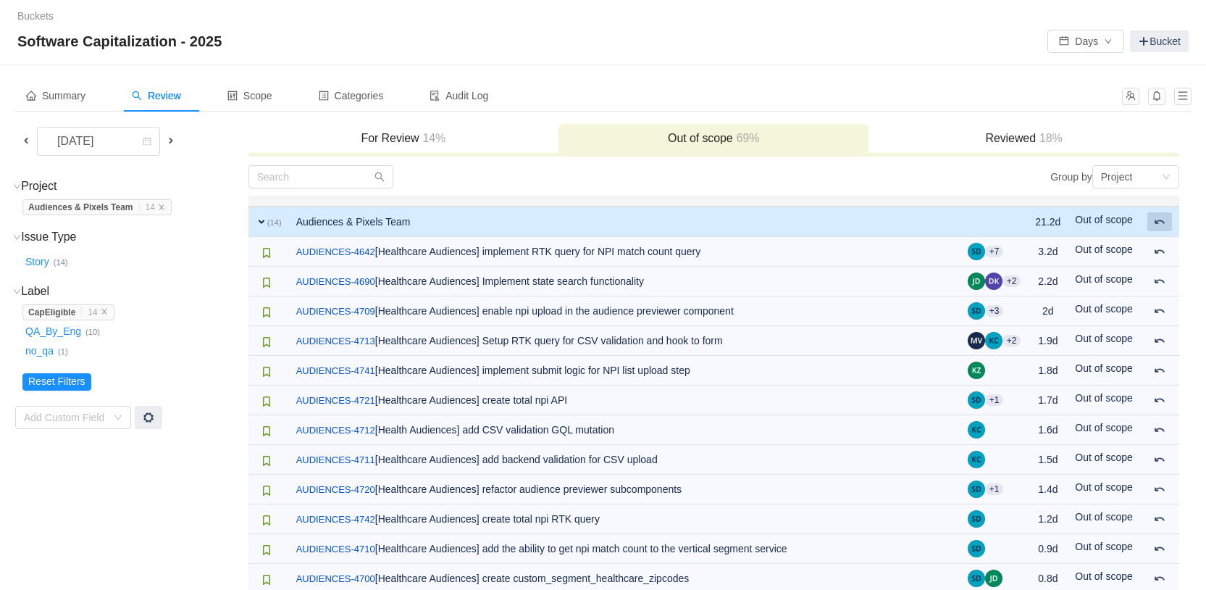
click at [1163, 222] on span at bounding box center [1160, 222] width 12 height 12
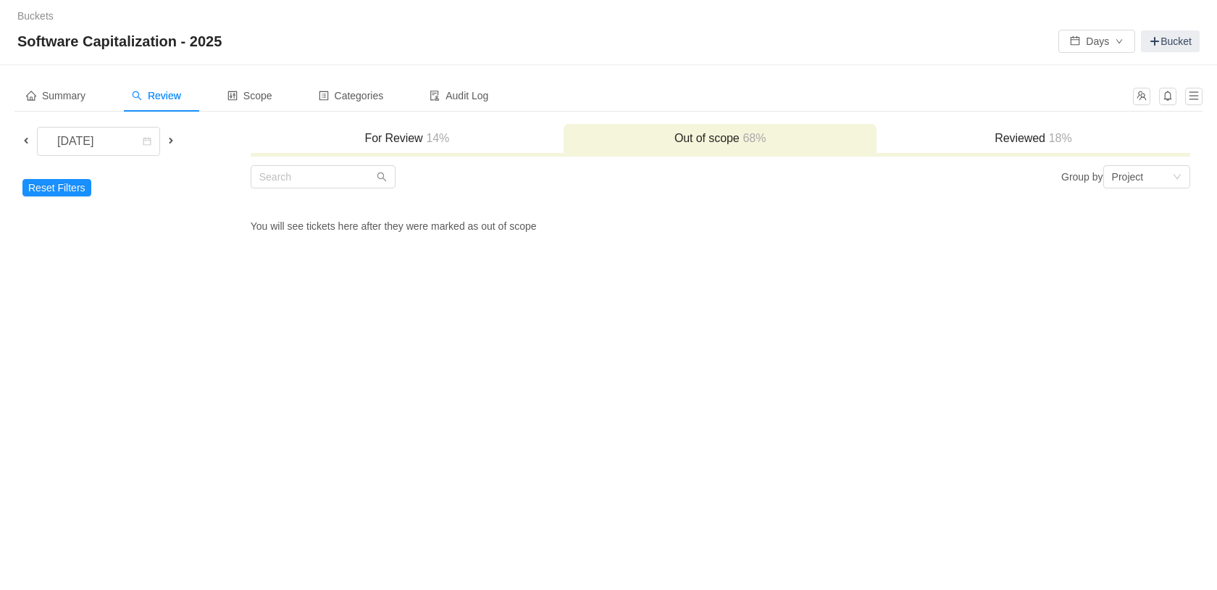
click at [171, 140] on span at bounding box center [171, 141] width 12 height 12
click at [173, 139] on span at bounding box center [171, 141] width 12 height 12
click at [302, 148] on div "For Review 22%" at bounding box center [407, 139] width 313 height 31
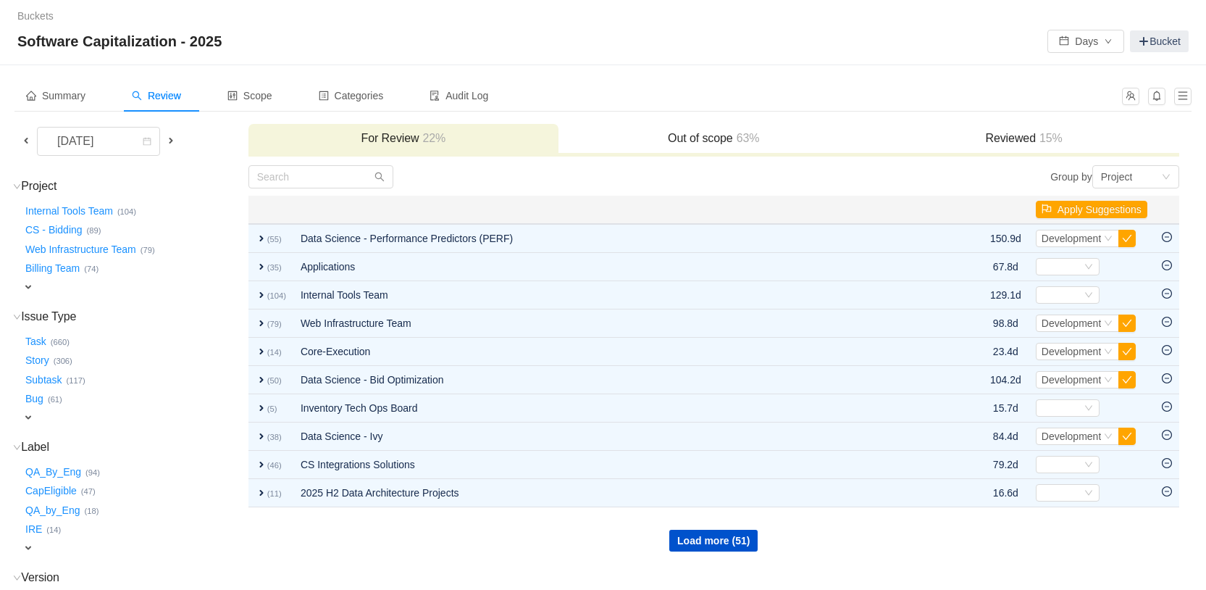
click at [29, 291] on span "expand" at bounding box center [28, 287] width 12 height 12
click at [105, 298] on td "Project (61) hide Internal Tools Team … (104) CS - Bidding … (89) Web Infrastru…" at bounding box center [130, 422] width 233 height 516
click at [106, 293] on div "Select value" at bounding box center [85, 288] width 114 height 14
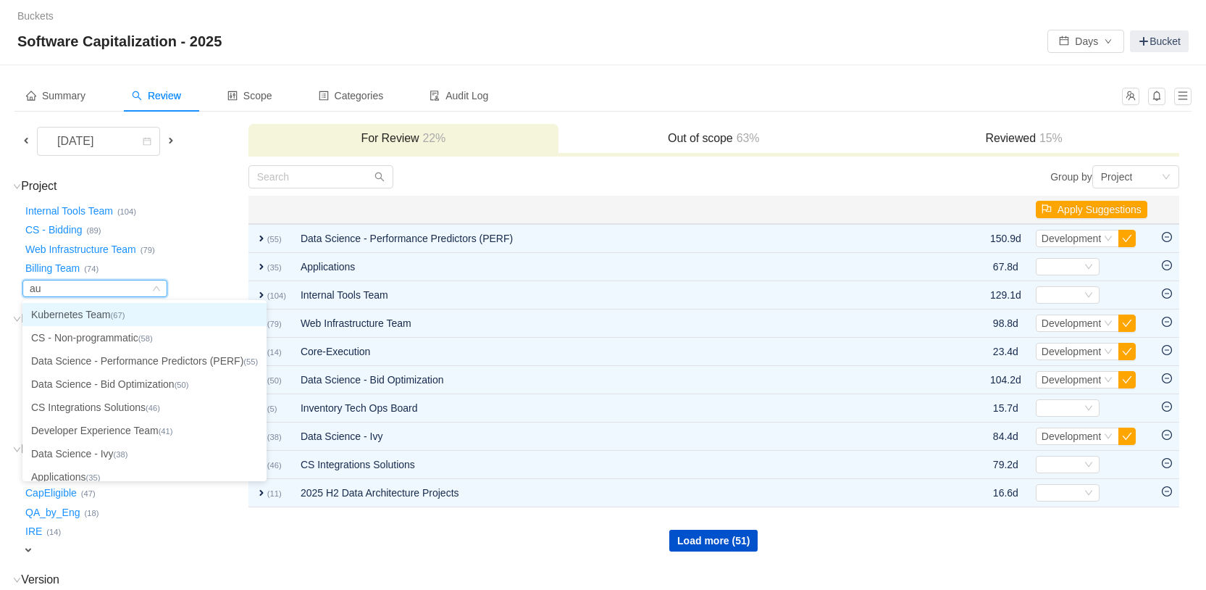
type input "aud"
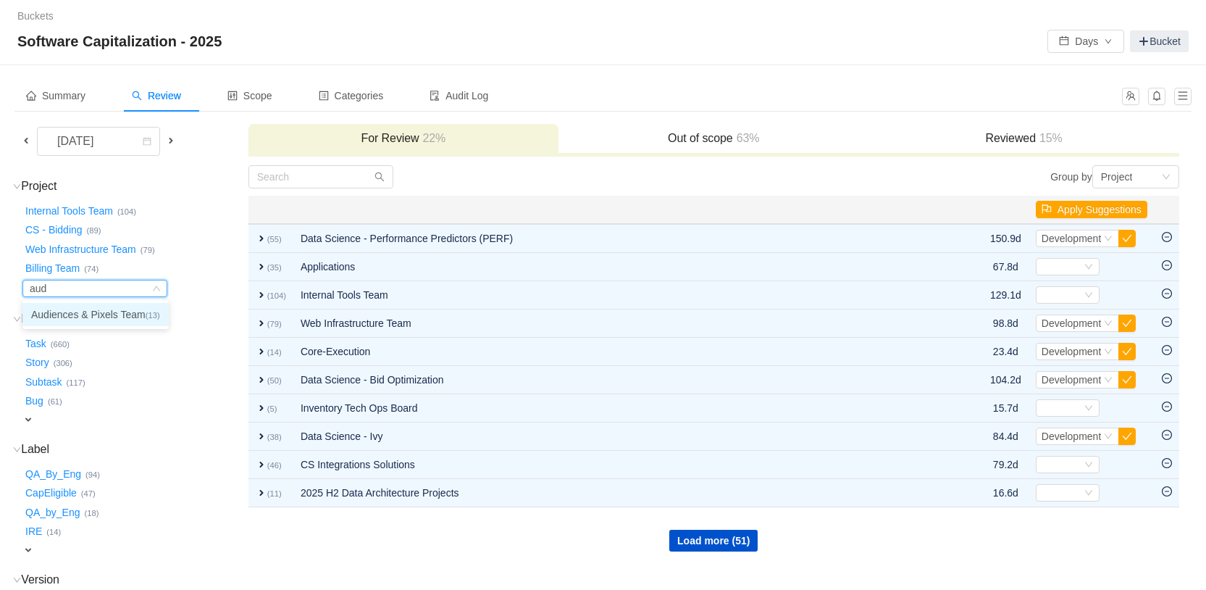
click at [106, 319] on li "Audiences & Pixels Team (13)" at bounding box center [95, 314] width 146 height 23
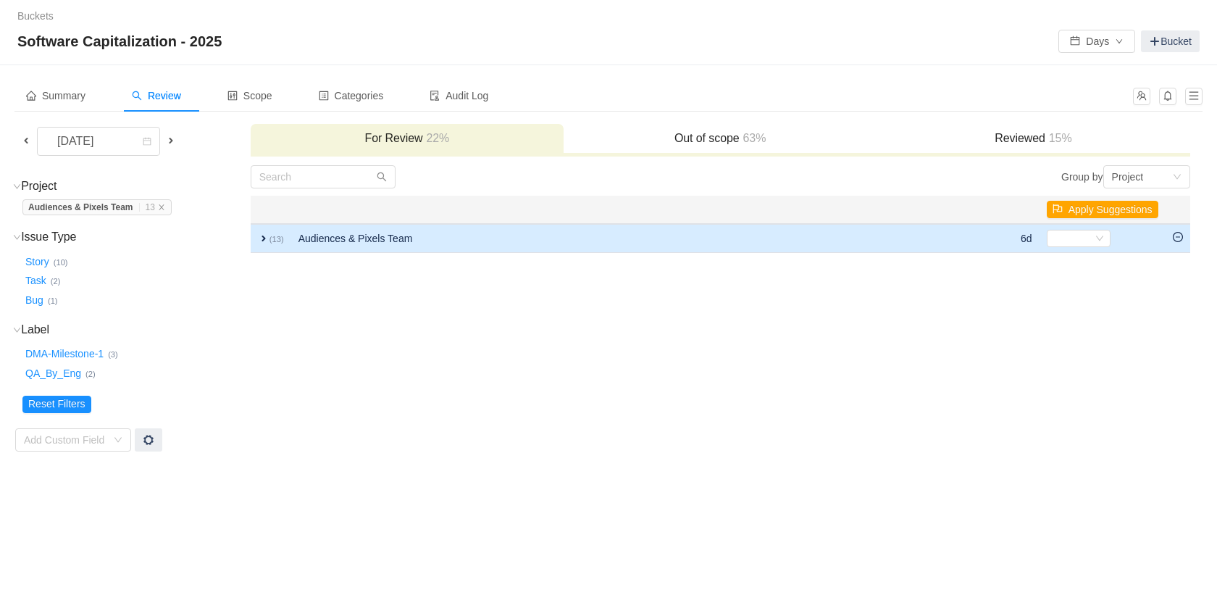
click at [253, 240] on td "expand (13)" at bounding box center [271, 238] width 41 height 29
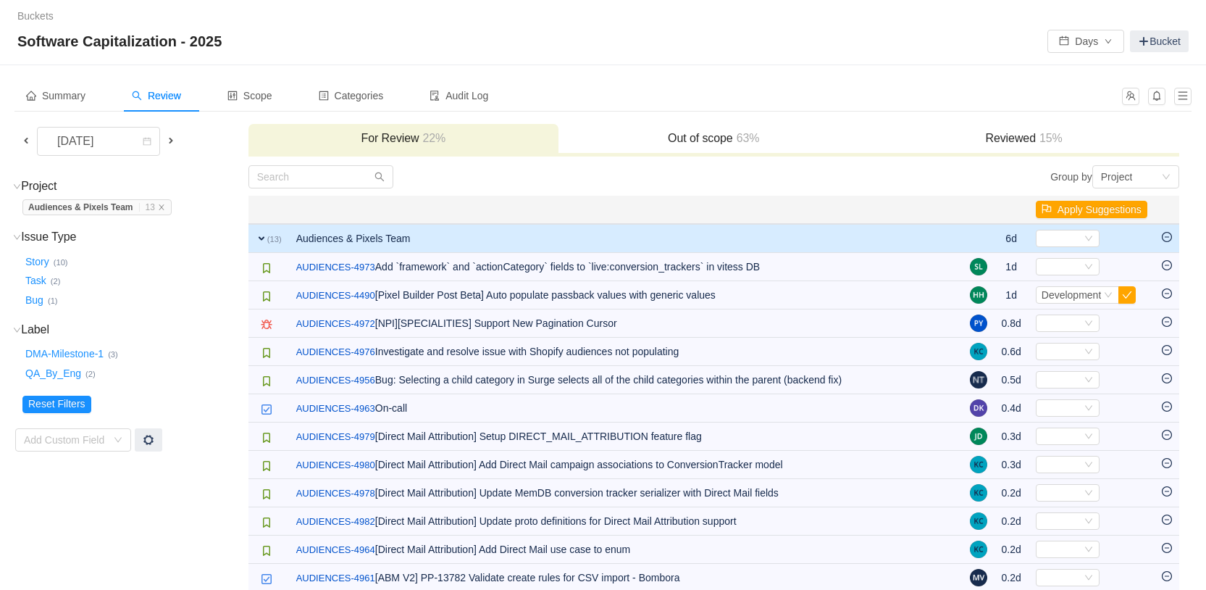
click at [30, 146] on span at bounding box center [26, 141] width 12 height 12
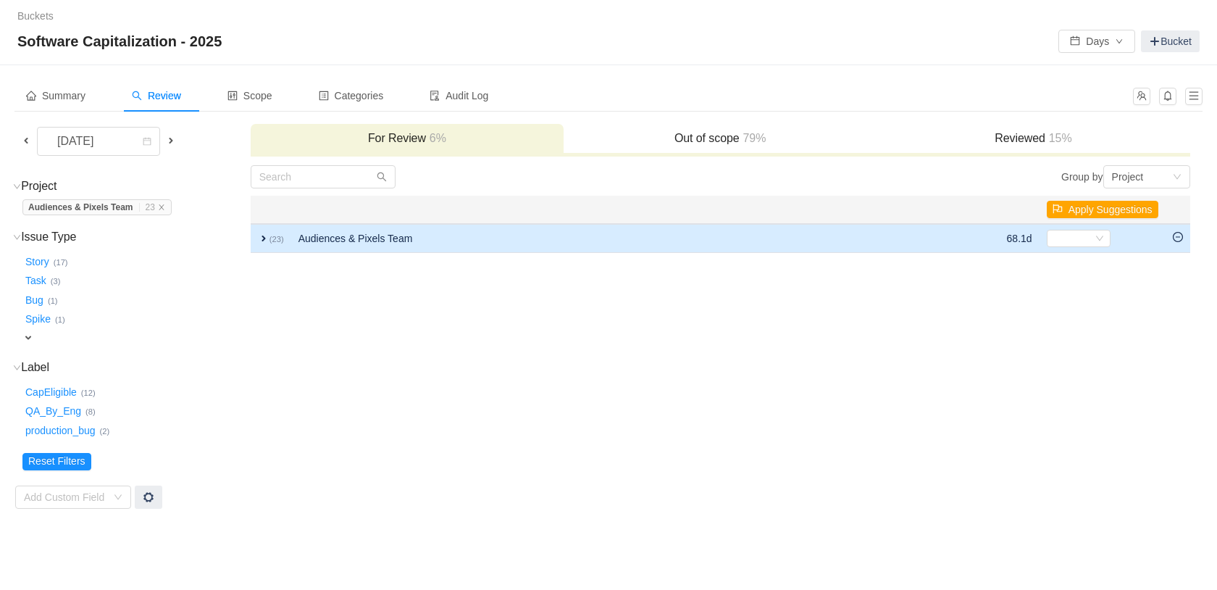
click at [260, 243] on span "expand" at bounding box center [264, 239] width 12 height 12
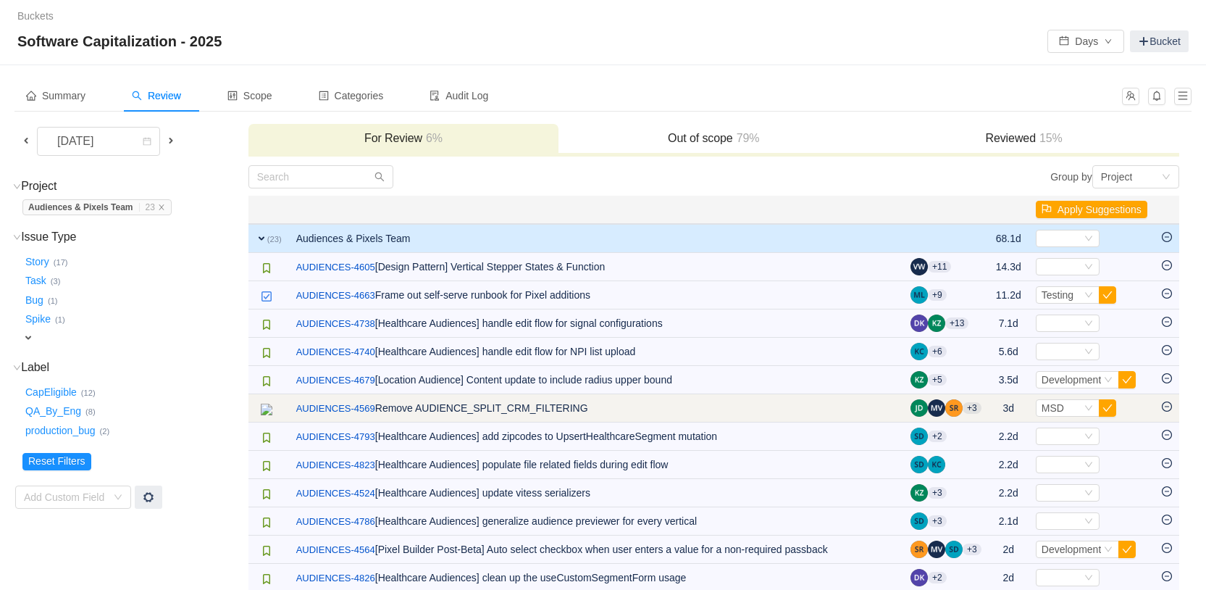
click at [1168, 407] on icon "icon: minus-circle" at bounding box center [1167, 406] width 10 height 10
click at [1169, 405] on icon "icon: minus-circle" at bounding box center [1167, 406] width 10 height 10
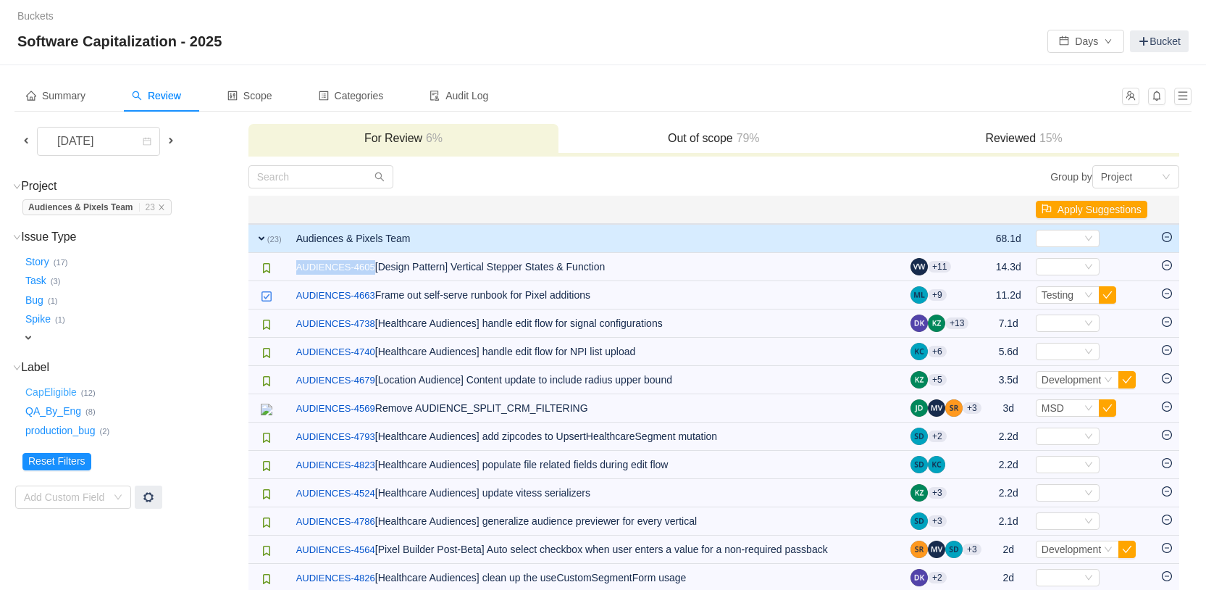
click at [50, 392] on button "CapEligible …" at bounding box center [51, 391] width 59 height 23
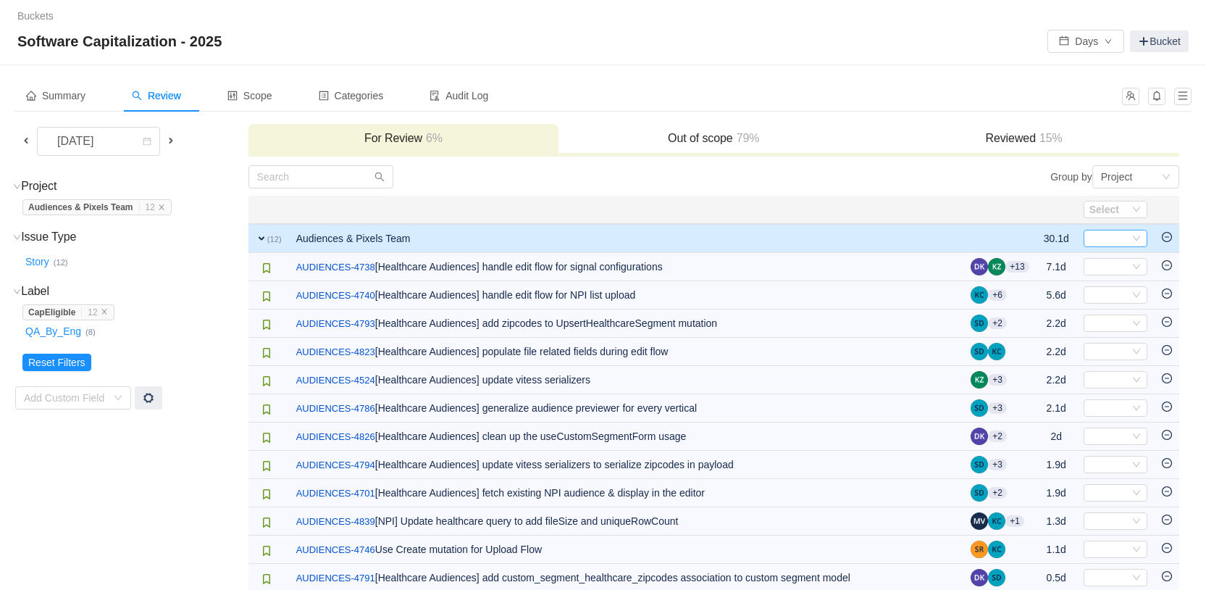
click at [1132, 238] on icon "icon: down" at bounding box center [1136, 238] width 9 height 9
click at [1131, 284] on span "Development" at bounding box center [1122, 288] width 60 height 12
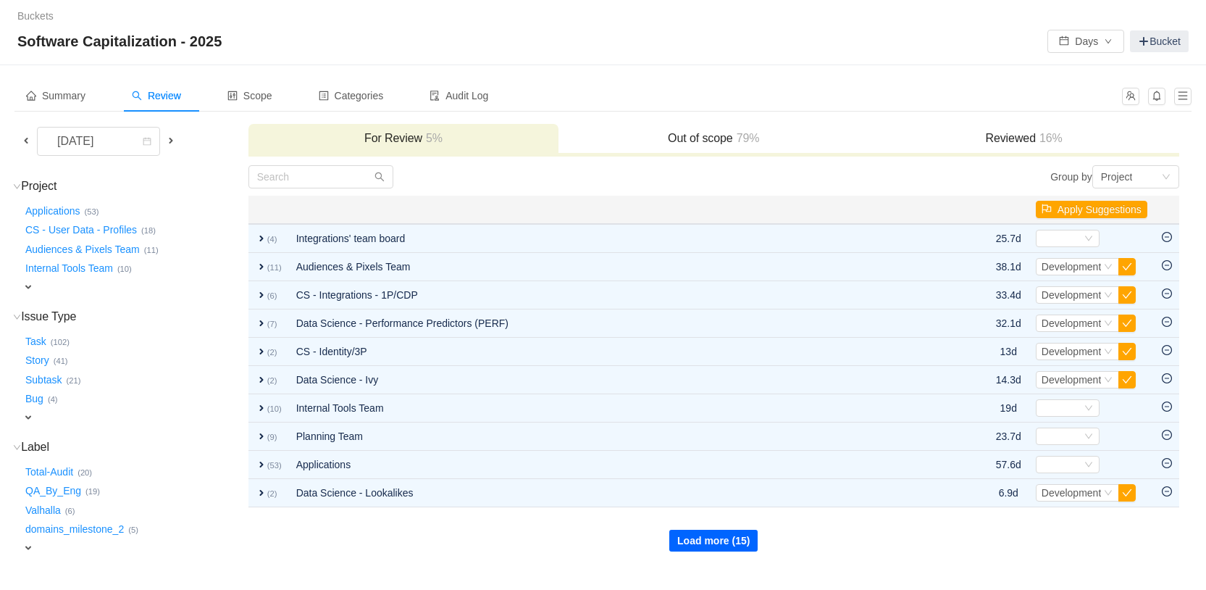
click at [714, 546] on button "Load more (15)" at bounding box center [713, 541] width 88 height 22
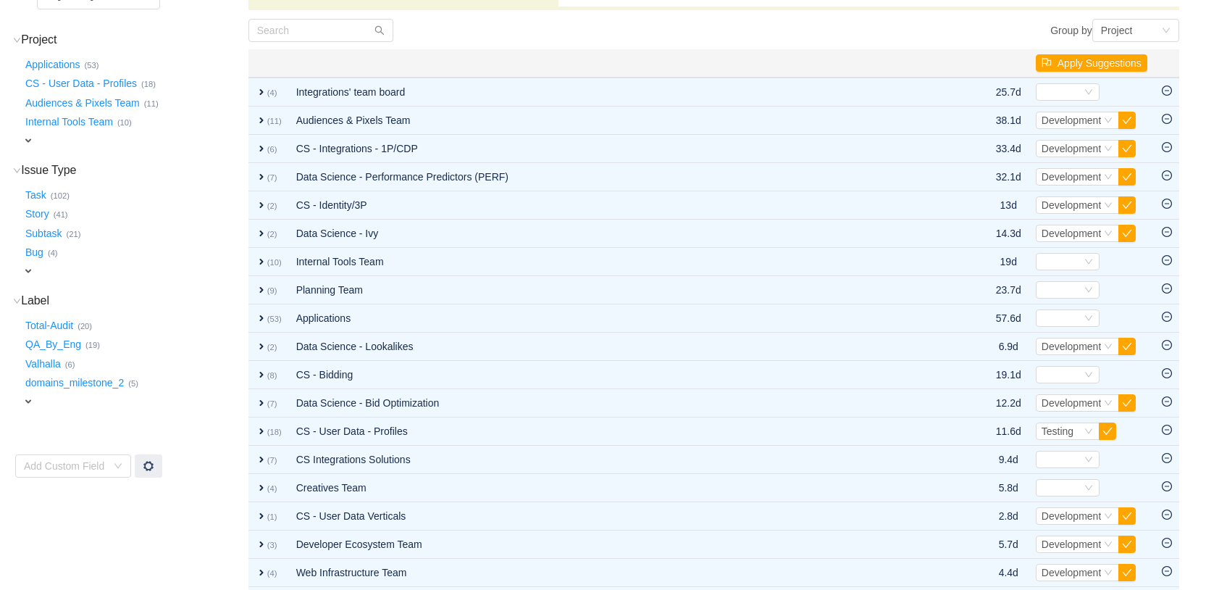
scroll to position [125, 0]
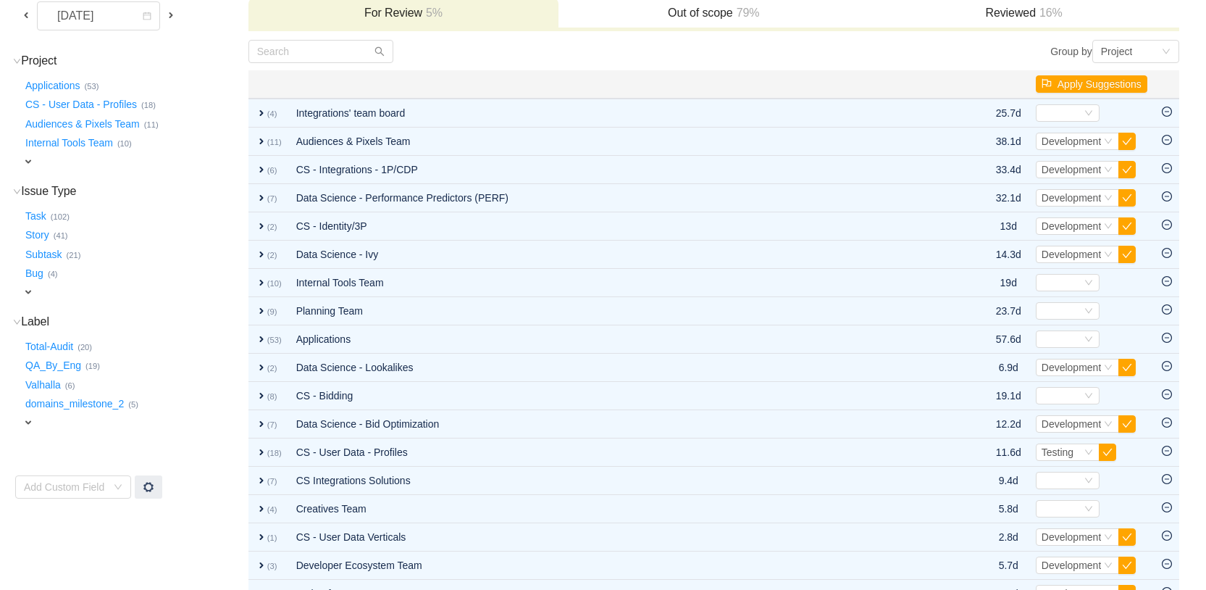
click at [26, 162] on span "expand" at bounding box center [28, 162] width 12 height 12
click at [68, 164] on div "Select value" at bounding box center [85, 163] width 114 height 14
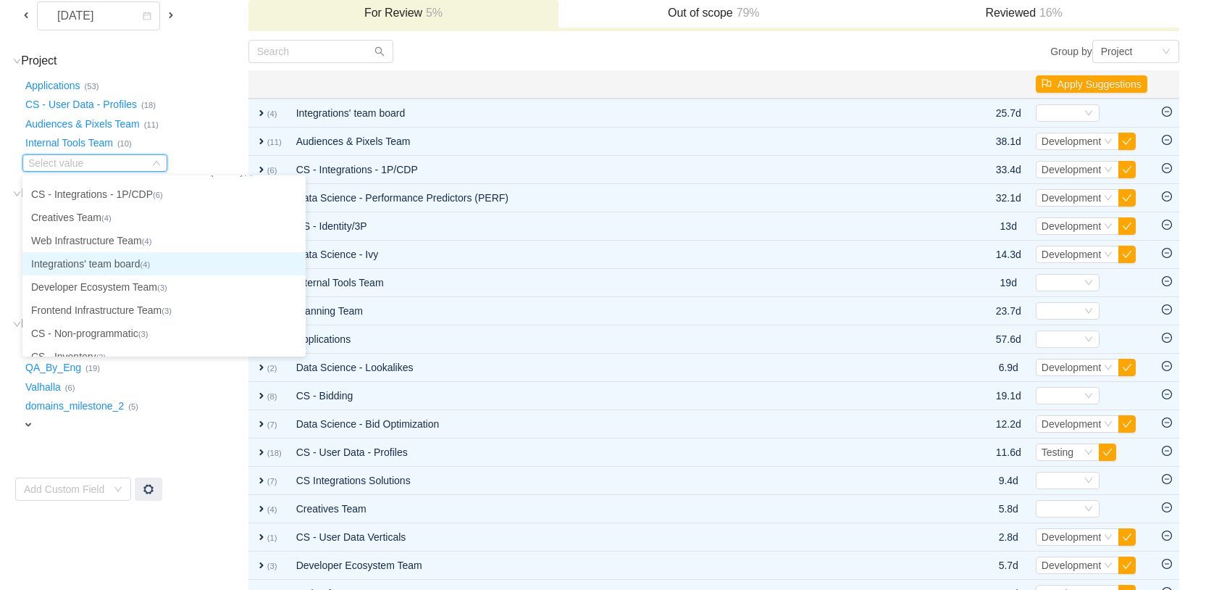
scroll to position [0, 0]
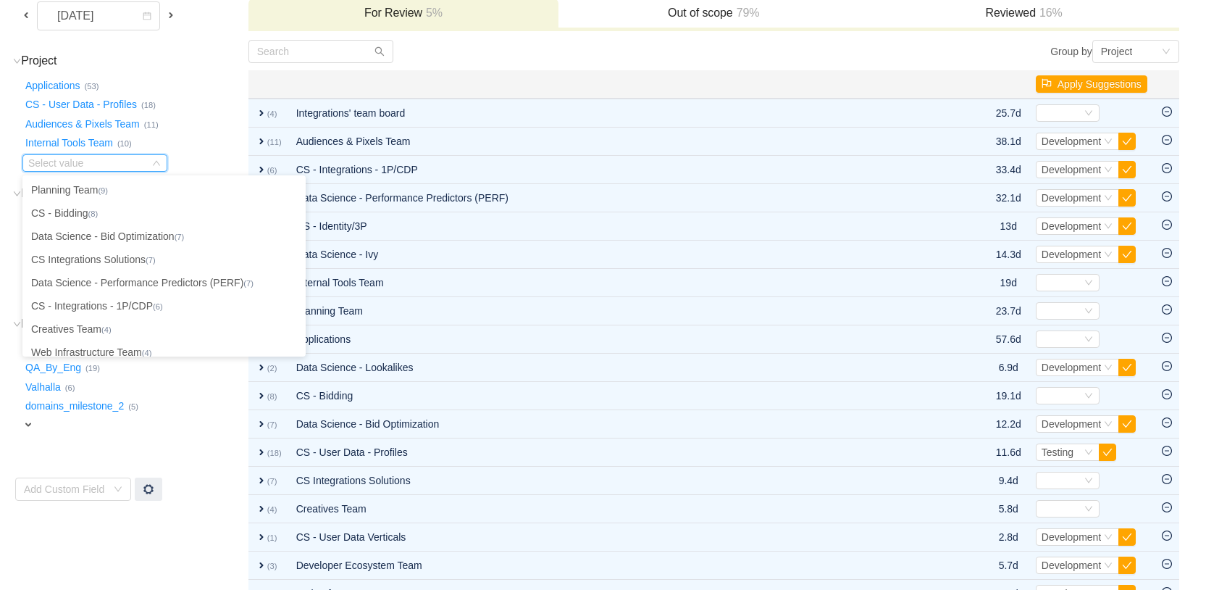
click at [191, 75] on div "Applications … (53)" at bounding box center [134, 84] width 225 height 20
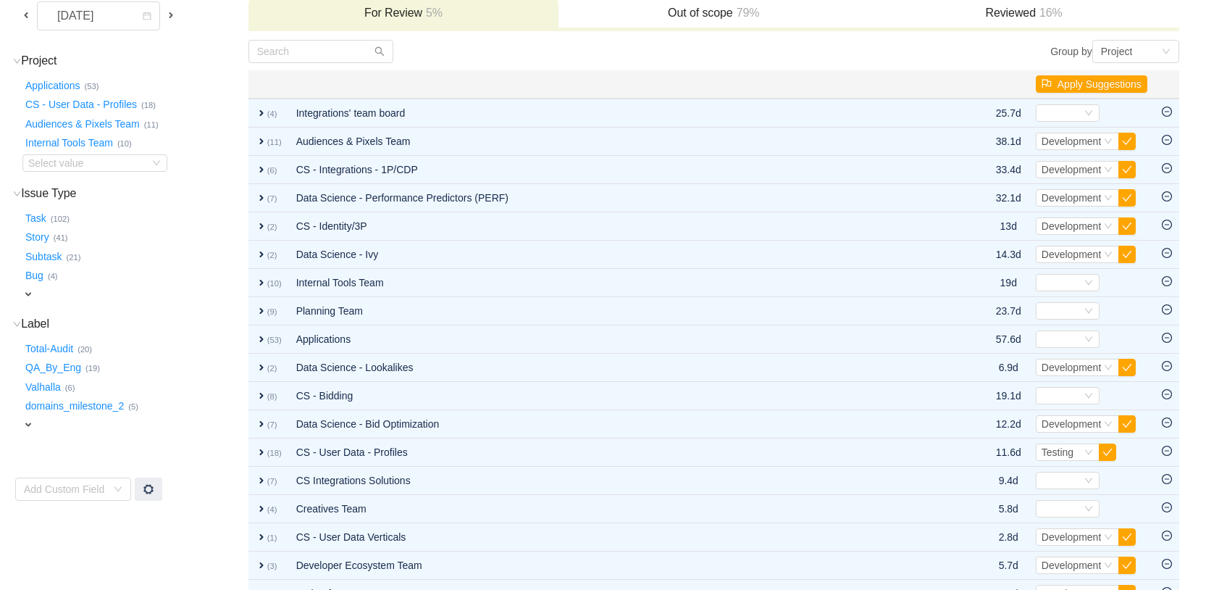
click at [29, 18] on span at bounding box center [26, 15] width 12 height 12
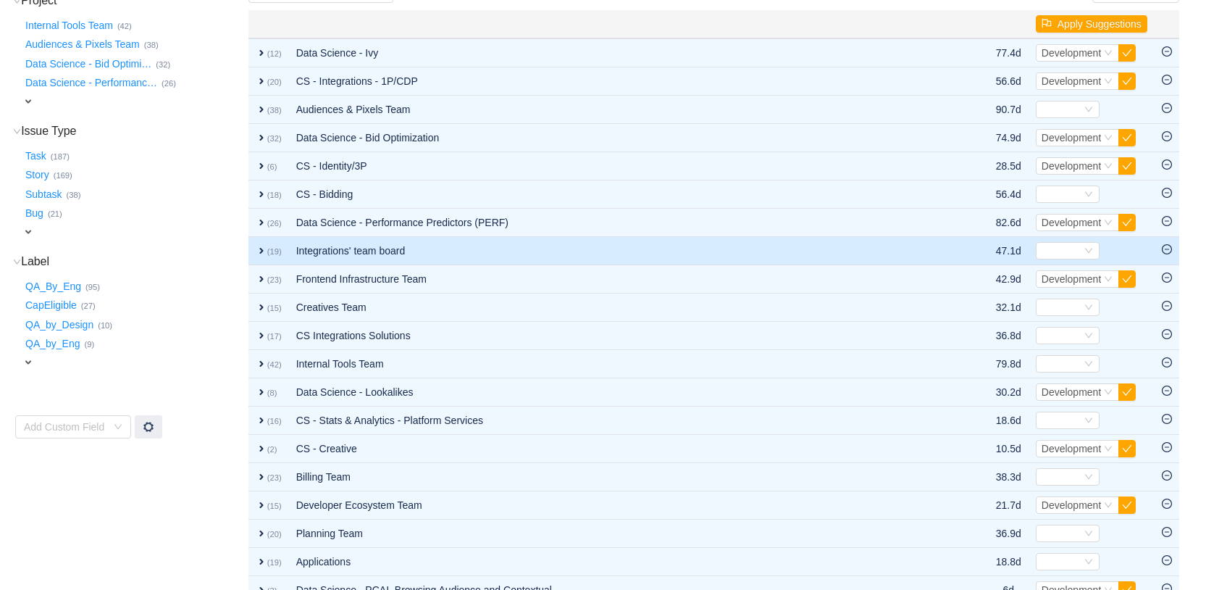
scroll to position [260, 0]
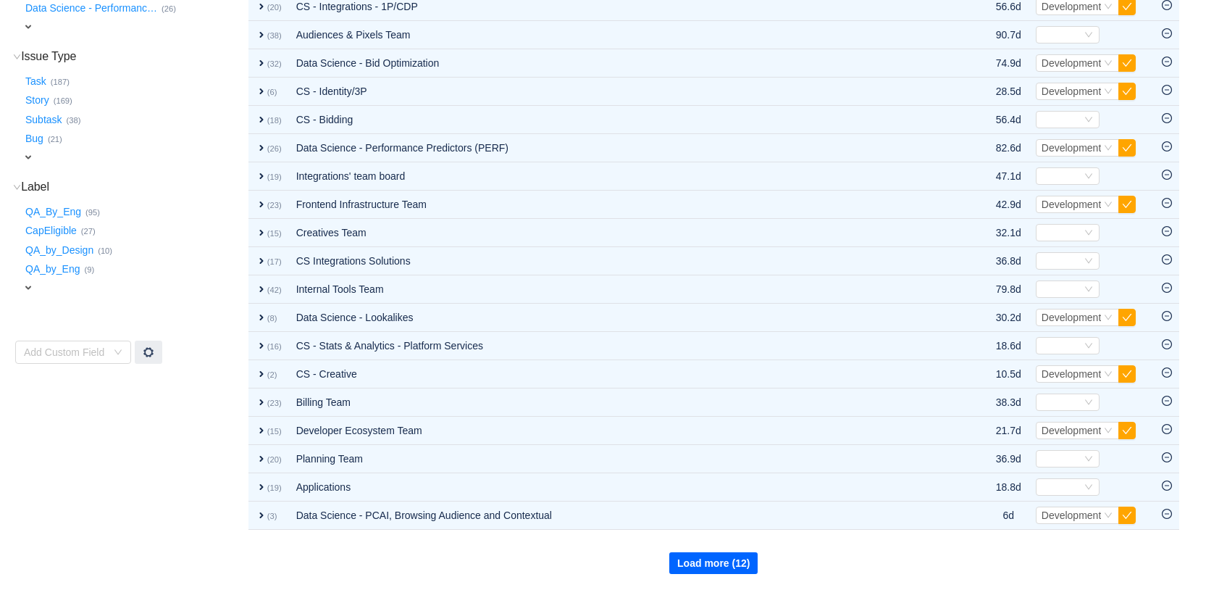
click at [714, 551] on button "Load more (12)" at bounding box center [713, 563] width 88 height 22
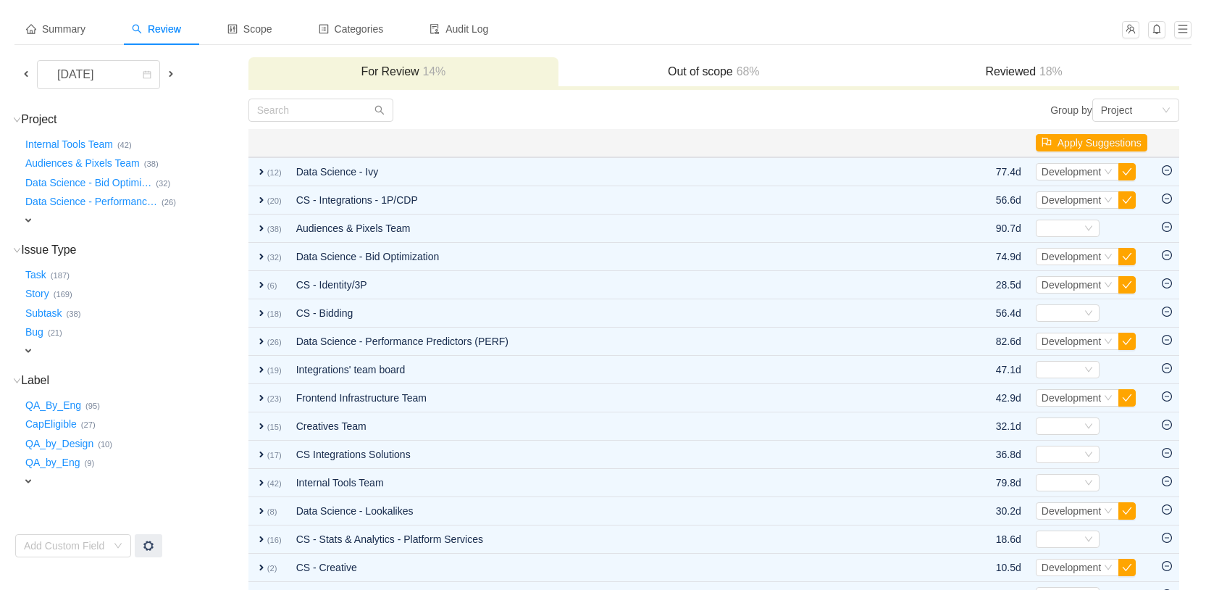
scroll to position [0, 0]
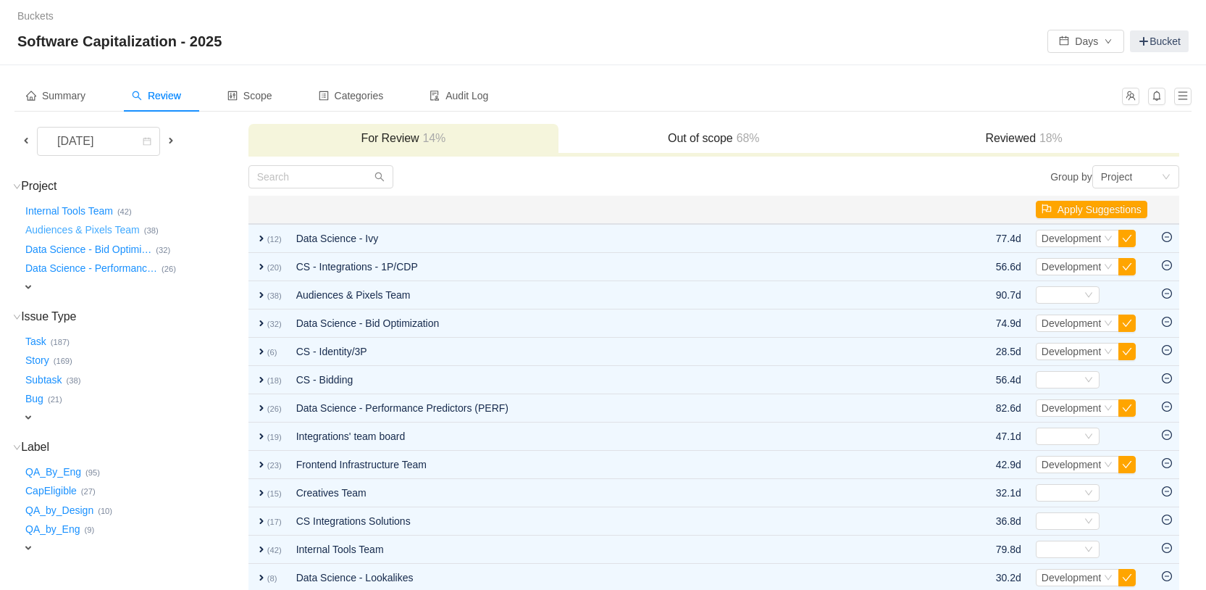
click at [88, 231] on button "Audiences & Pixels Team …" at bounding box center [83, 230] width 122 height 23
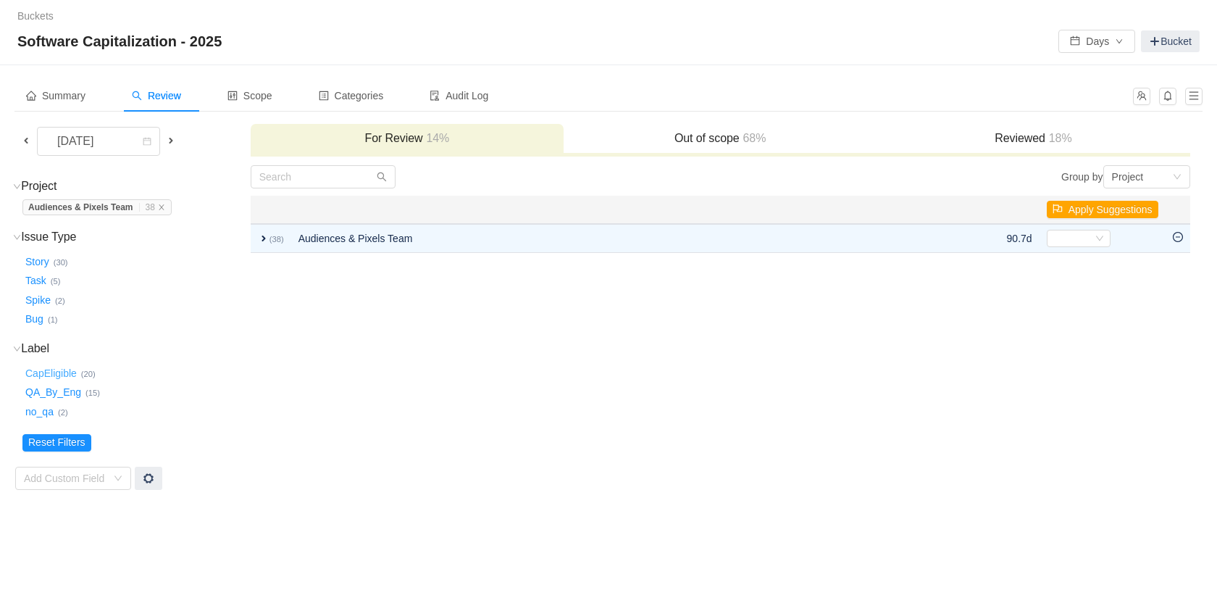
click at [59, 374] on button "CapEligible …" at bounding box center [51, 372] width 59 height 23
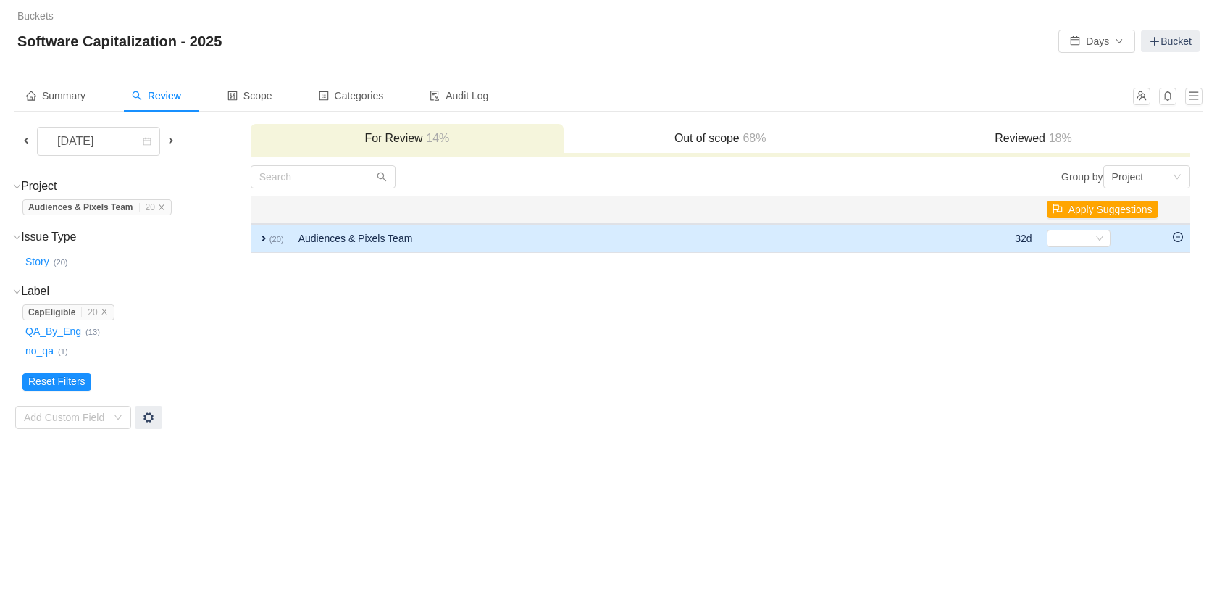
click at [260, 241] on span "expand" at bounding box center [264, 239] width 12 height 12
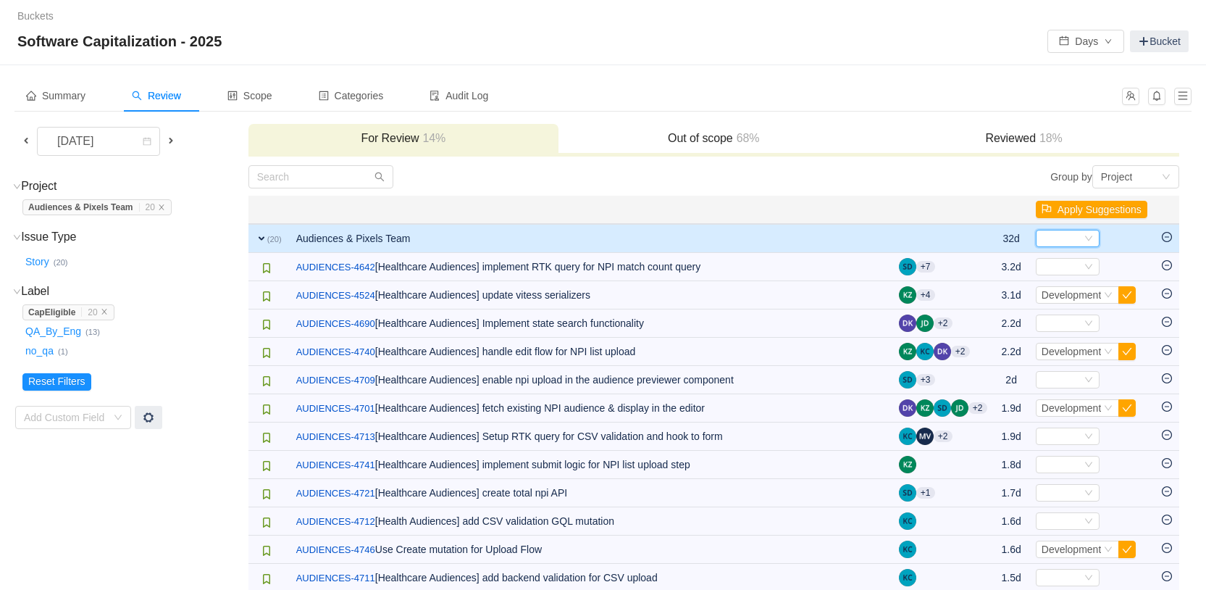
click at [1085, 239] on icon "icon: down" at bounding box center [1088, 238] width 7 height 5
click at [1074, 289] on span "Development" at bounding box center [1070, 288] width 60 height 12
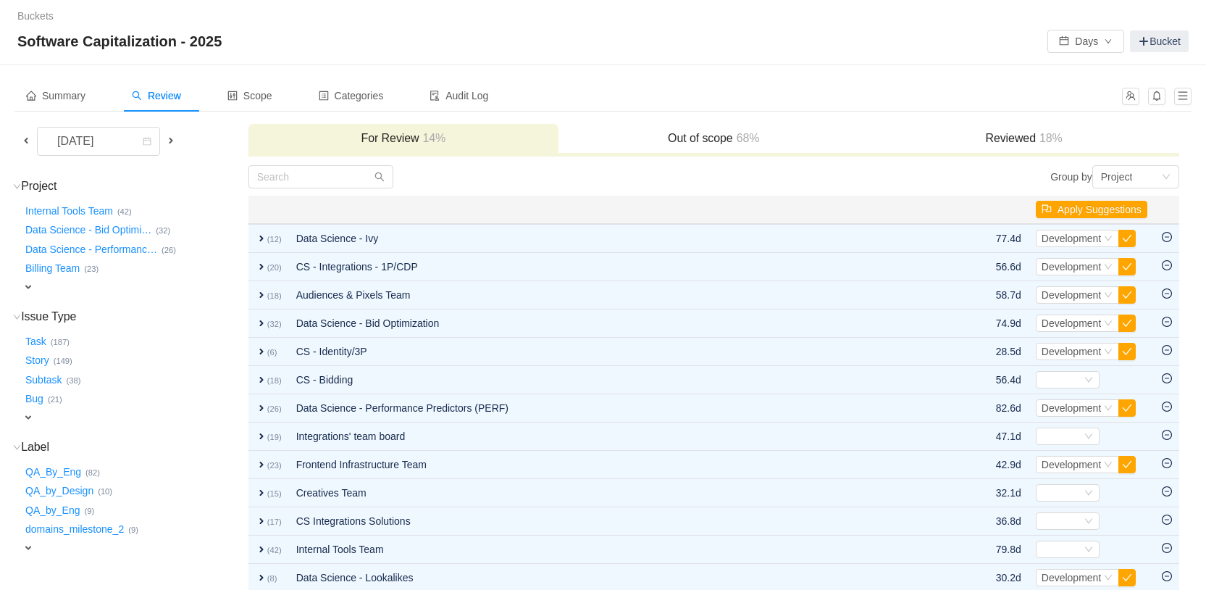
click at [1018, 139] on h3 "Reviewed 18%" at bounding box center [1024, 138] width 296 height 14
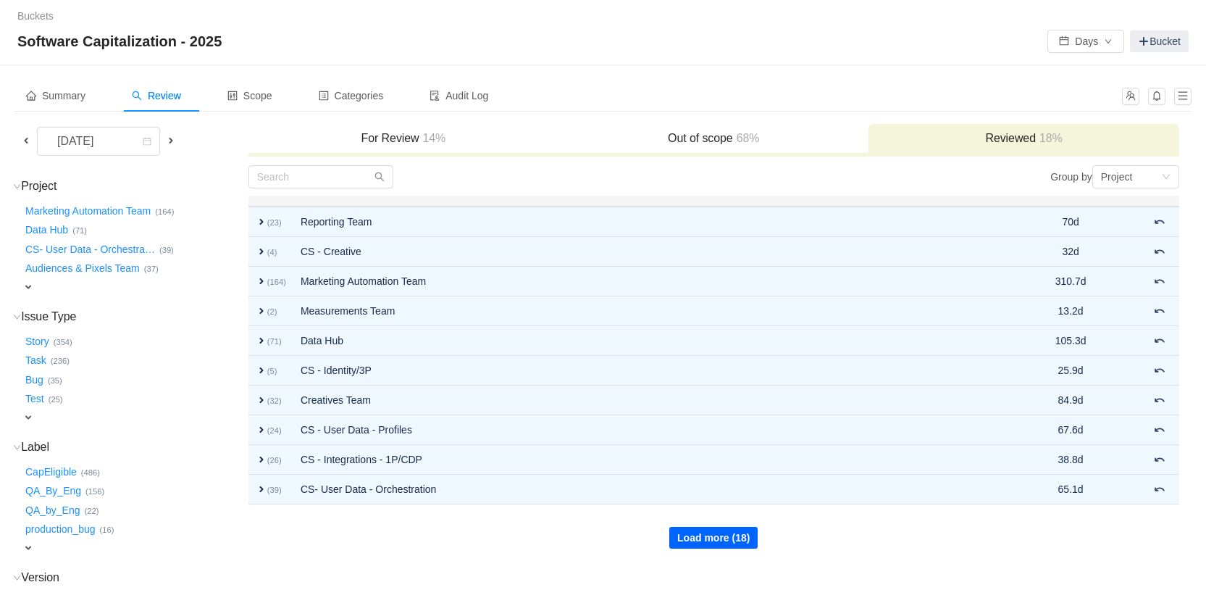
click at [726, 538] on button "Load more (18)" at bounding box center [713, 538] width 88 height 22
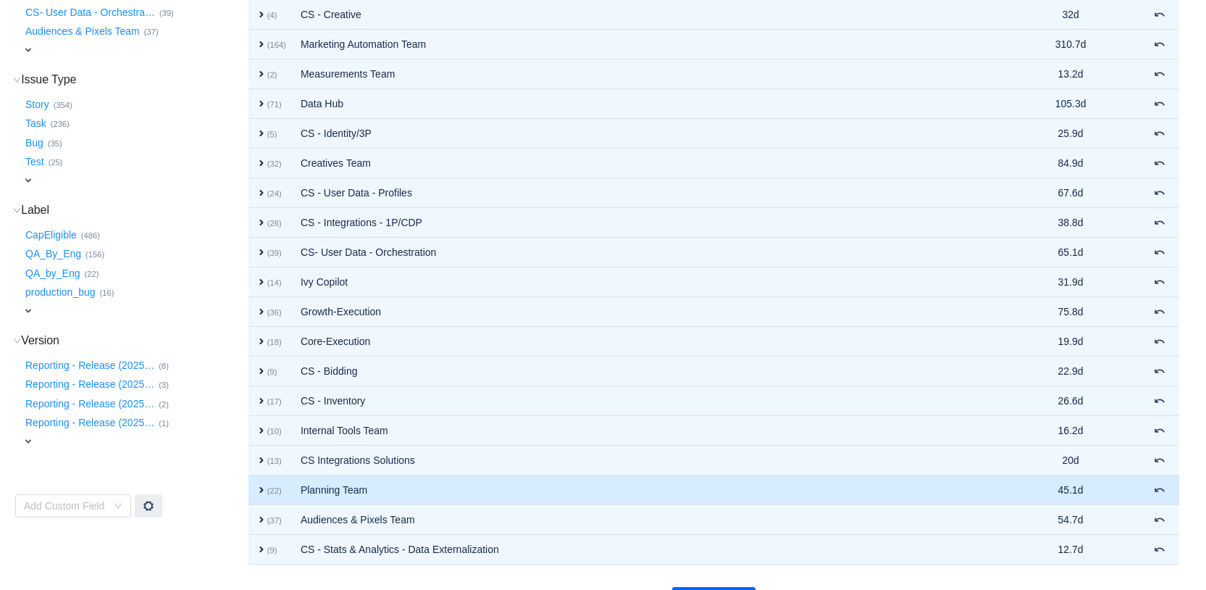
scroll to position [272, 0]
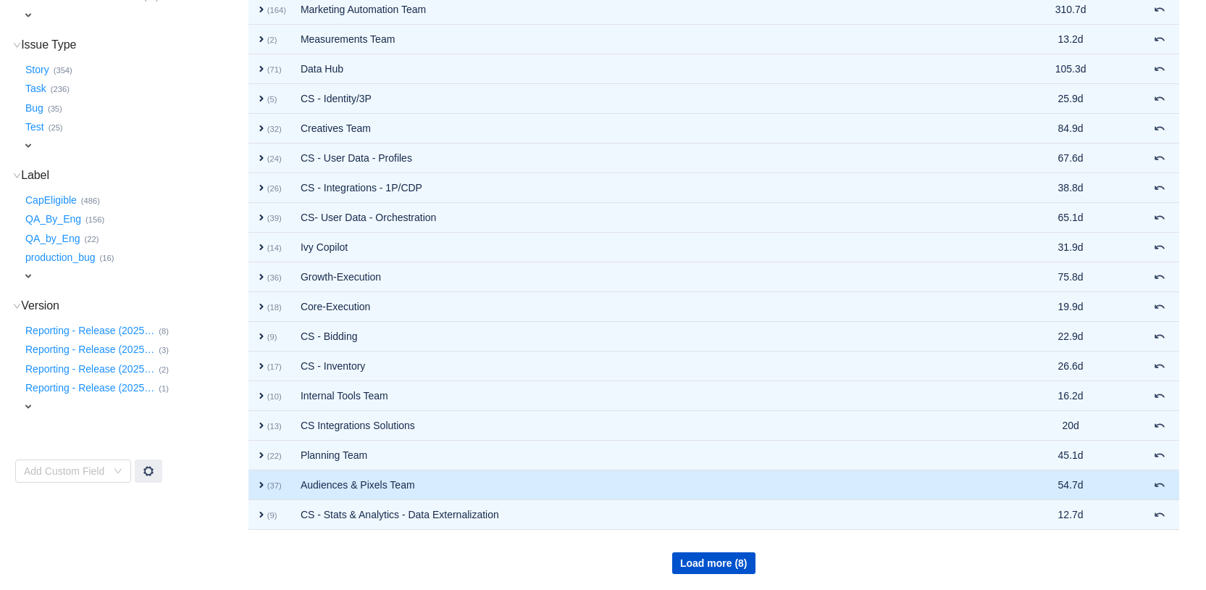
click at [257, 487] on span "expand" at bounding box center [262, 485] width 12 height 12
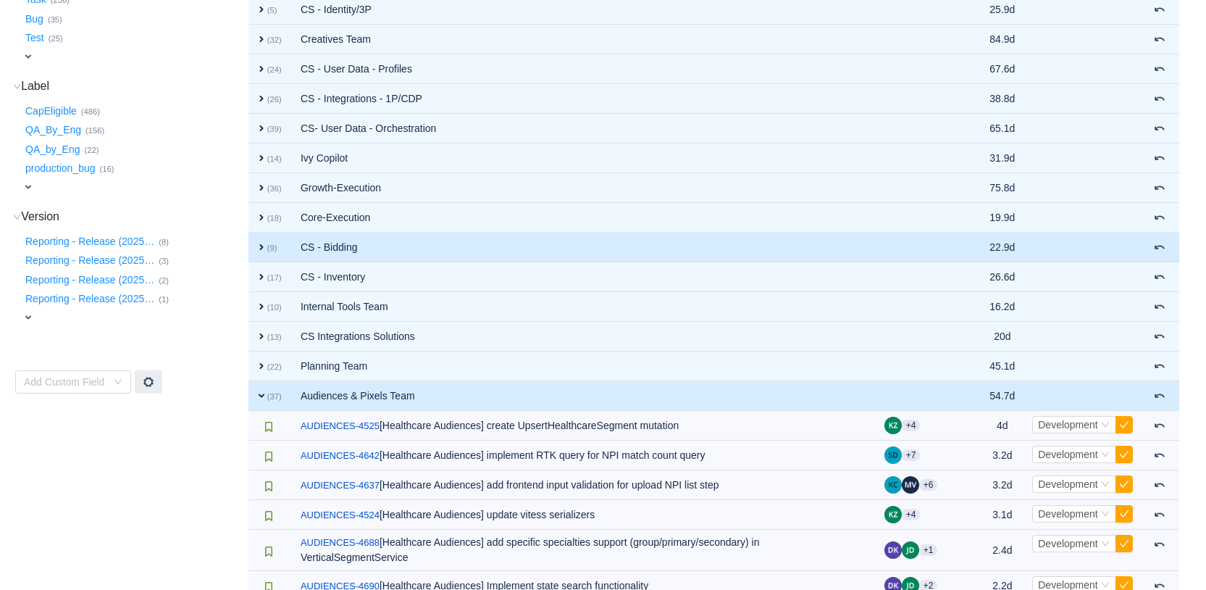
scroll to position [225, 0]
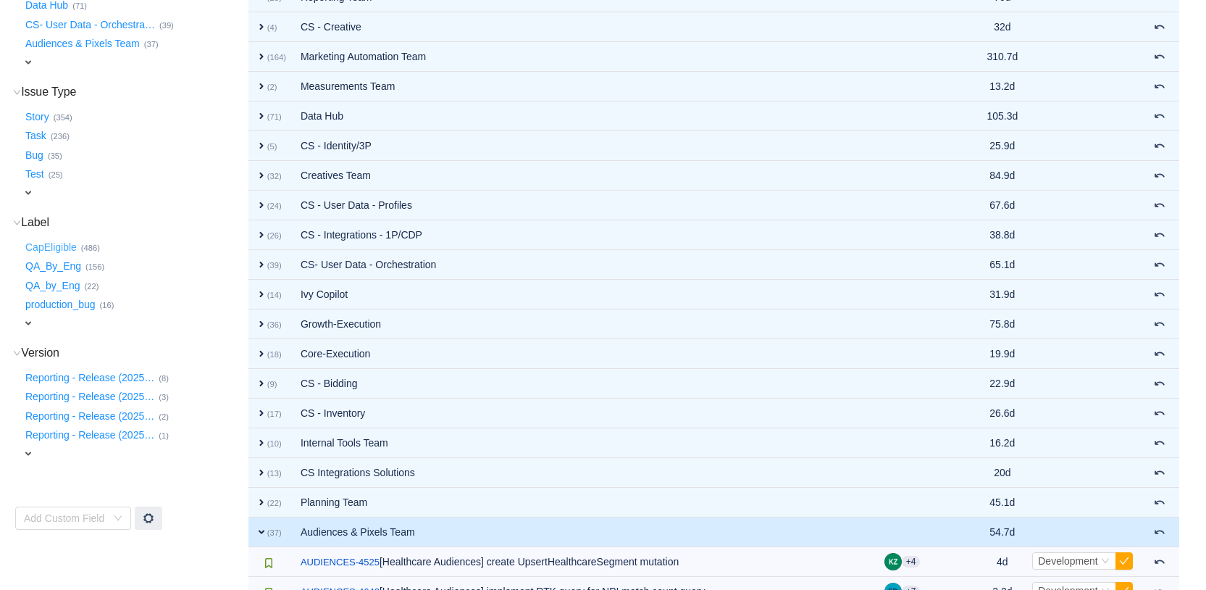
click at [63, 244] on button "CapEligible …" at bounding box center [51, 246] width 59 height 23
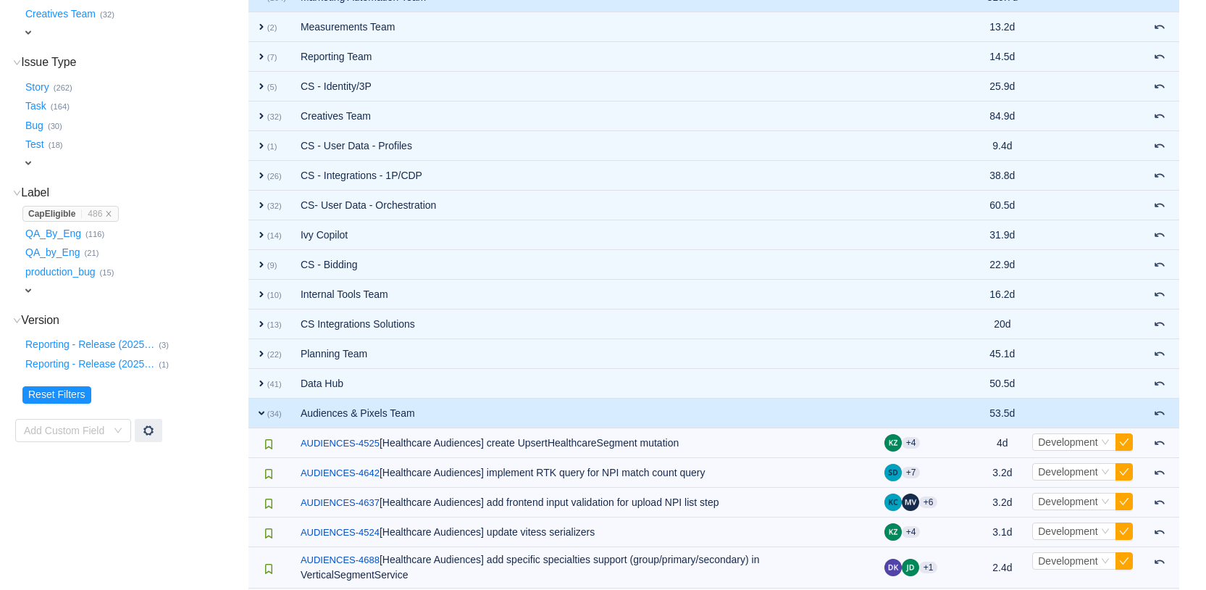
scroll to position [0, 0]
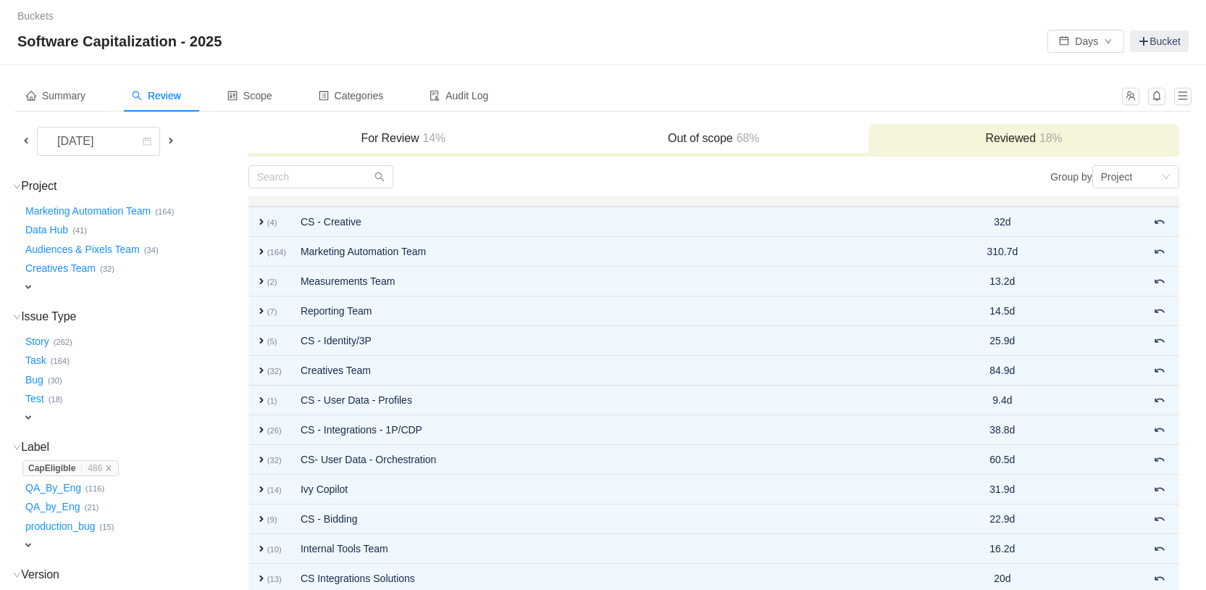
click at [177, 139] on span at bounding box center [170, 141] width 17 height 17
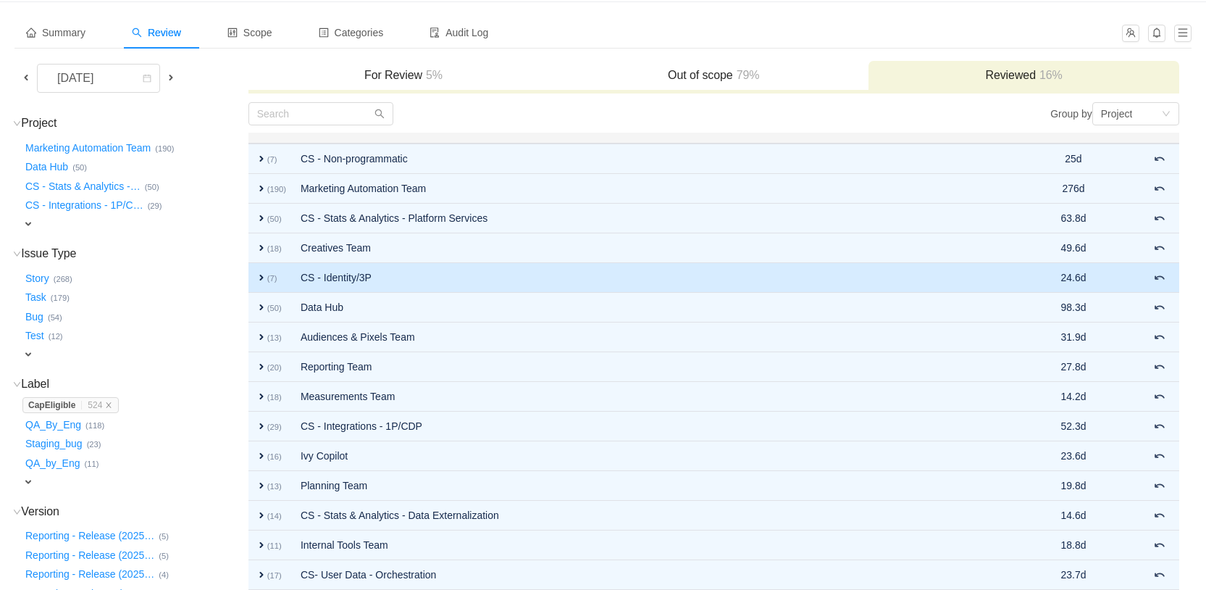
scroll to position [77, 0]
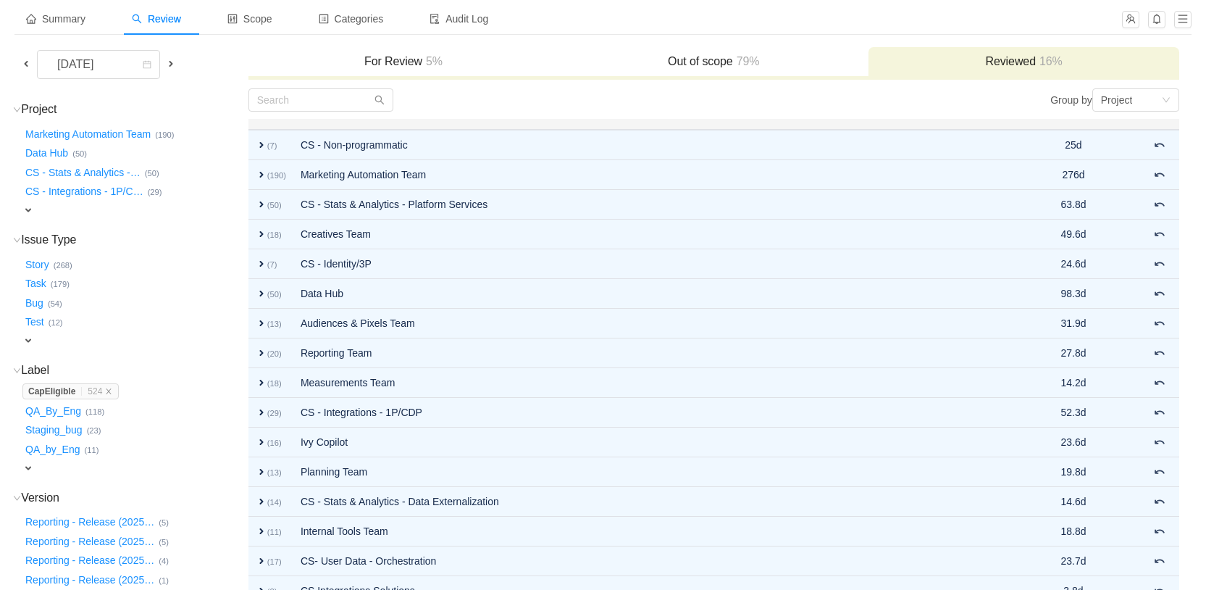
click at [172, 64] on span at bounding box center [171, 64] width 12 height 12
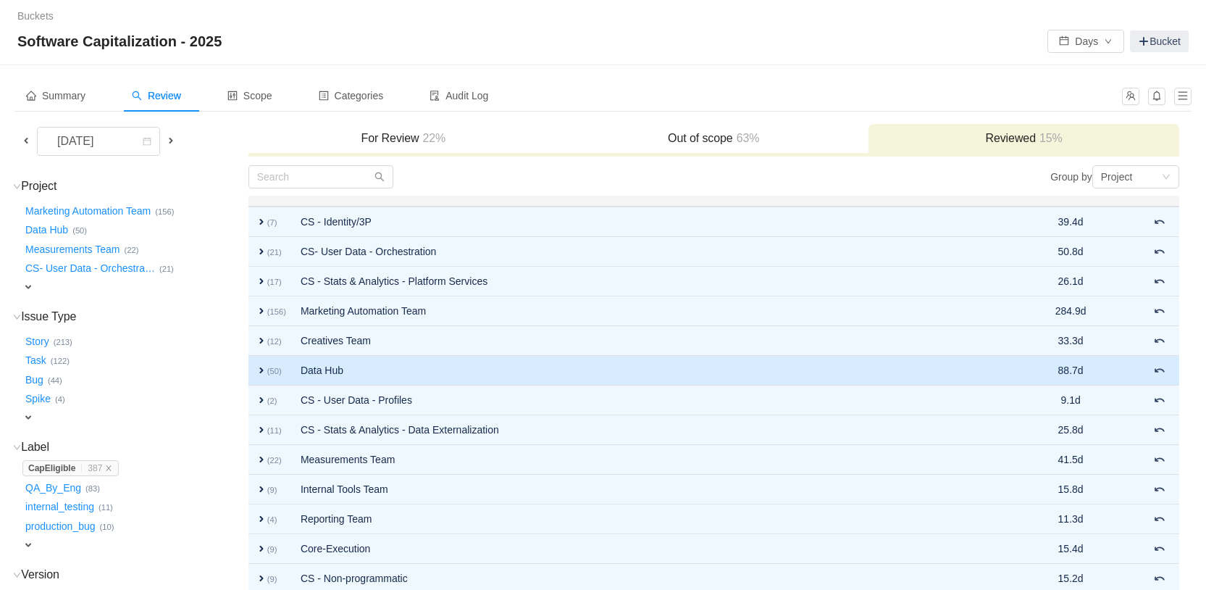
click at [261, 374] on span "expand" at bounding box center [262, 370] width 12 height 12
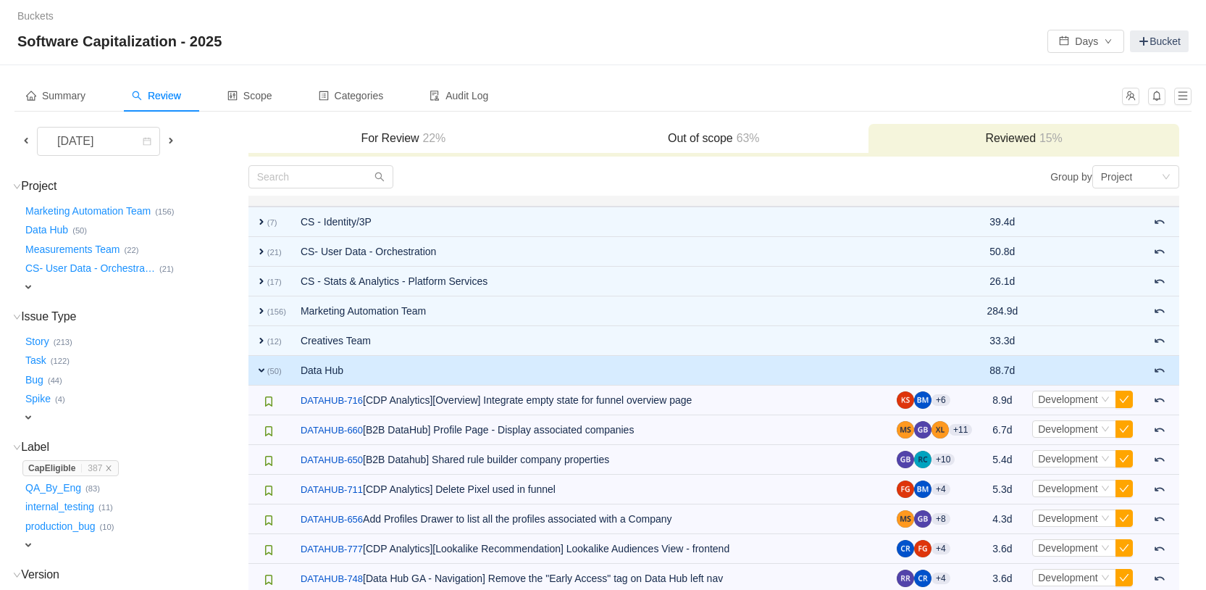
click at [258, 369] on span "expand" at bounding box center [262, 370] width 12 height 12
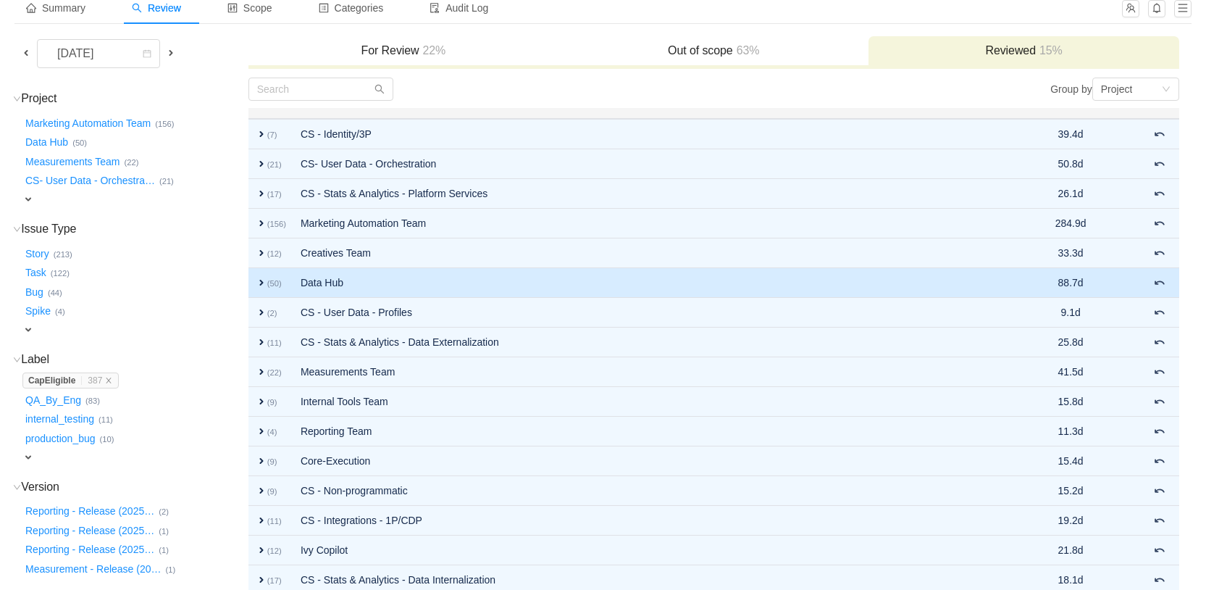
scroll to position [269, 0]
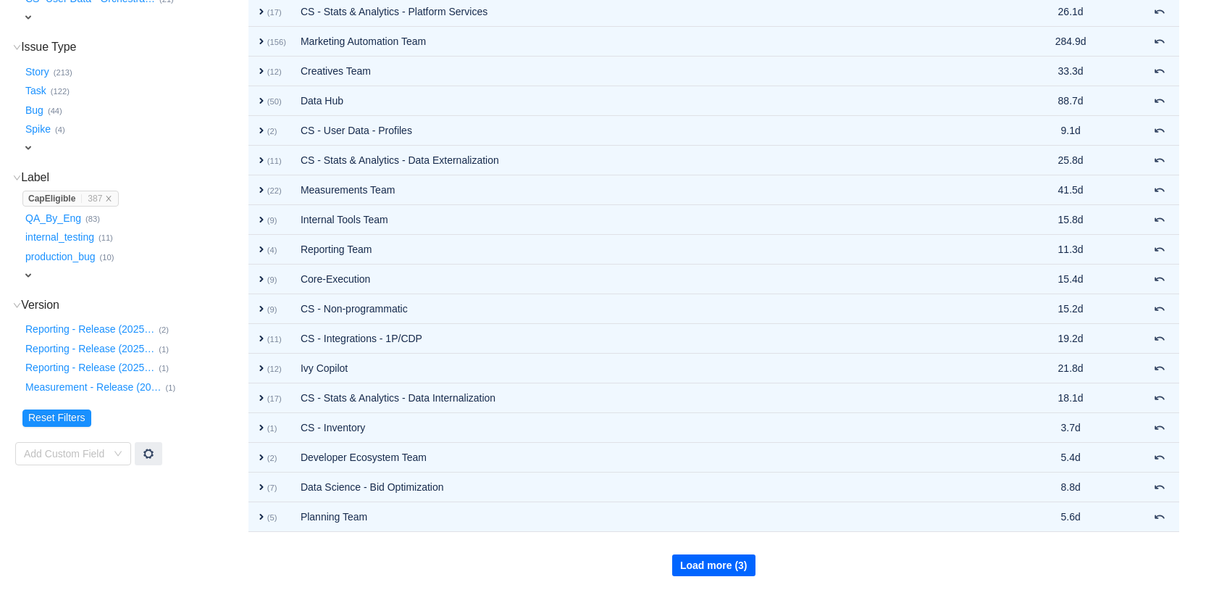
click at [700, 551] on button "Load more (3)" at bounding box center [713, 565] width 83 height 22
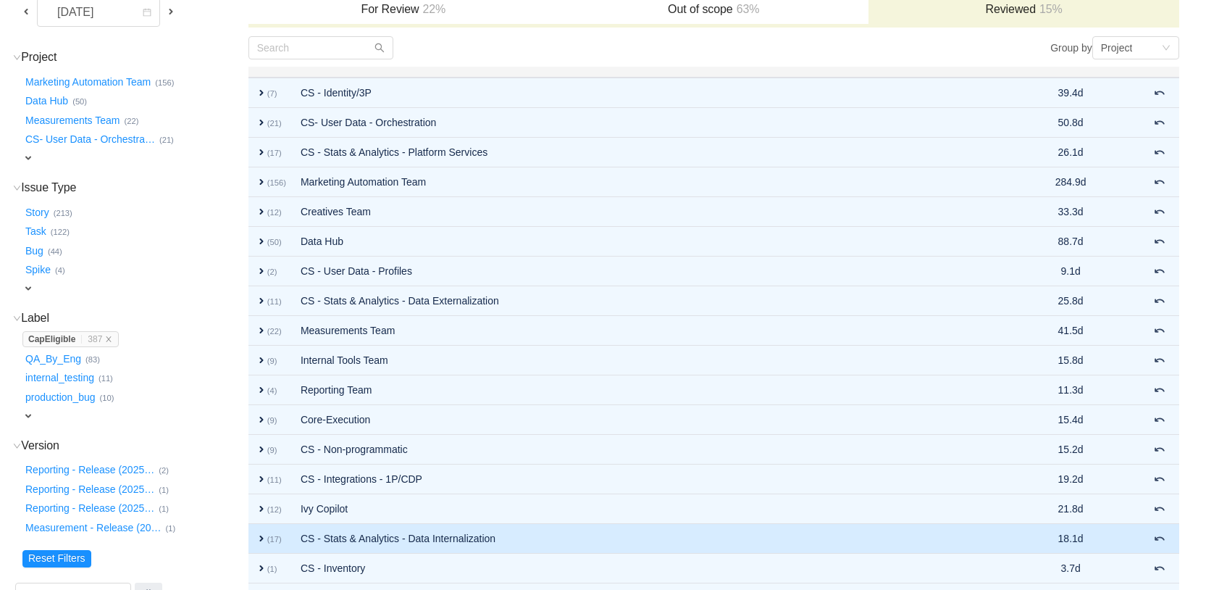
scroll to position [6, 0]
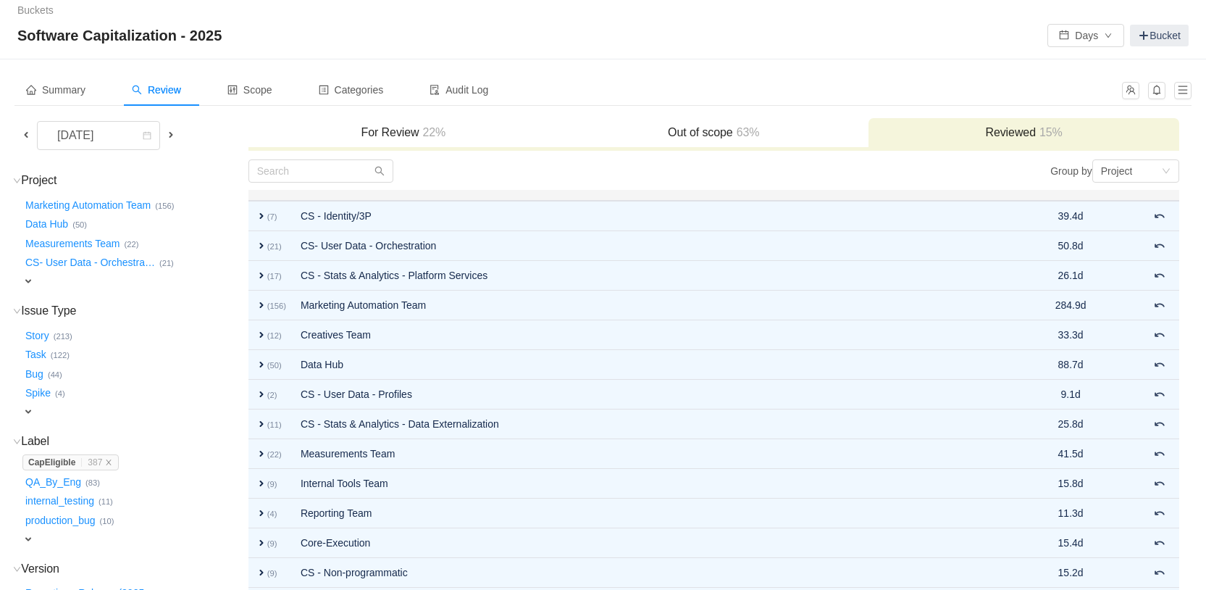
click at [745, 141] on div "Out of scope 63%" at bounding box center [713, 133] width 310 height 31
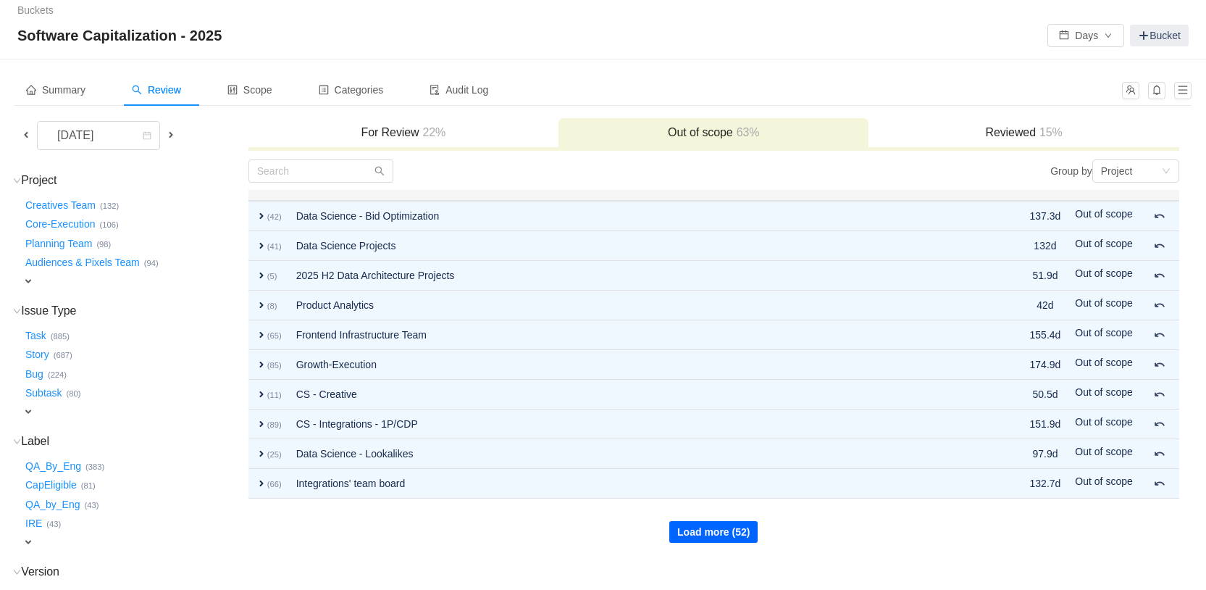
click at [741, 524] on button "Load more (52)" at bounding box center [713, 532] width 88 height 22
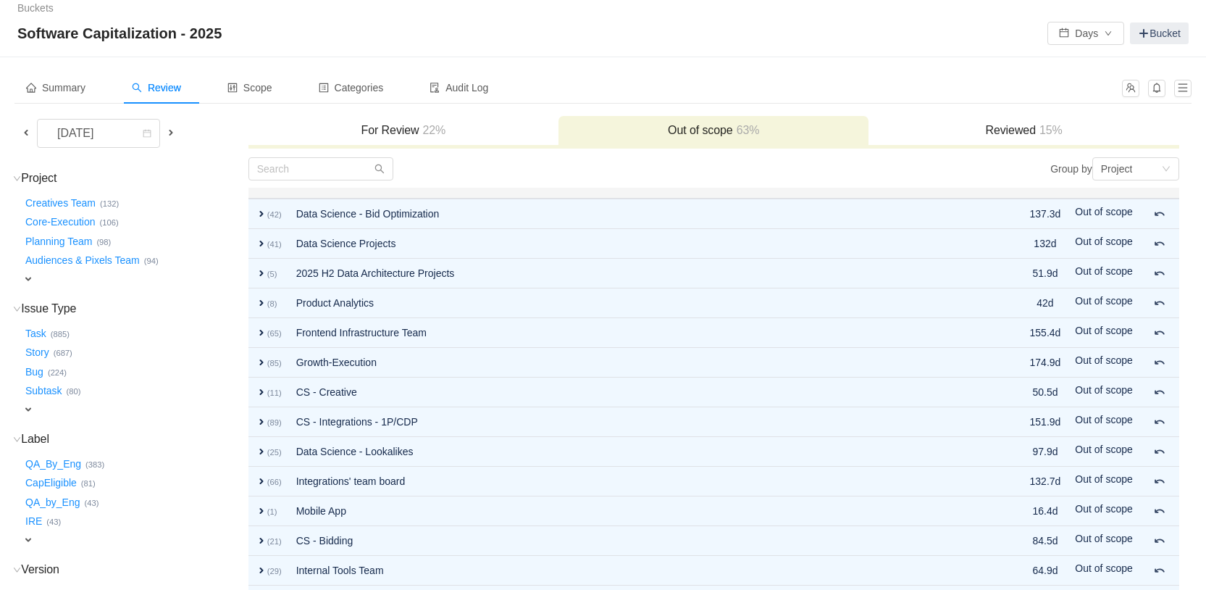
scroll to position [272, 0]
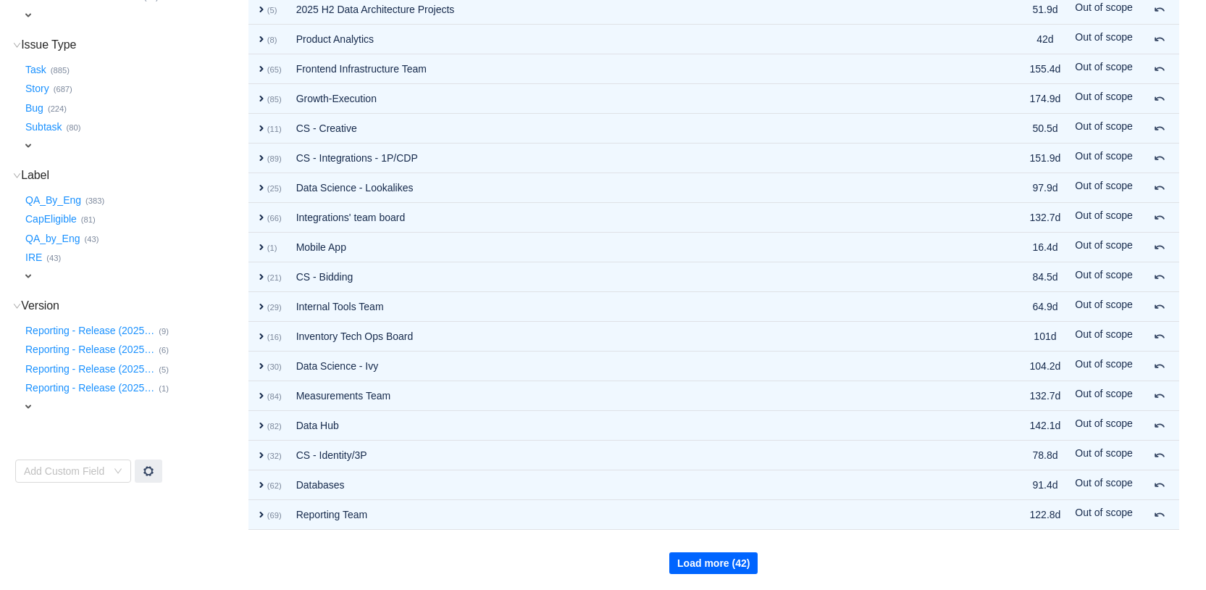
click at [714, 551] on button "Load more (42)" at bounding box center [713, 563] width 88 height 22
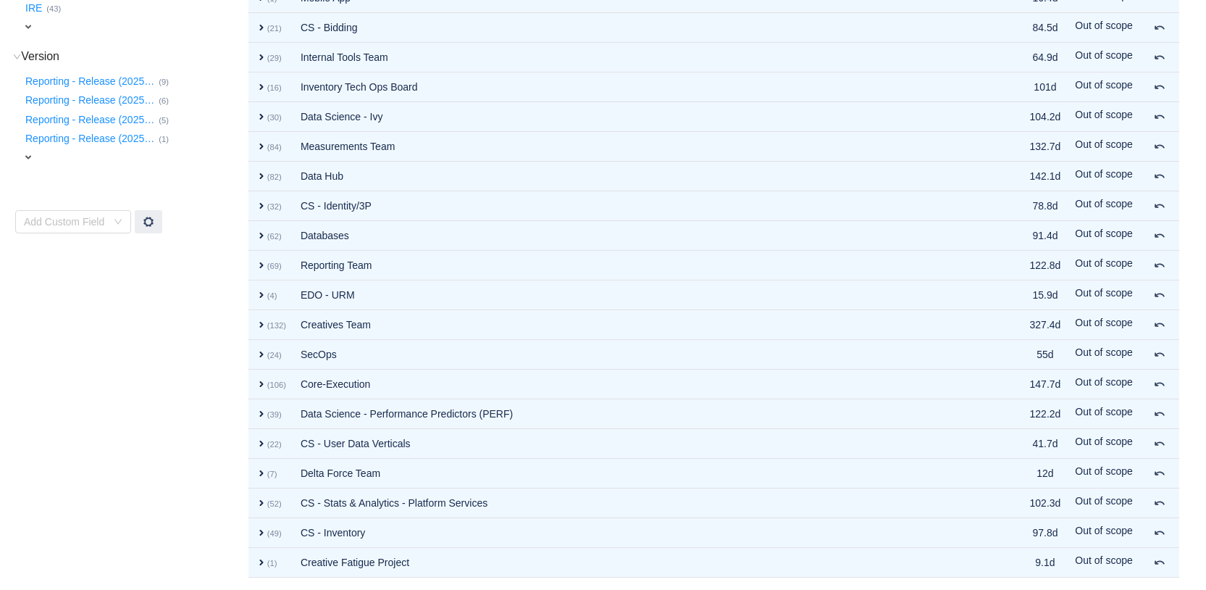
scroll to position [569, 0]
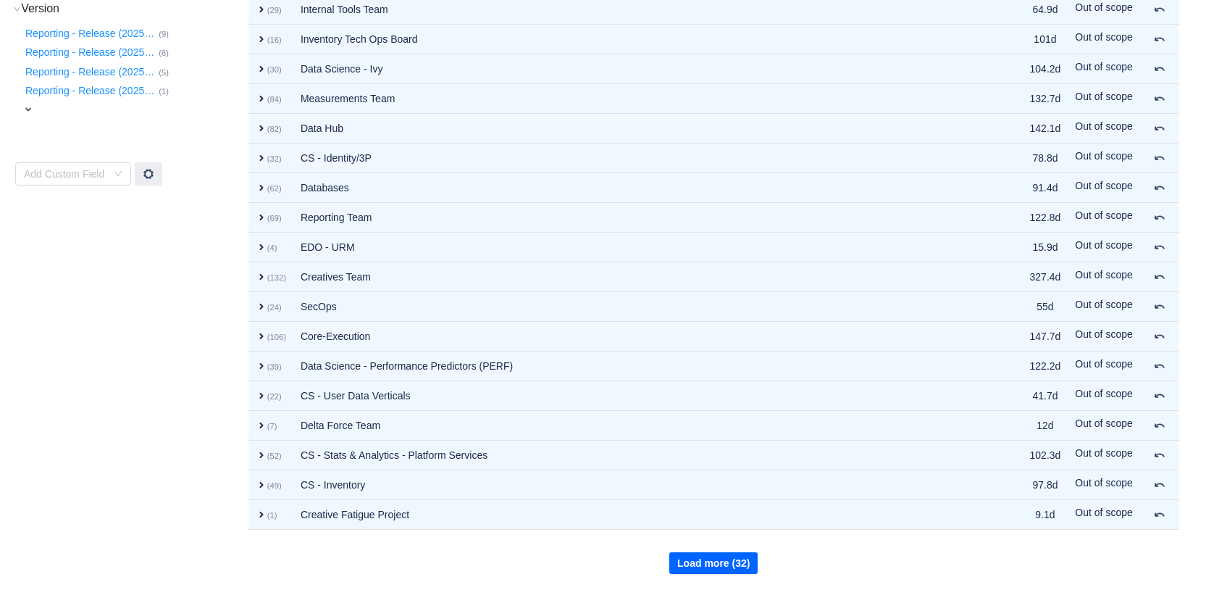
click at [714, 551] on button "Load more (32)" at bounding box center [713, 563] width 88 height 22
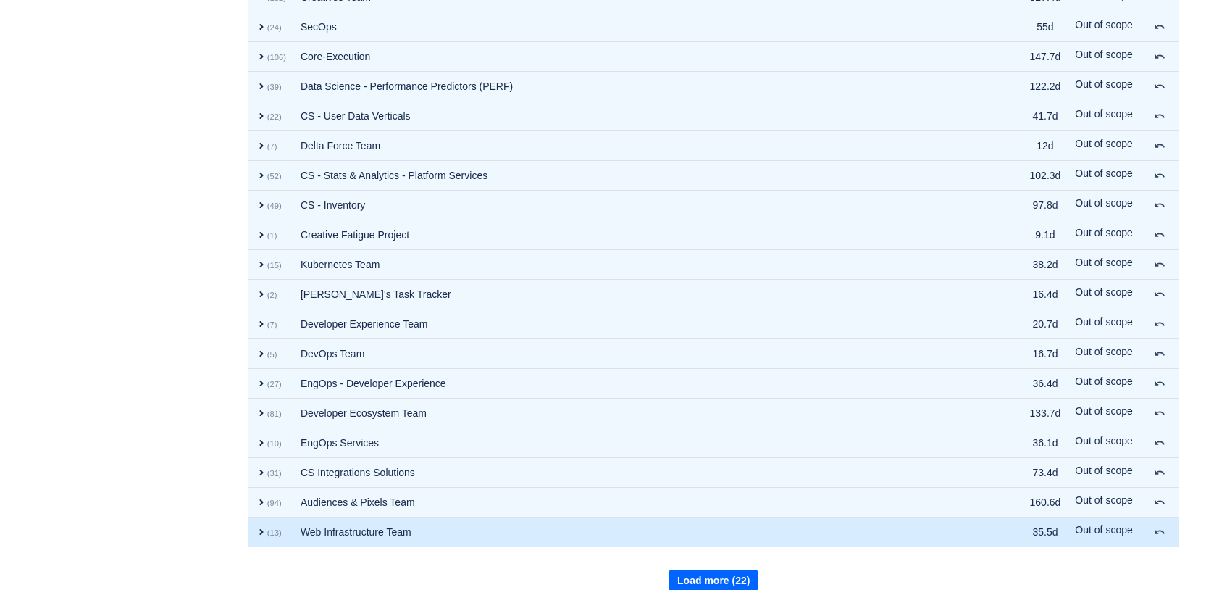
scroll to position [866, 0]
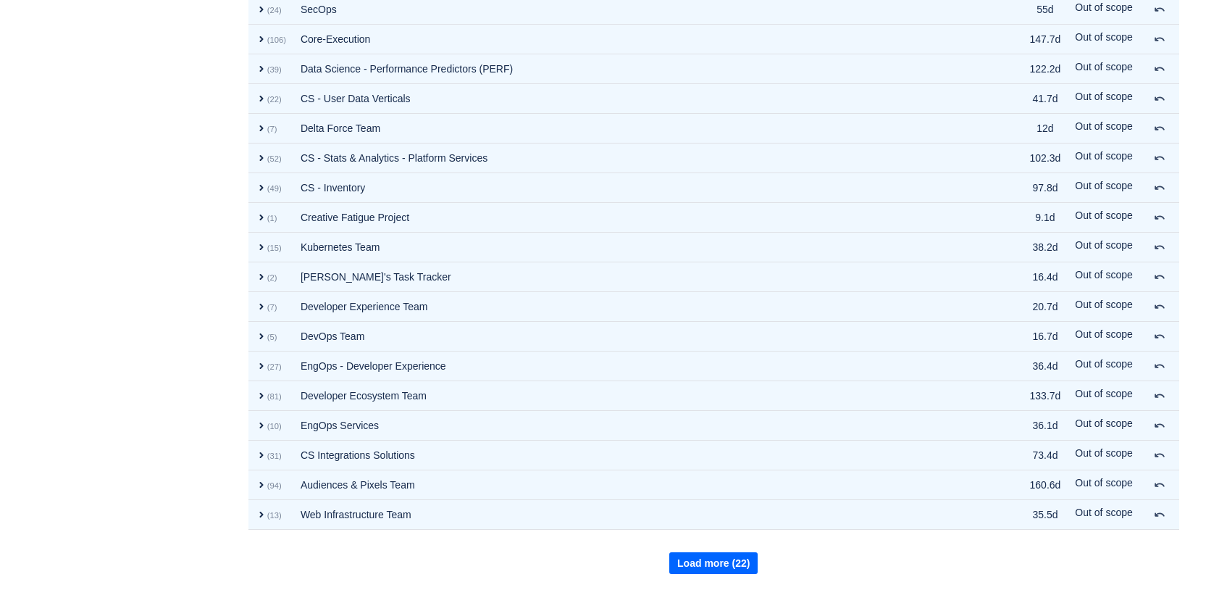
click at [717, 551] on button "Load more (22)" at bounding box center [713, 563] width 88 height 22
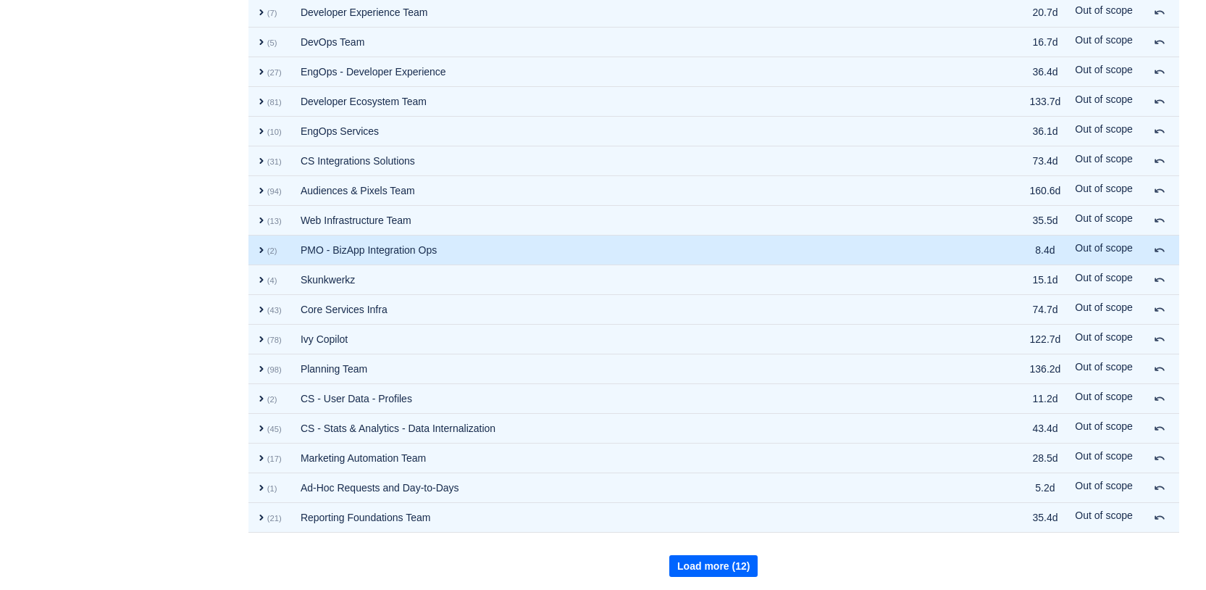
scroll to position [1163, 0]
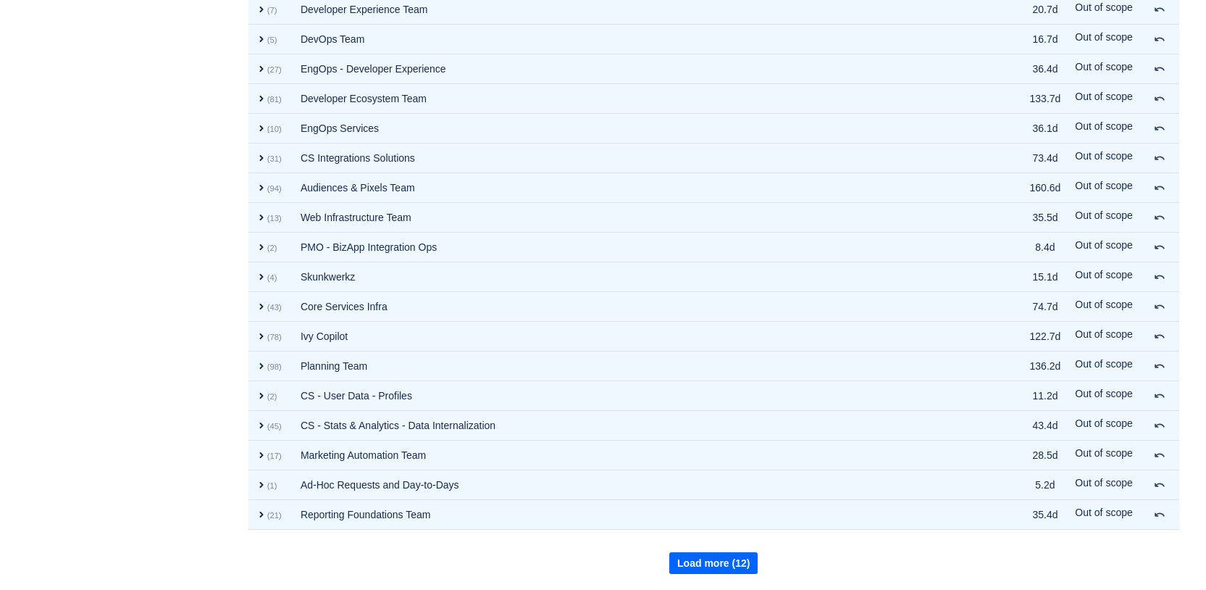
click at [720, 551] on button "Load more (12)" at bounding box center [713, 563] width 88 height 22
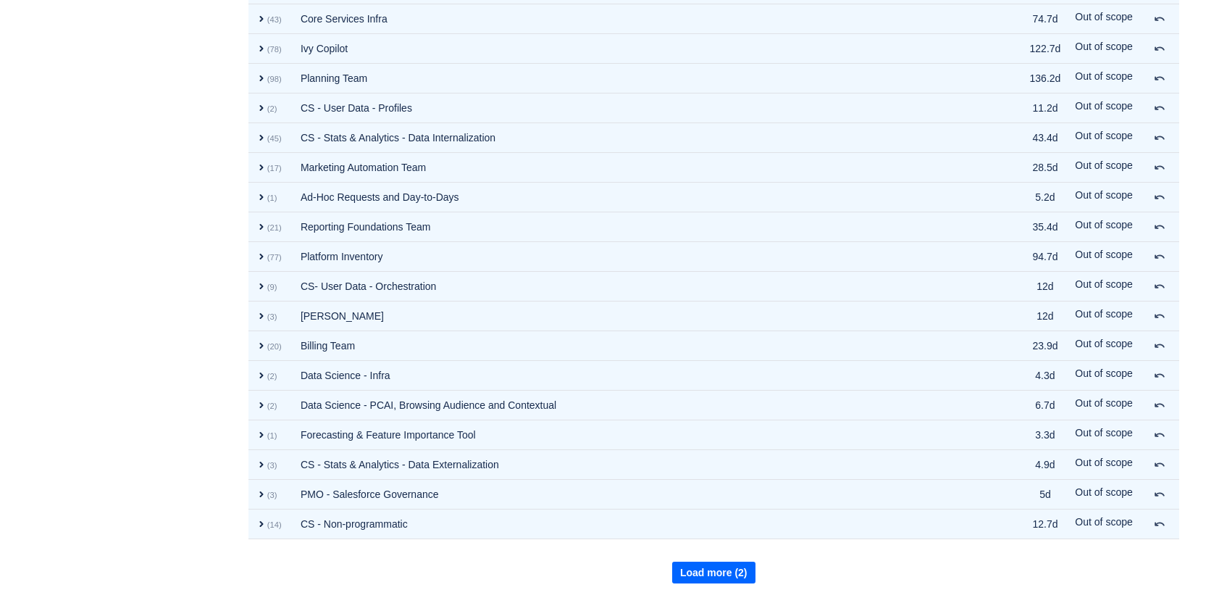
scroll to position [1460, 0]
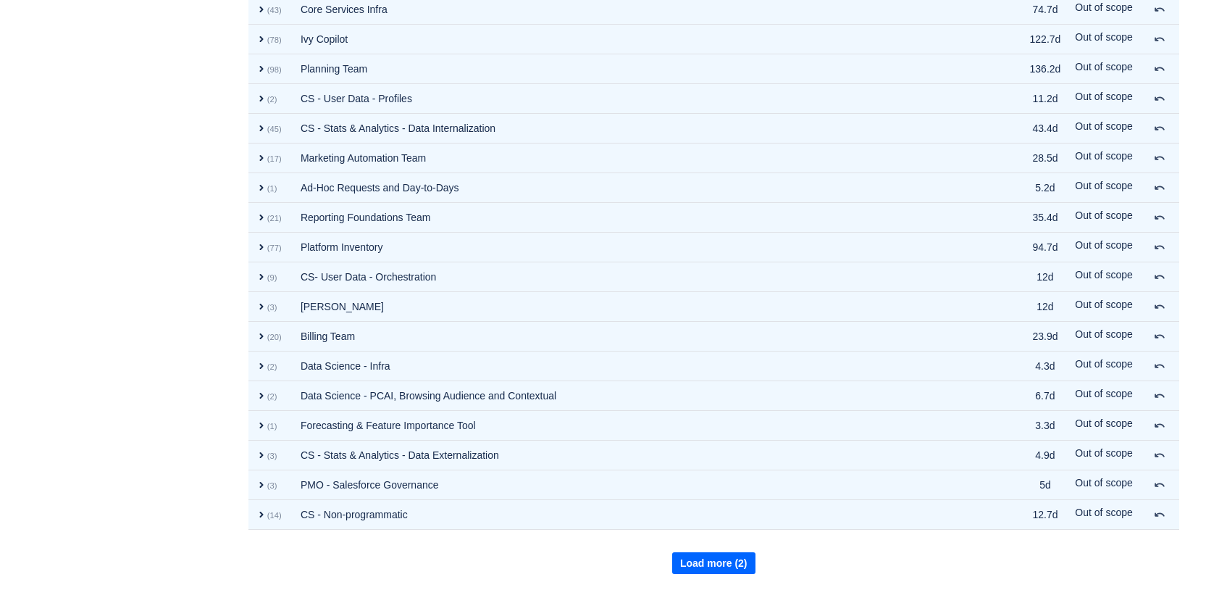
click at [713, 551] on button "Load more (2)" at bounding box center [713, 563] width 83 height 22
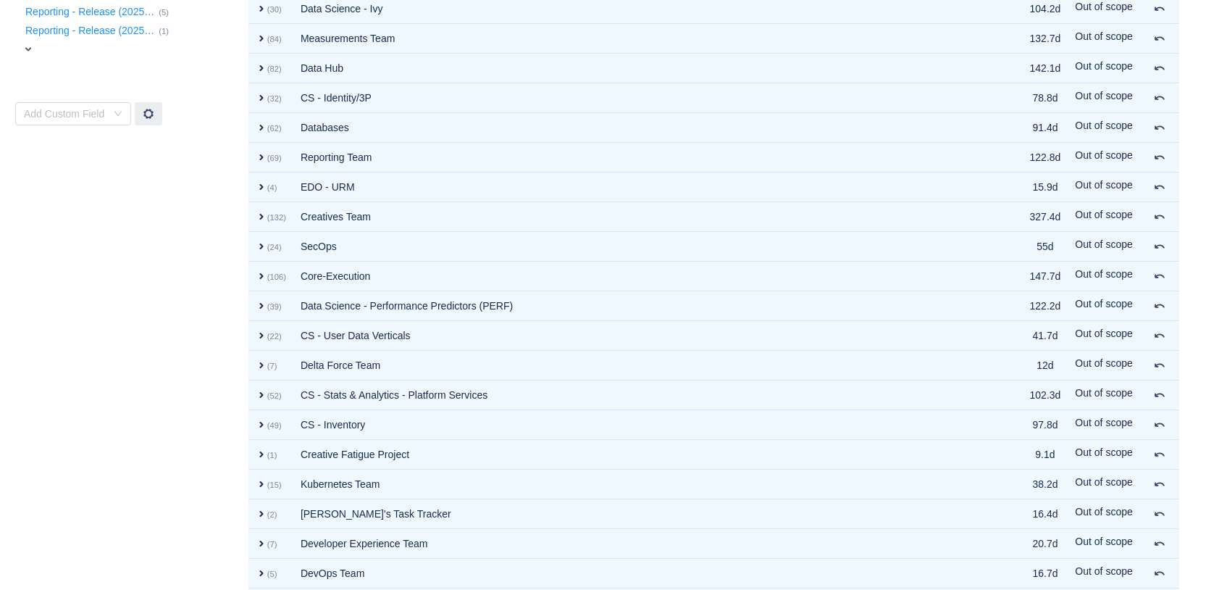
scroll to position [0, 0]
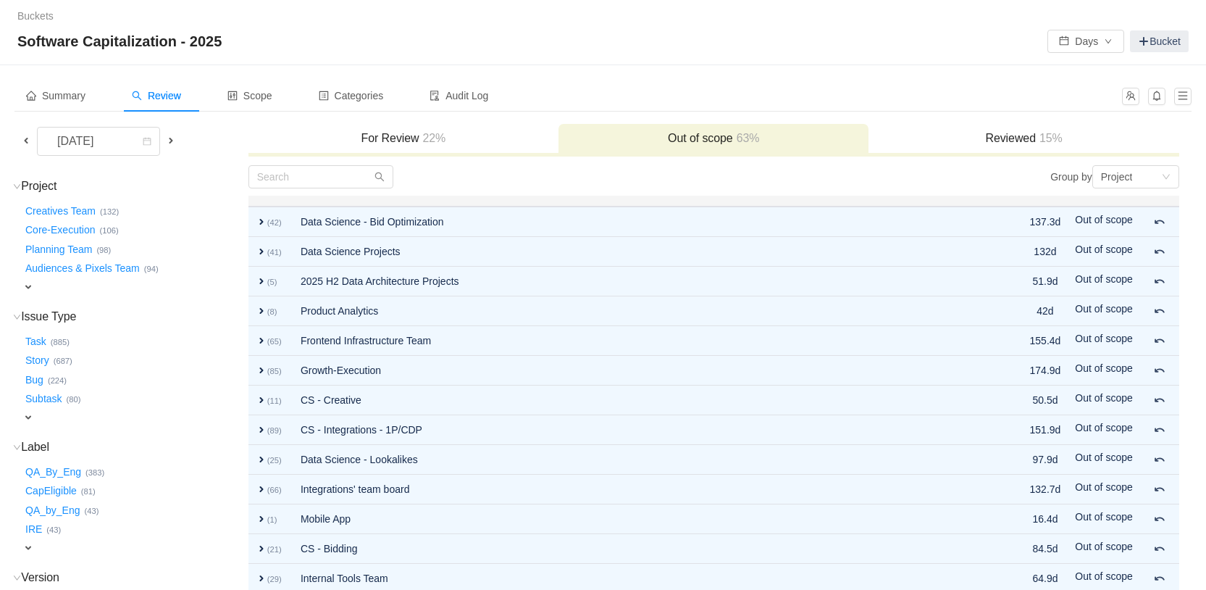
click at [999, 133] on h3 "Reviewed 15%" at bounding box center [1024, 138] width 296 height 14
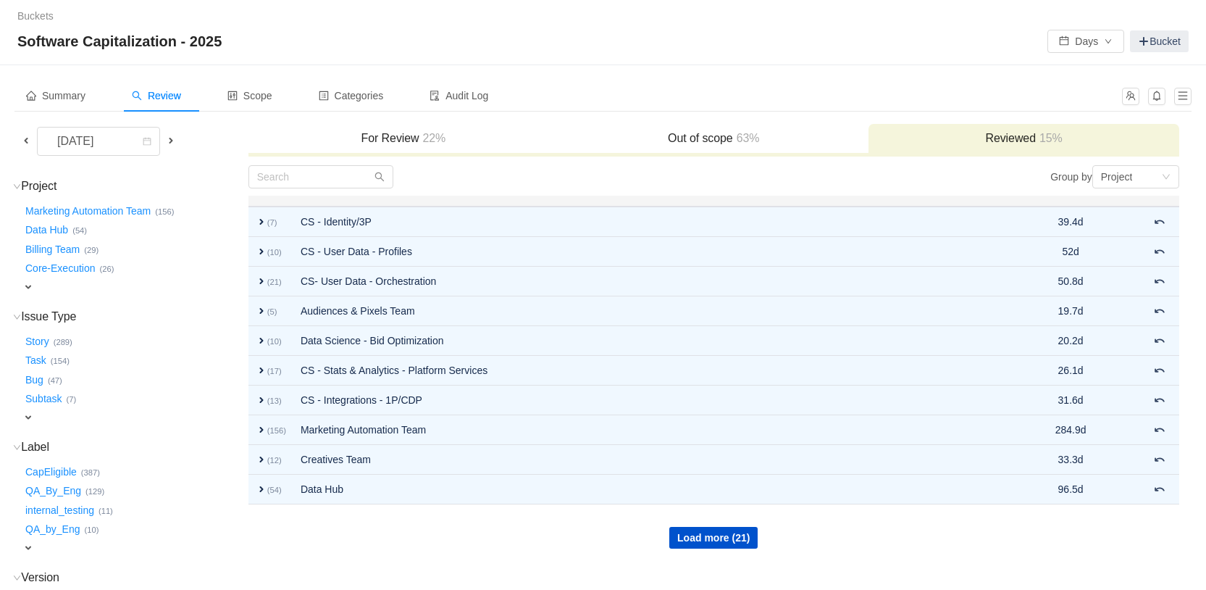
click at [29, 287] on span "expand" at bounding box center [28, 287] width 12 height 12
click at [92, 296] on div "Select value" at bounding box center [94, 288] width 145 height 17
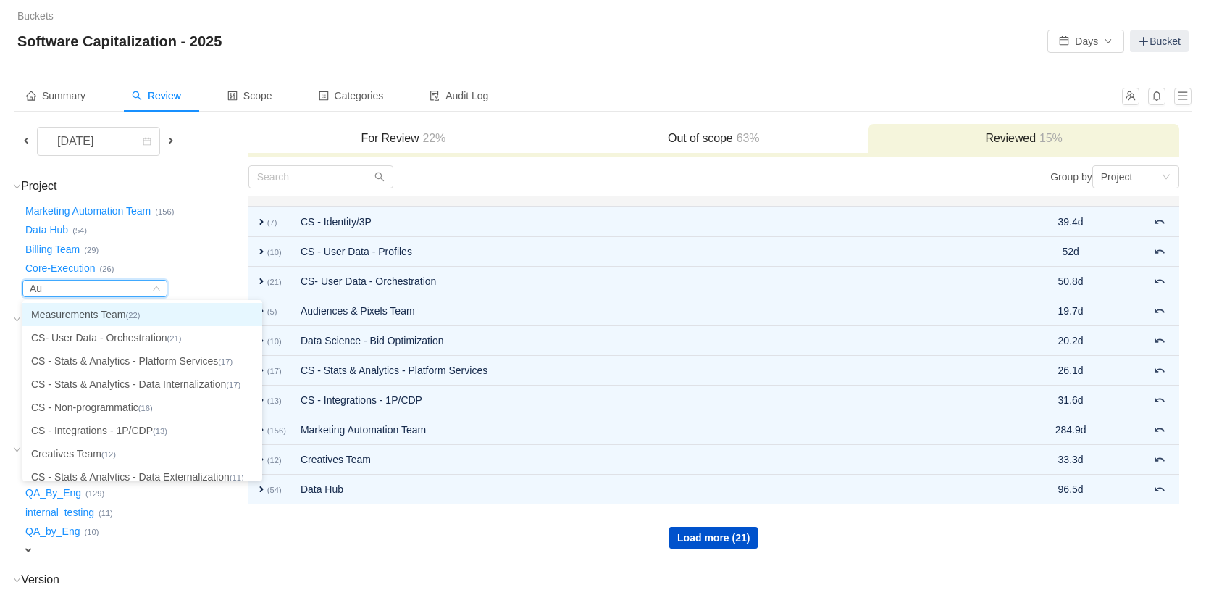
type input "Aud"
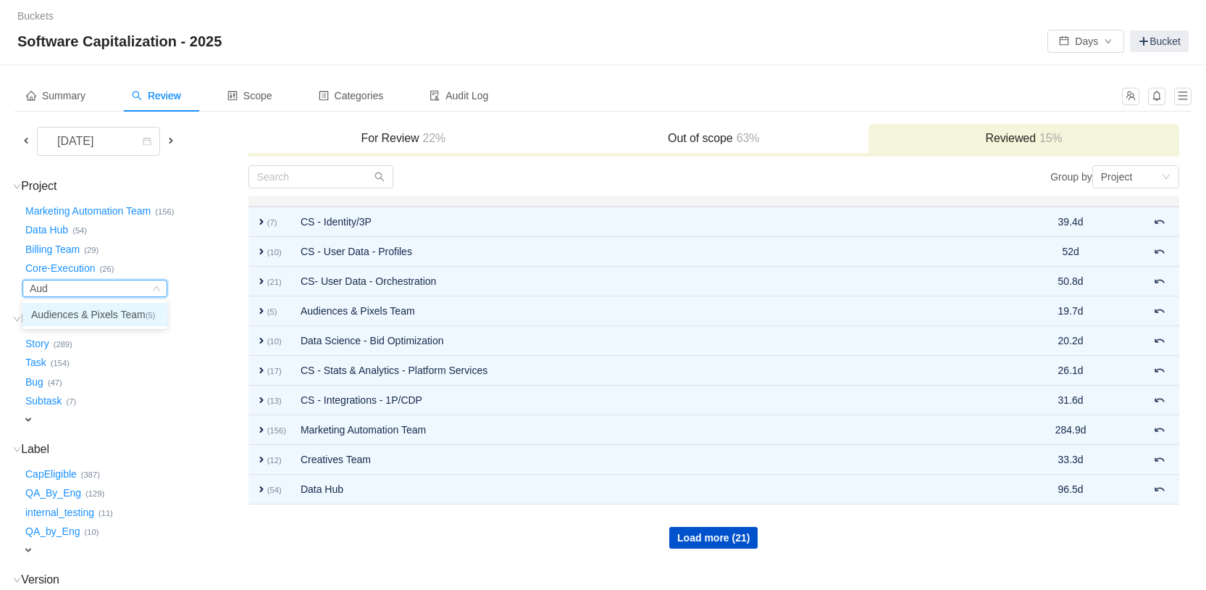
click at [132, 314] on li "Audiences & Pixels Team (5)" at bounding box center [94, 314] width 145 height 23
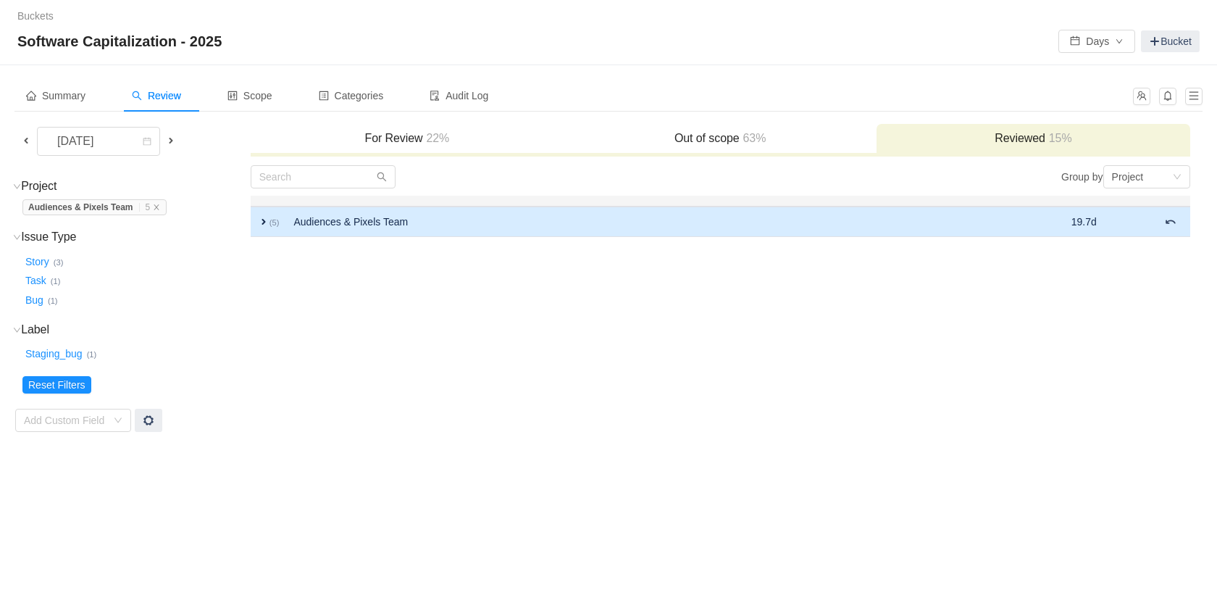
click at [264, 219] on span "expand" at bounding box center [264, 222] width 12 height 12
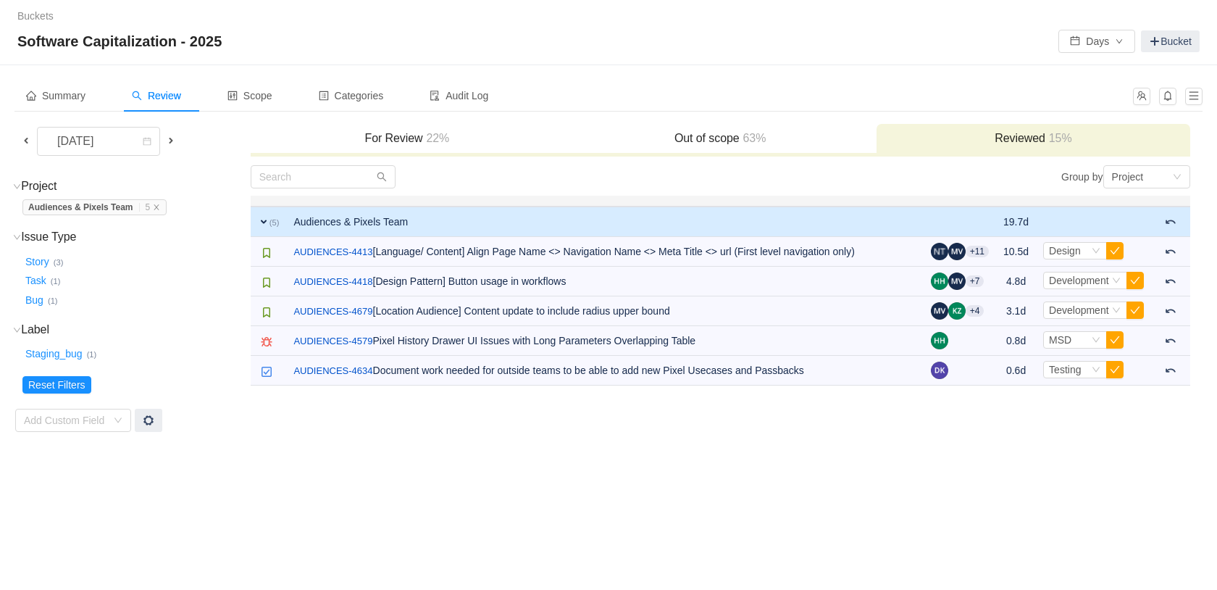
click at [264, 219] on span "expand" at bounding box center [264, 222] width 12 height 12
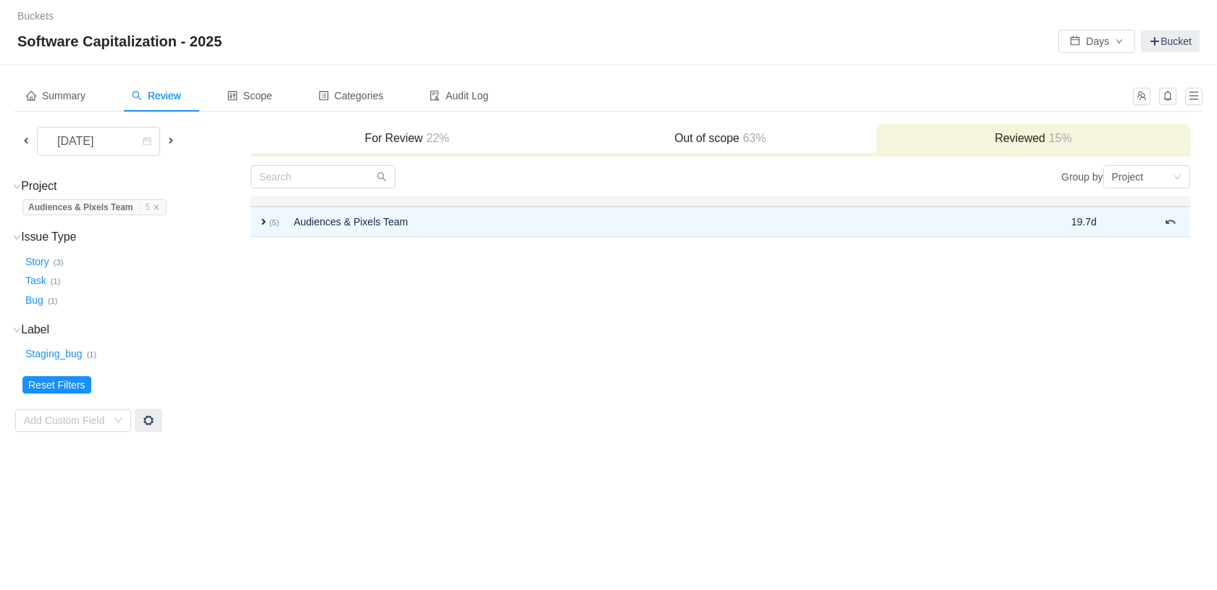
click at [165, 209] on span "Audiences & Pixels Team … 5" at bounding box center [94, 207] width 144 height 16
click at [160, 208] on icon "icon: close" at bounding box center [156, 207] width 7 height 7
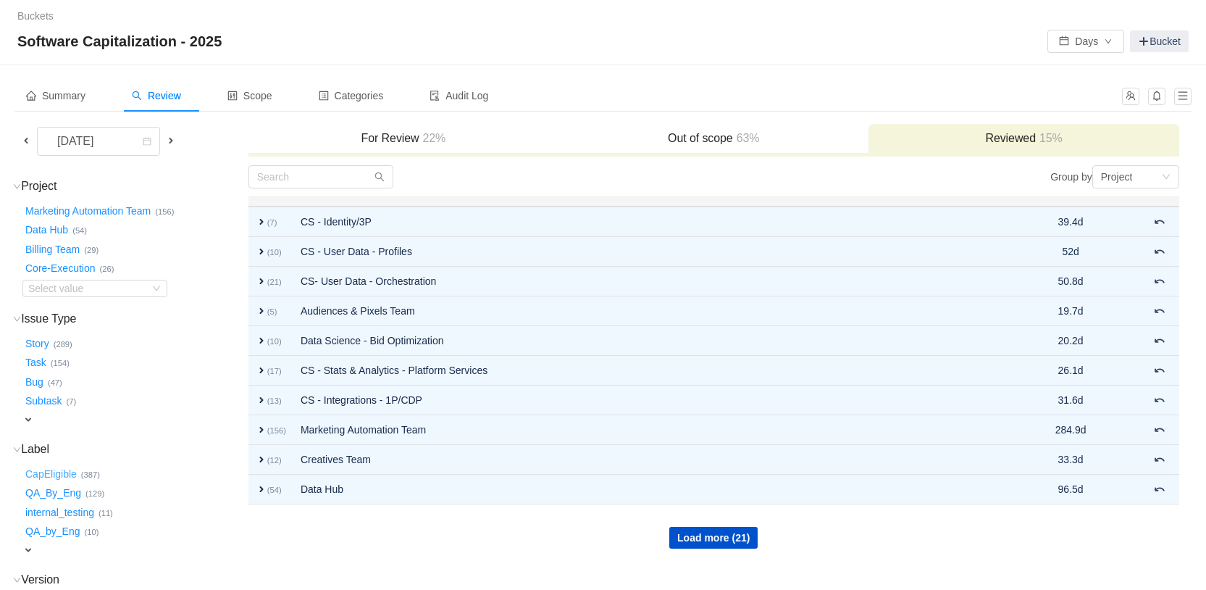
click at [57, 473] on button "CapEligible …" at bounding box center [51, 473] width 59 height 23
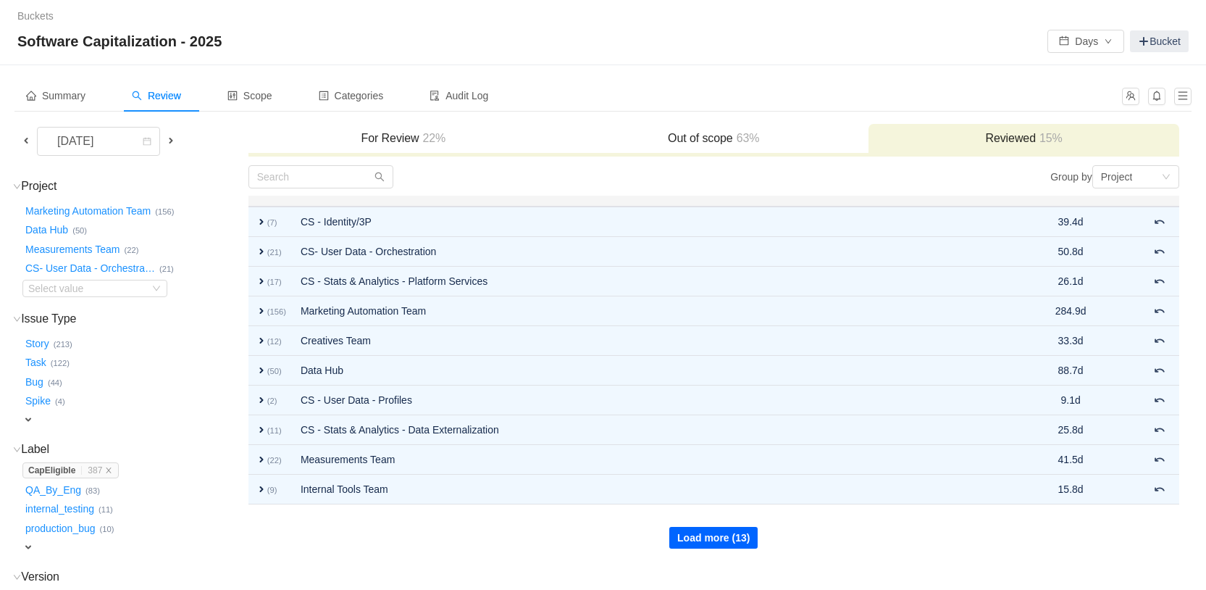
click at [721, 545] on button "Load more (13)" at bounding box center [713, 538] width 88 height 22
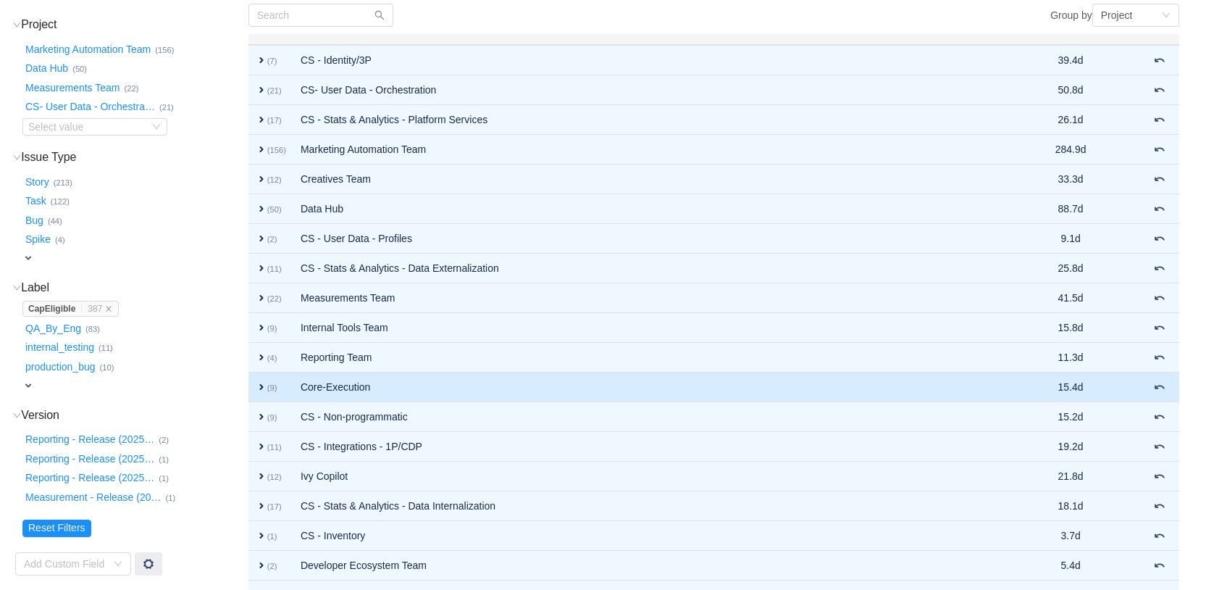
scroll to position [272, 0]
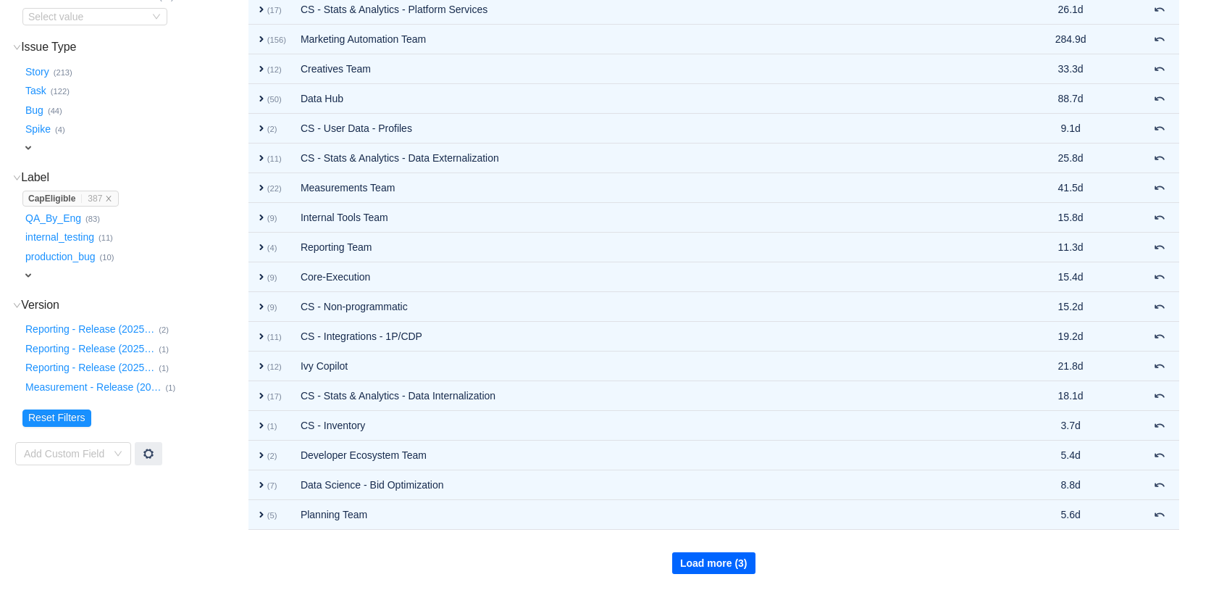
click at [693, 551] on button "Load more (3)" at bounding box center [713, 563] width 83 height 22
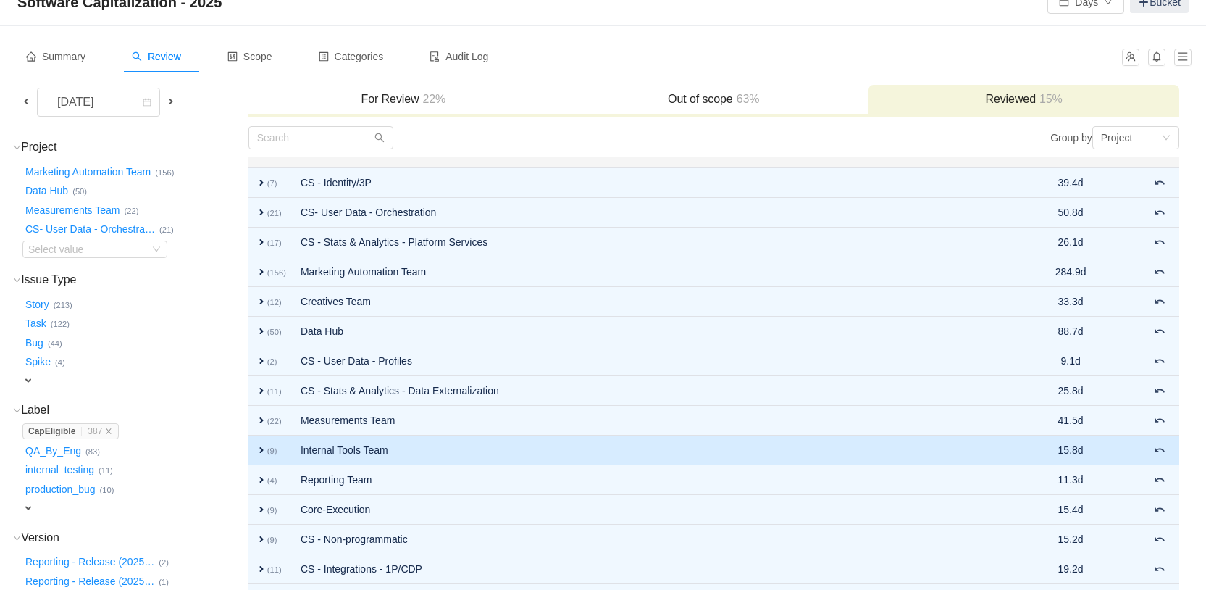
scroll to position [0, 0]
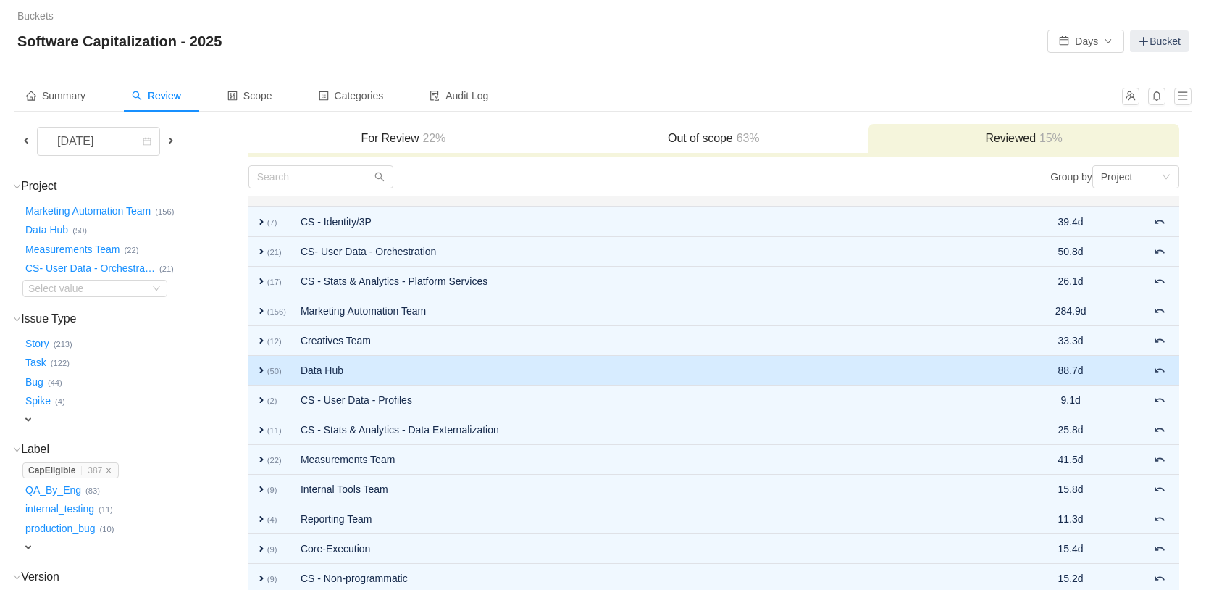
click at [263, 372] on span "expand" at bounding box center [262, 370] width 12 height 12
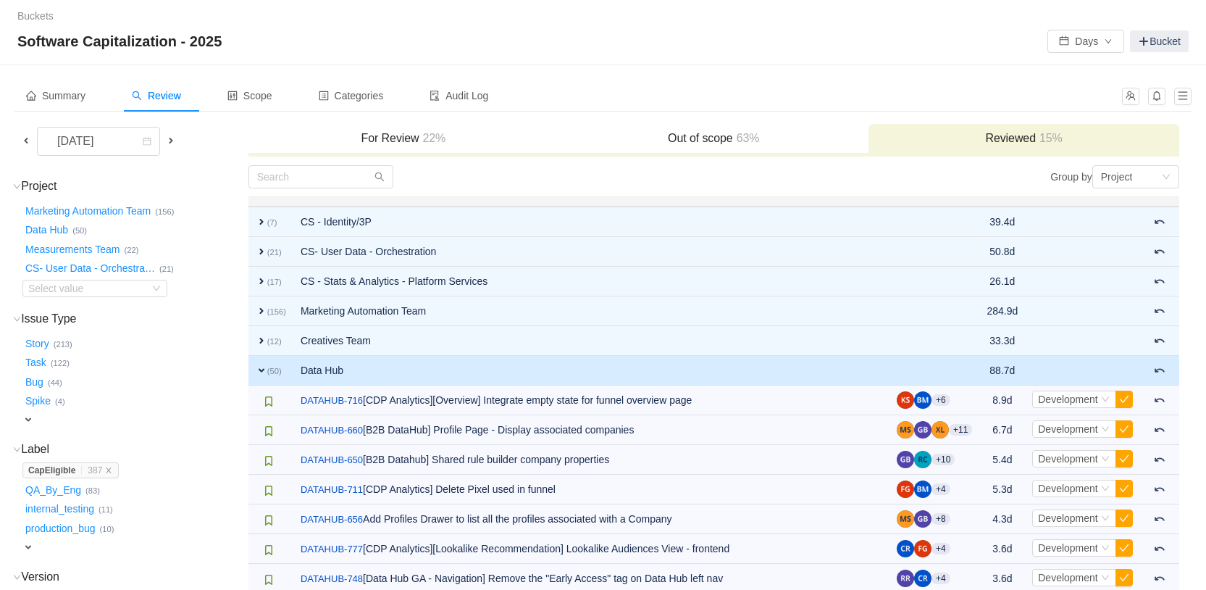
click at [27, 139] on span at bounding box center [26, 141] width 12 height 12
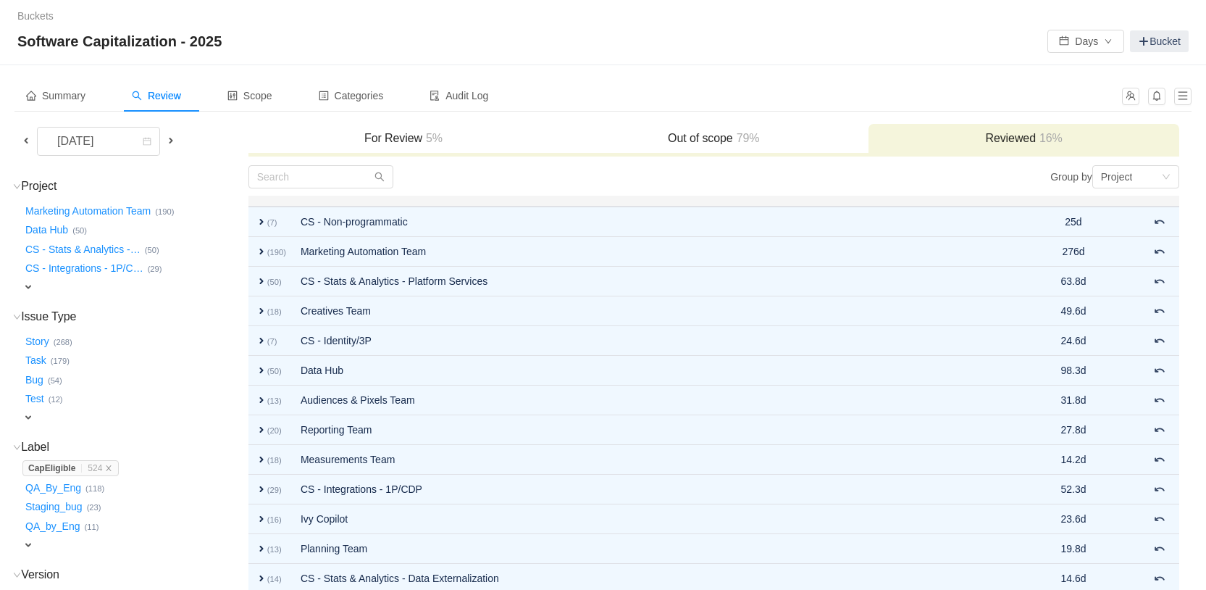
click at [695, 139] on h3 "Out of scope 79%" at bounding box center [714, 138] width 296 height 14
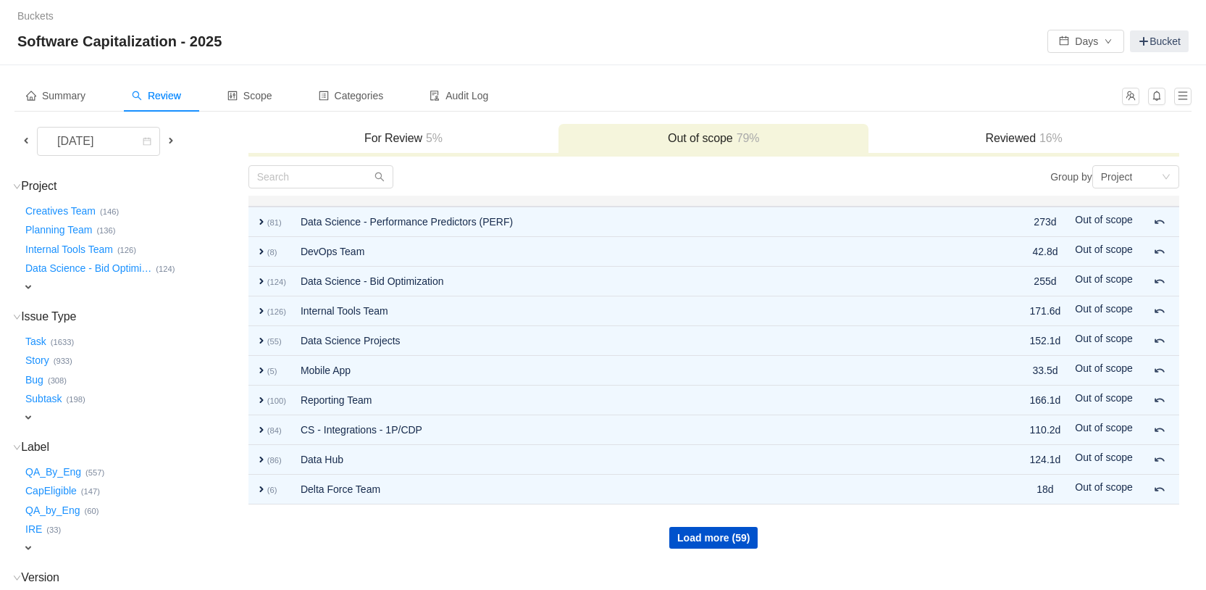
click at [30, 543] on span "expand" at bounding box center [28, 548] width 12 height 12
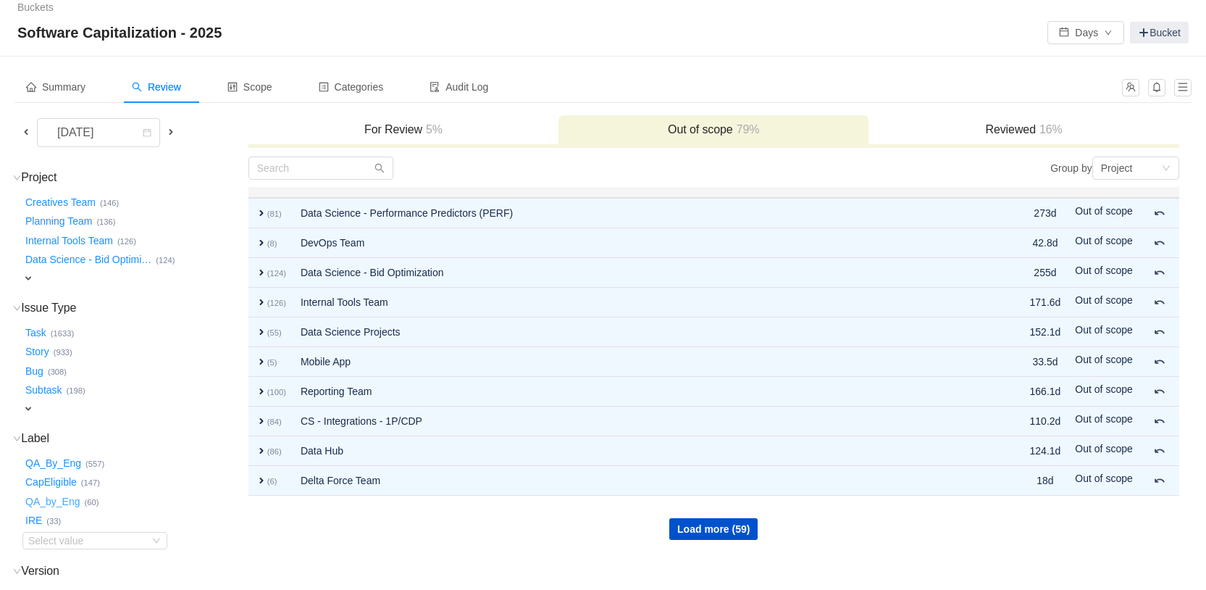
scroll to position [20, 0]
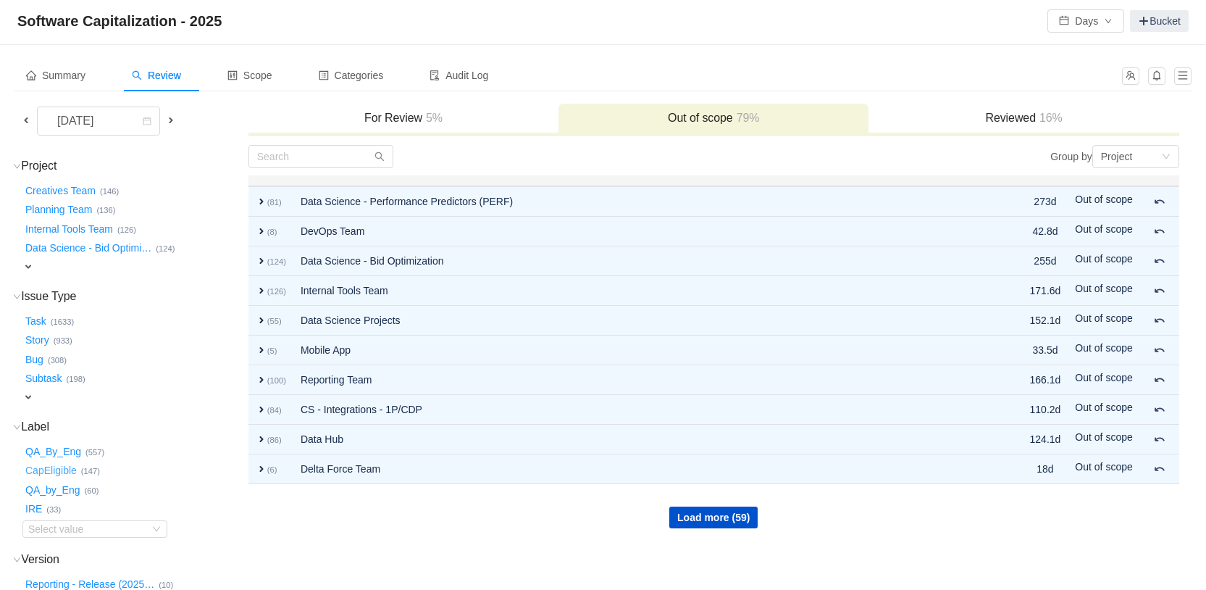
click at [67, 470] on button "CapEligible …" at bounding box center [51, 470] width 59 height 23
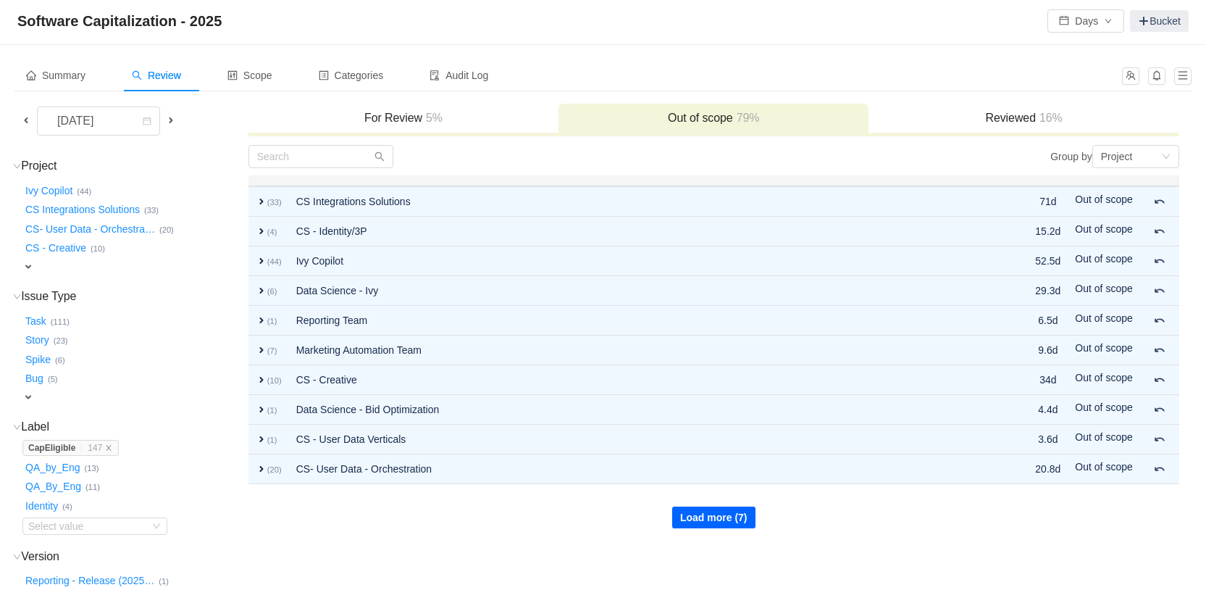
click at [716, 511] on button "Load more (7)" at bounding box center [713, 517] width 83 height 22
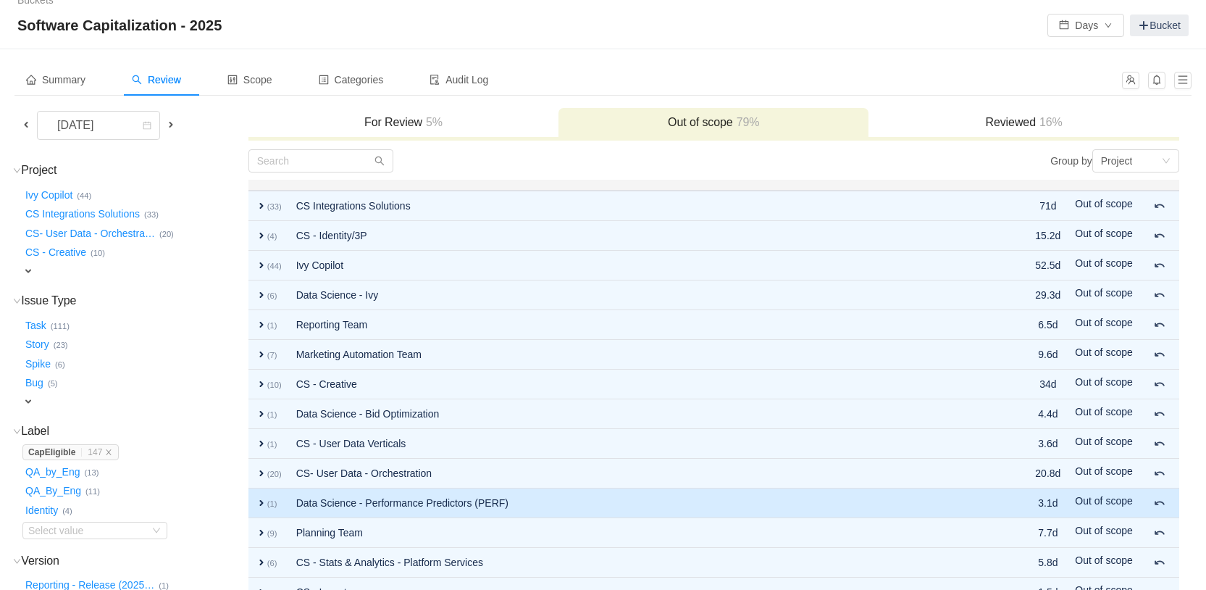
scroll to position [0, 0]
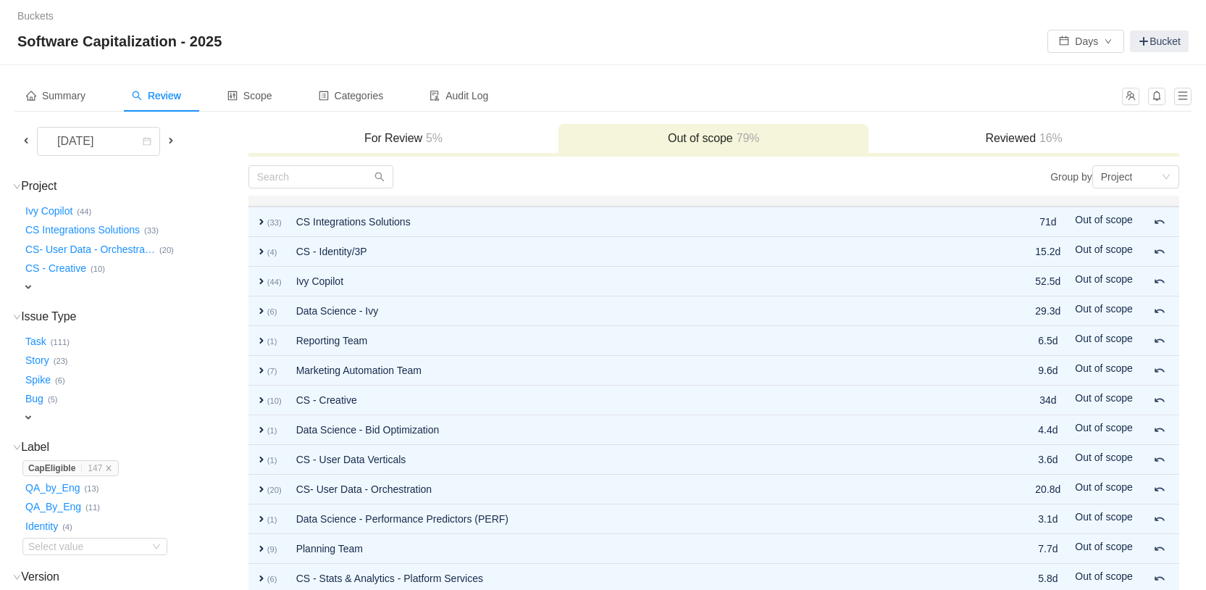
click at [169, 141] on span at bounding box center [171, 141] width 12 height 12
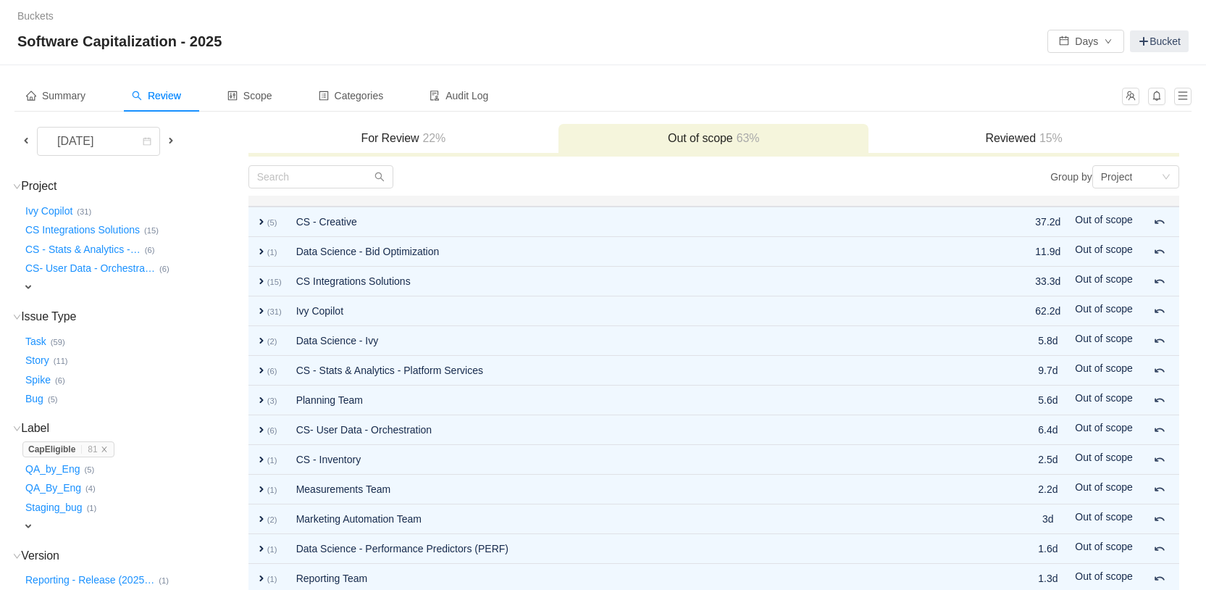
click at [30, 144] on span at bounding box center [26, 141] width 12 height 12
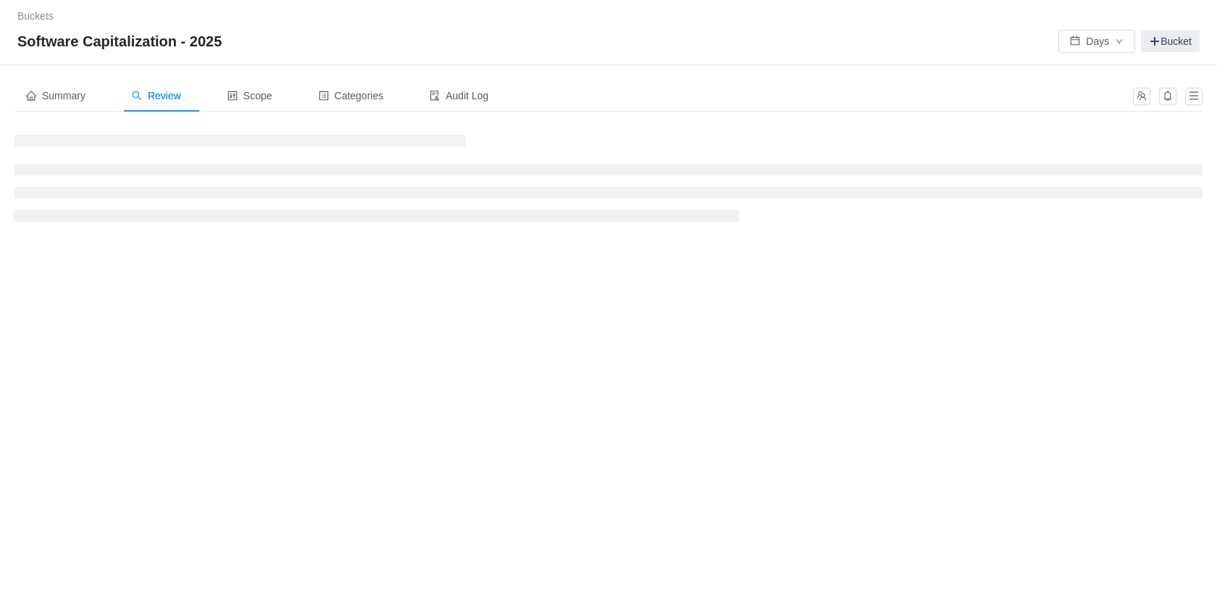
click at [30, 144] on h3 at bounding box center [239, 141] width 451 height 12
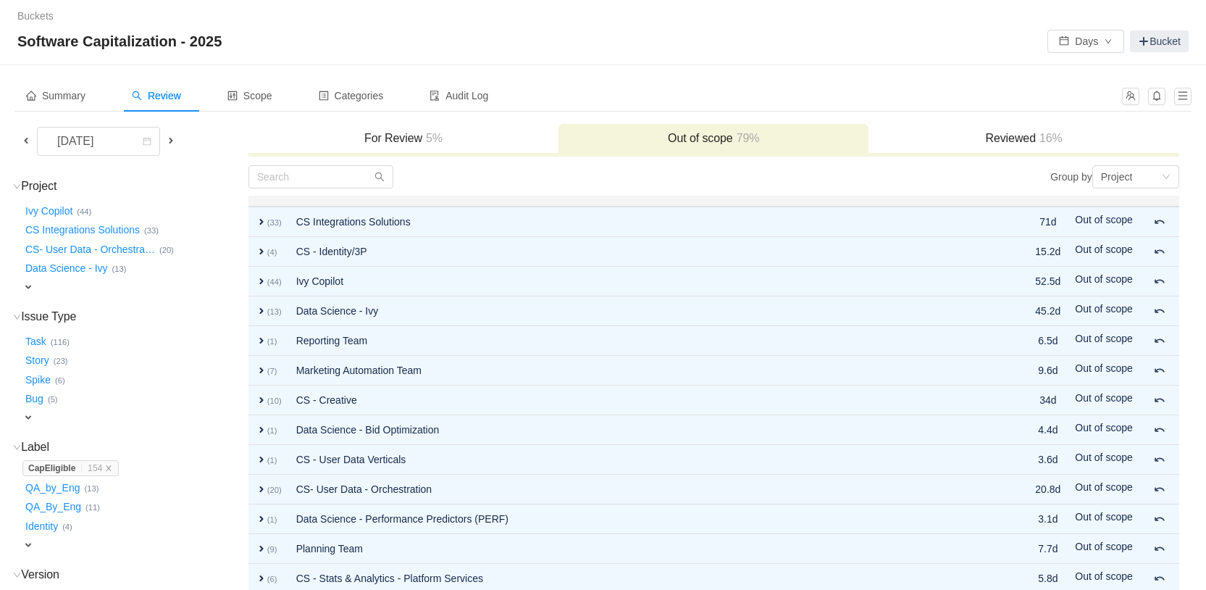
click at [22, 141] on span at bounding box center [26, 141] width 12 height 12
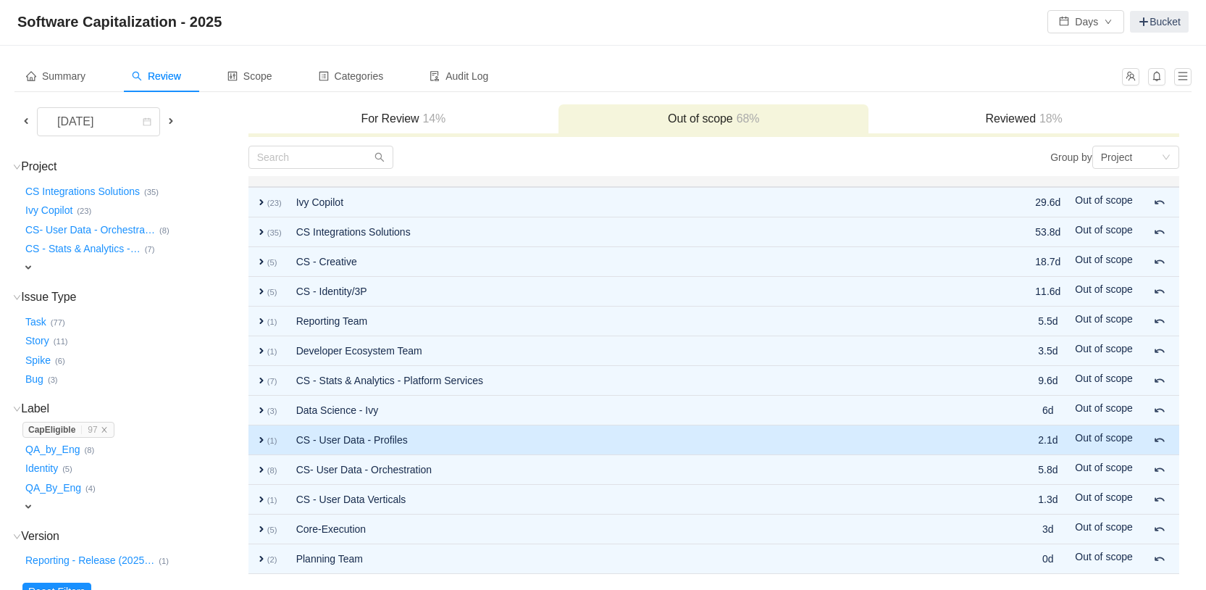
scroll to position [83, 0]
